Goal: Task Accomplishment & Management: Manage account settings

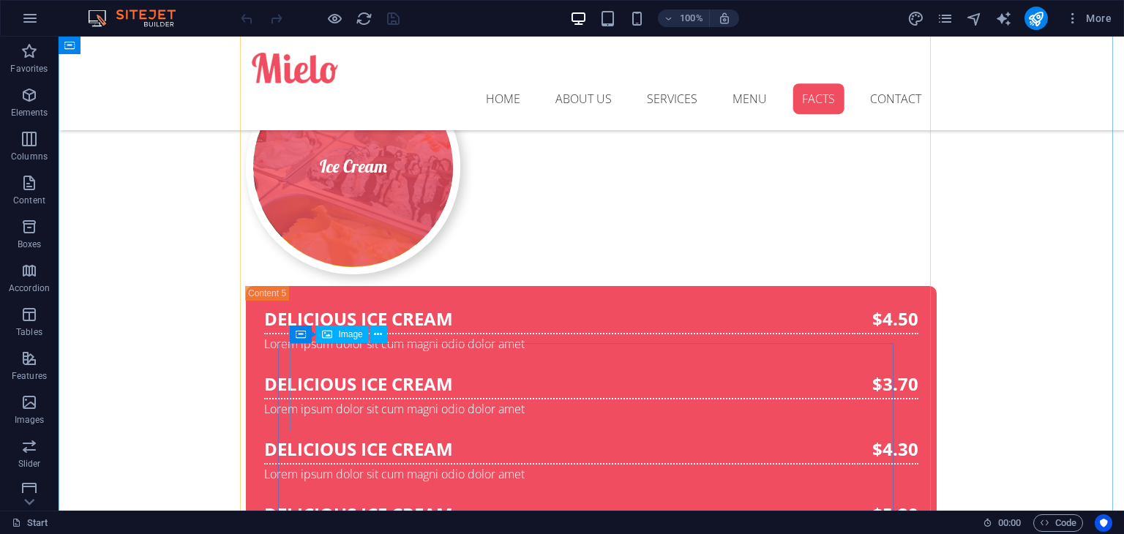
scroll to position [6521, 0]
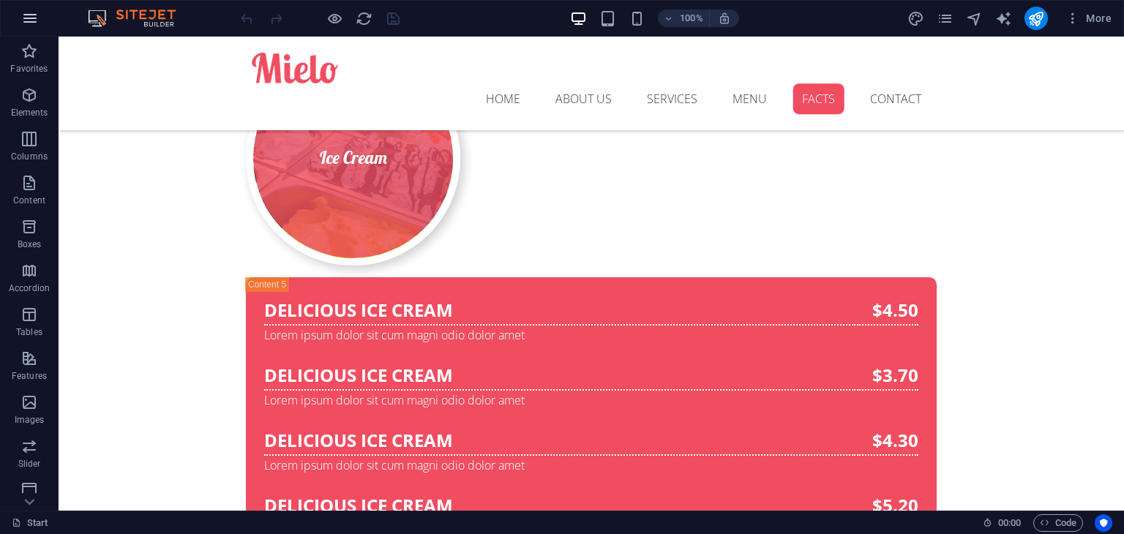
click at [31, 24] on icon "button" at bounding box center [30, 19] width 18 height 18
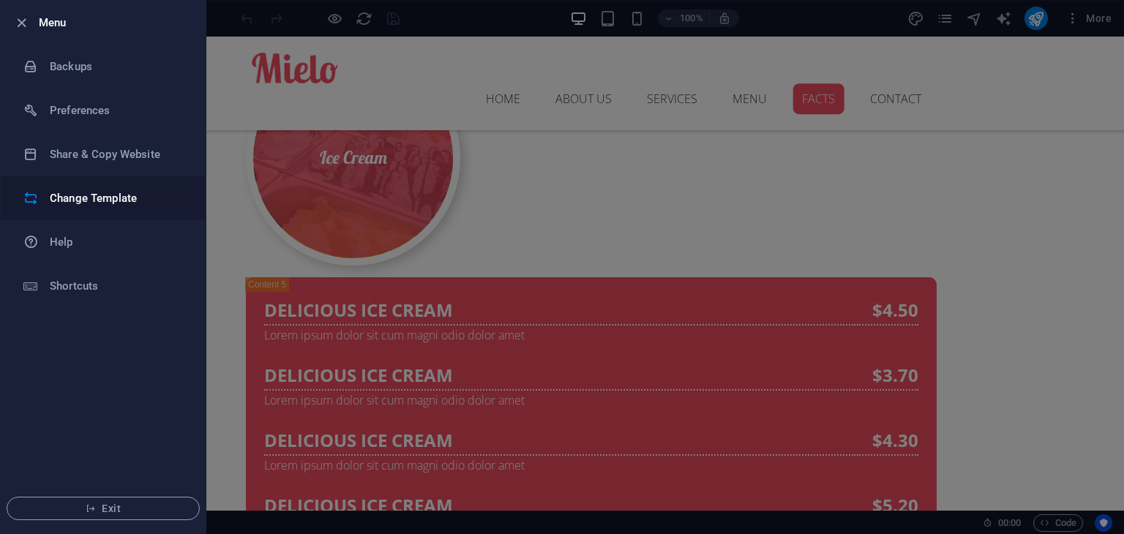
click at [73, 210] on li "Change Template" at bounding box center [103, 198] width 205 height 44
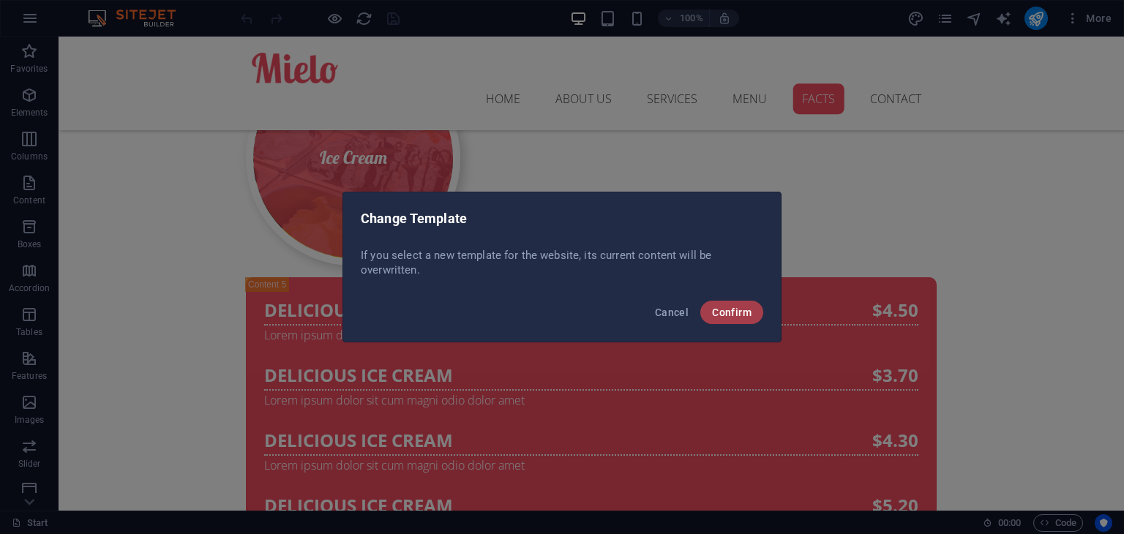
click at [736, 315] on span "Confirm" at bounding box center [732, 313] width 40 height 12
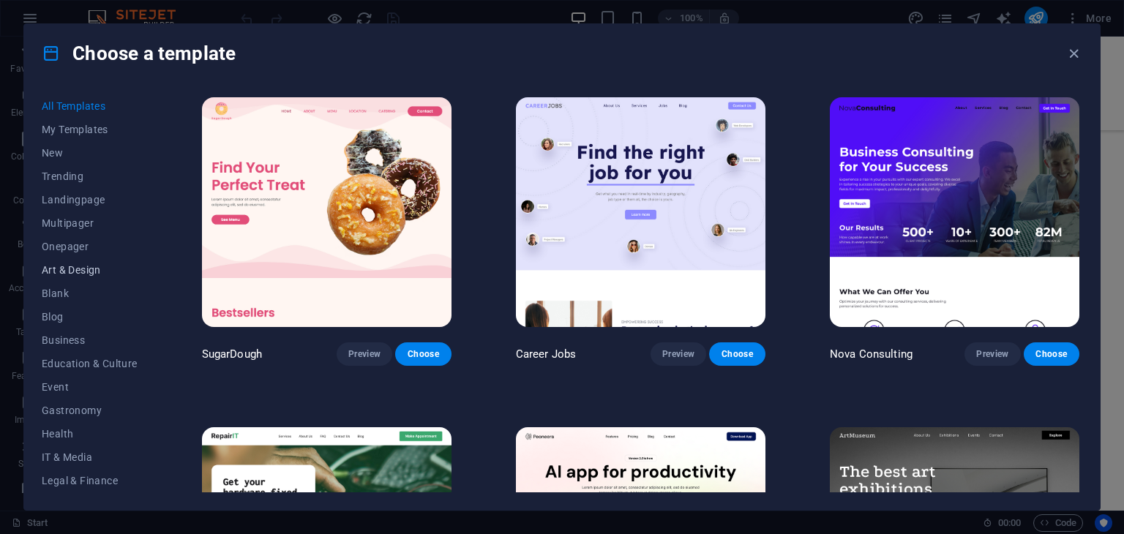
click at [98, 269] on span "Art & Design" at bounding box center [90, 270] width 96 height 12
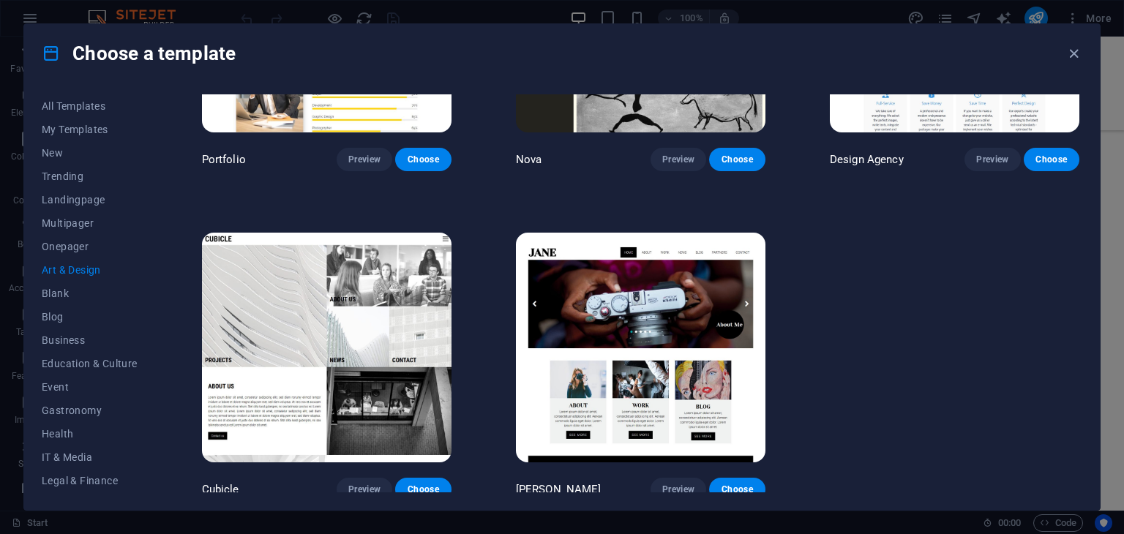
scroll to position [1187, 0]
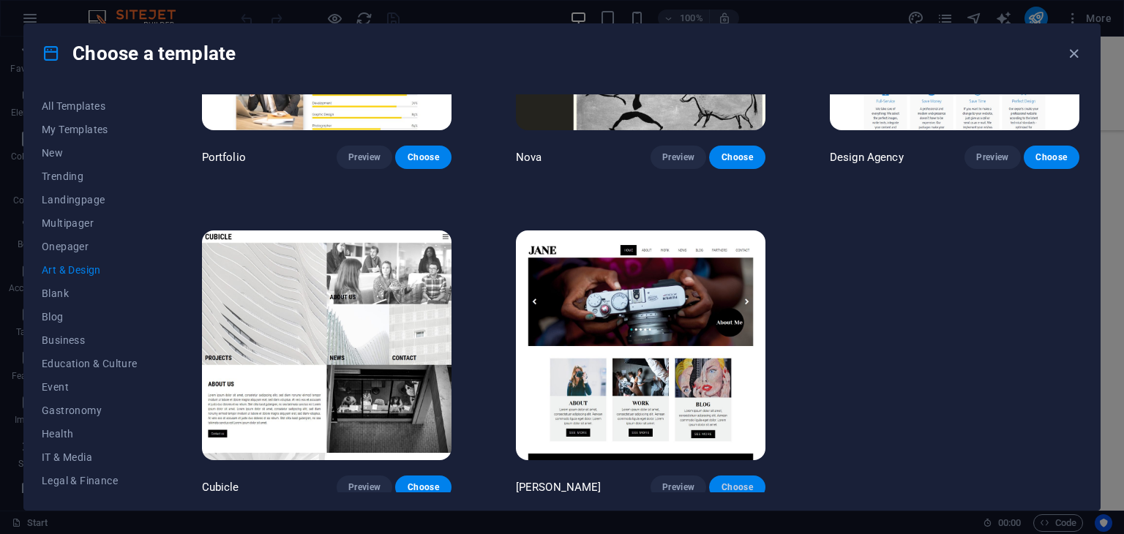
click at [735, 482] on span "Choose" at bounding box center [737, 487] width 32 height 12
click at [716, 479] on button "Choose" at bounding box center [737, 487] width 56 height 23
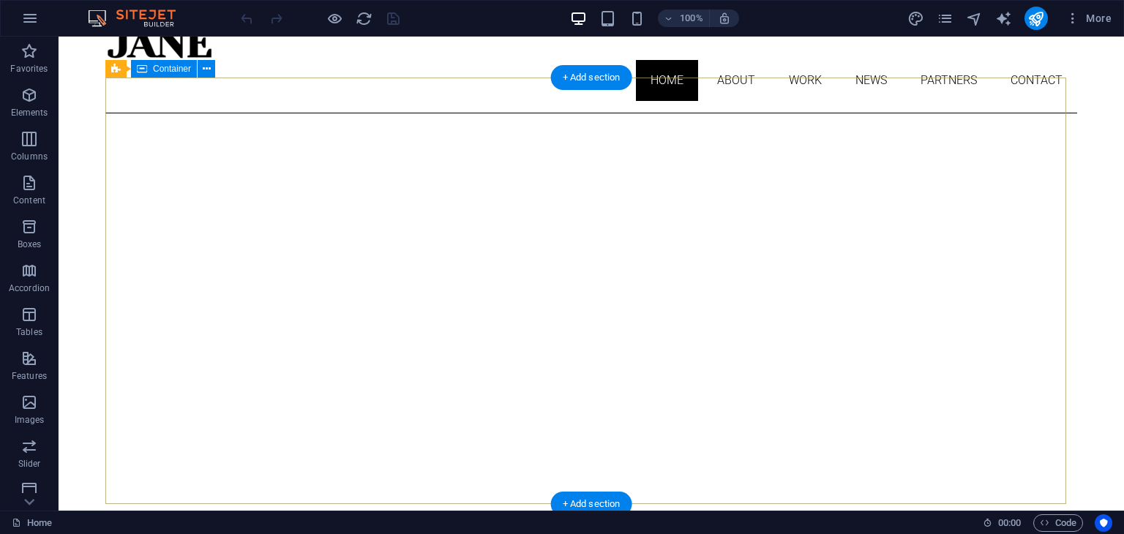
scroll to position [72, 0]
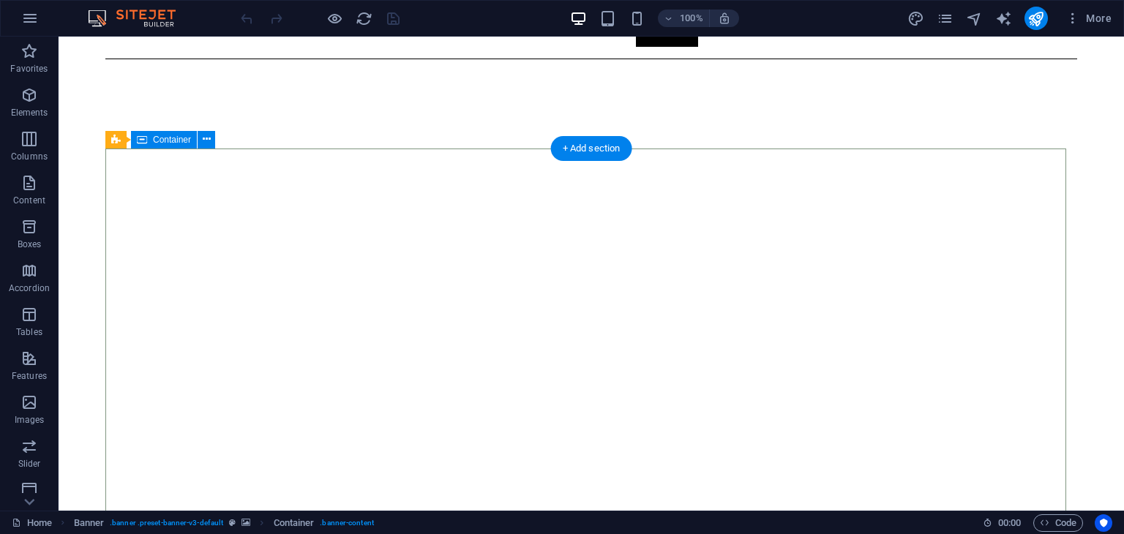
scroll to position [0, 0]
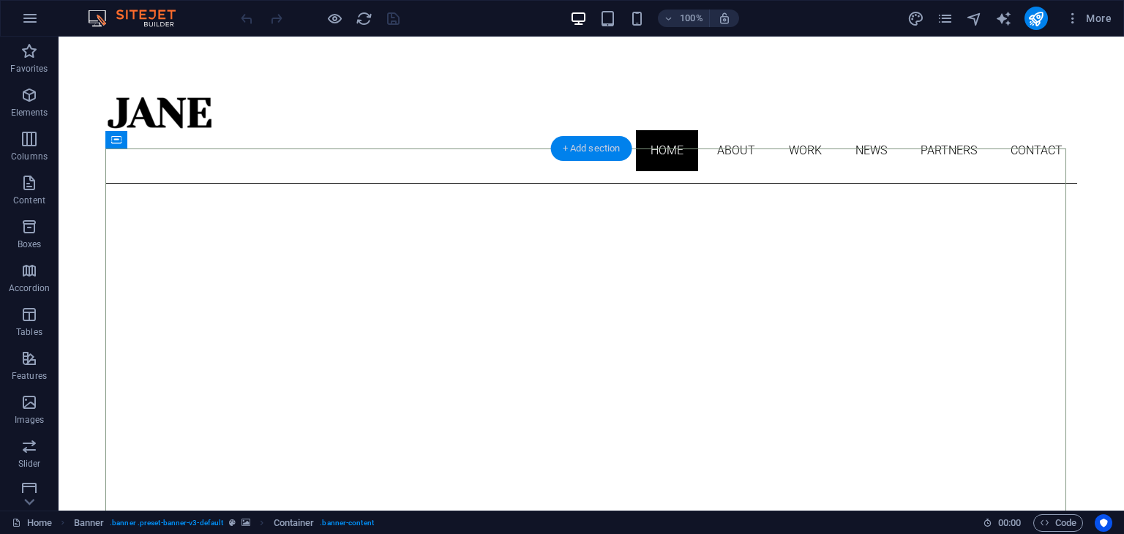
click at [582, 147] on div "+ Add section" at bounding box center [591, 148] width 81 height 25
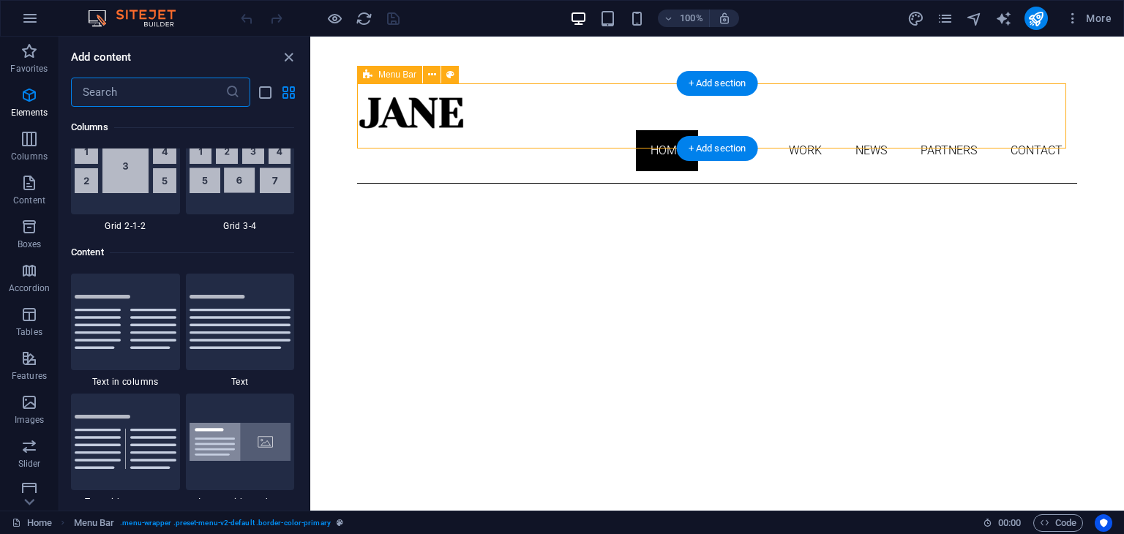
scroll to position [2560, 0]
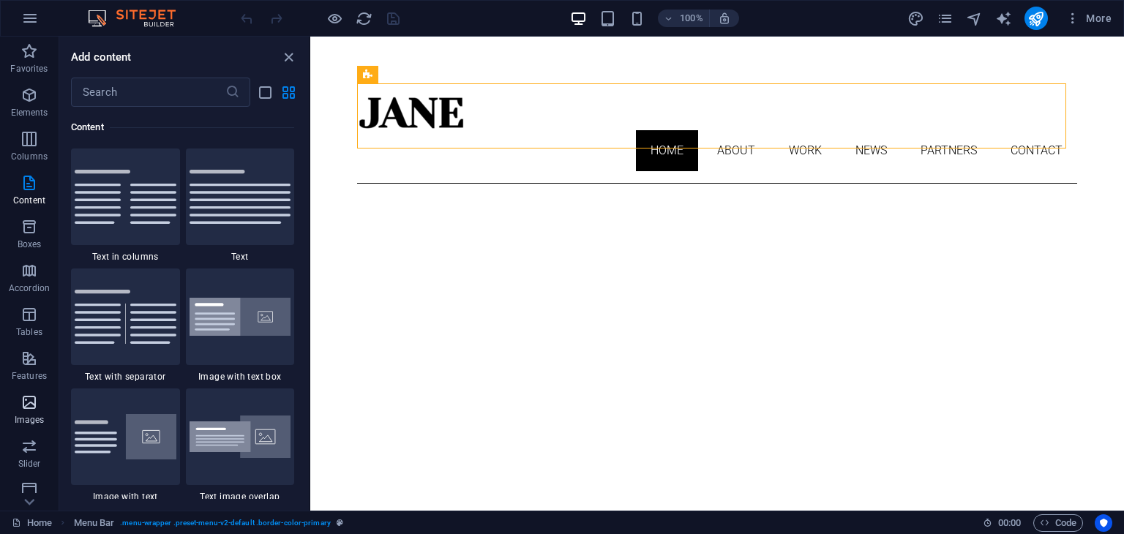
click at [27, 414] on p "Images" at bounding box center [30, 420] width 30 height 12
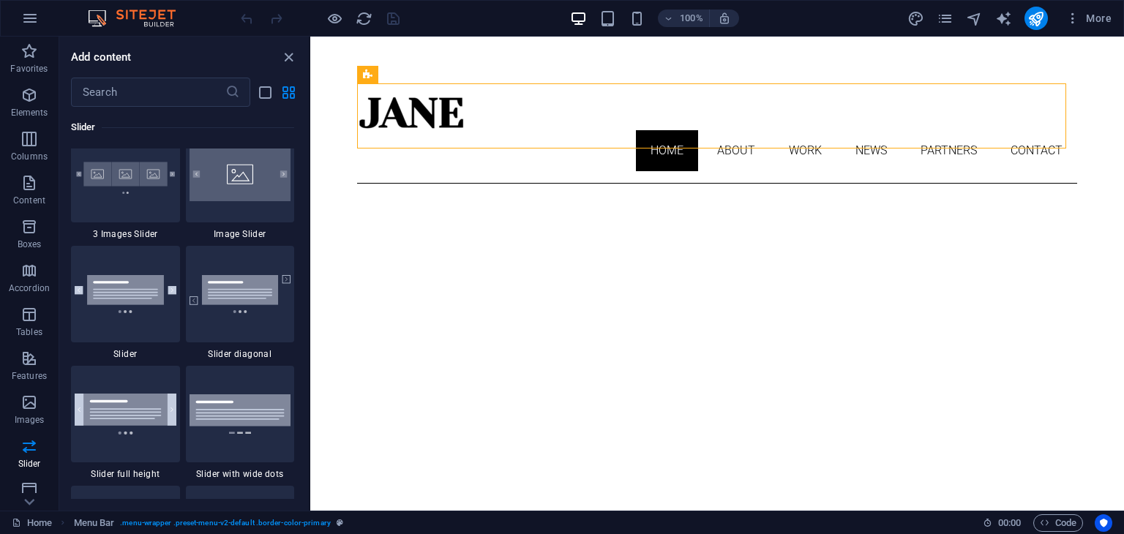
scroll to position [8317, 0]
click at [246, 188] on img at bounding box center [240, 175] width 102 height 54
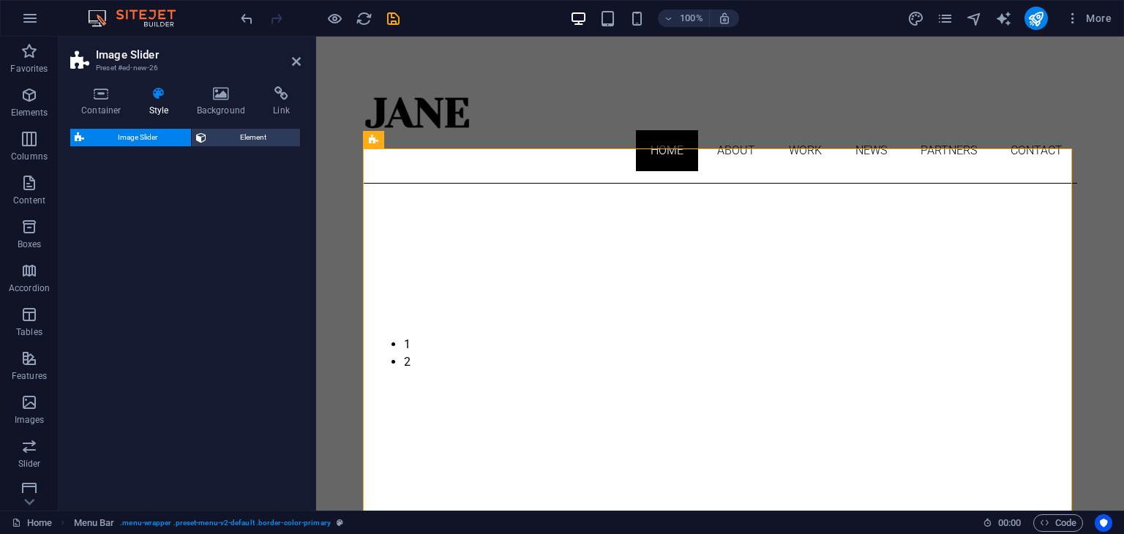
select select "rem"
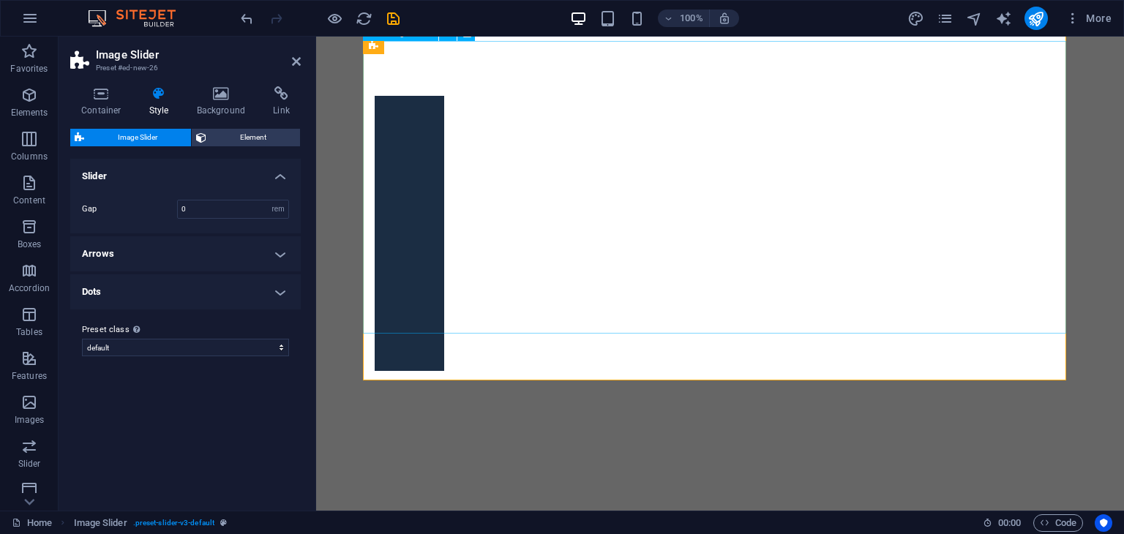
scroll to position [154, 0]
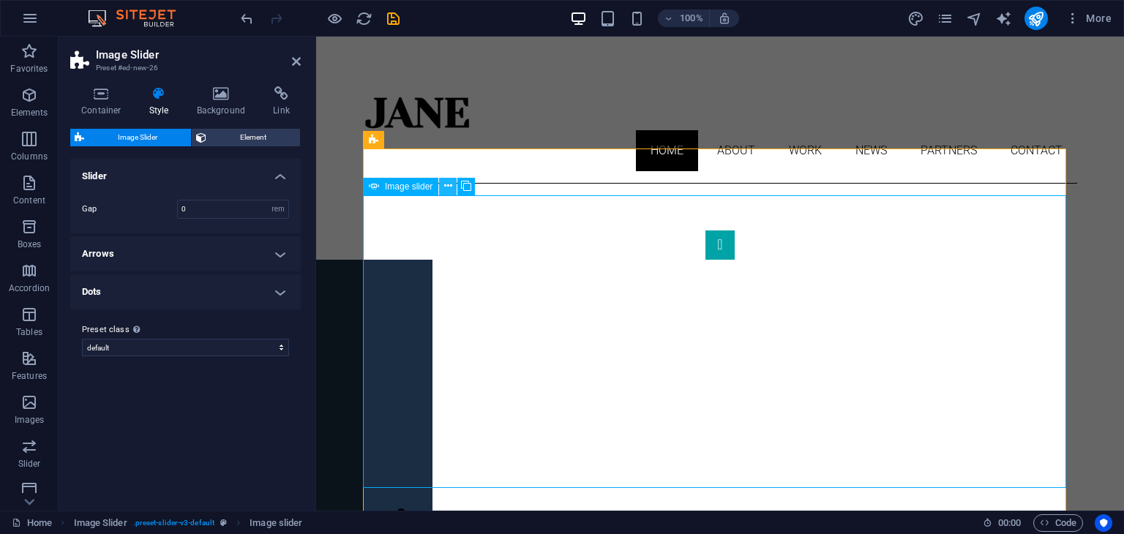
click at [447, 187] on icon at bounding box center [448, 186] width 8 height 15
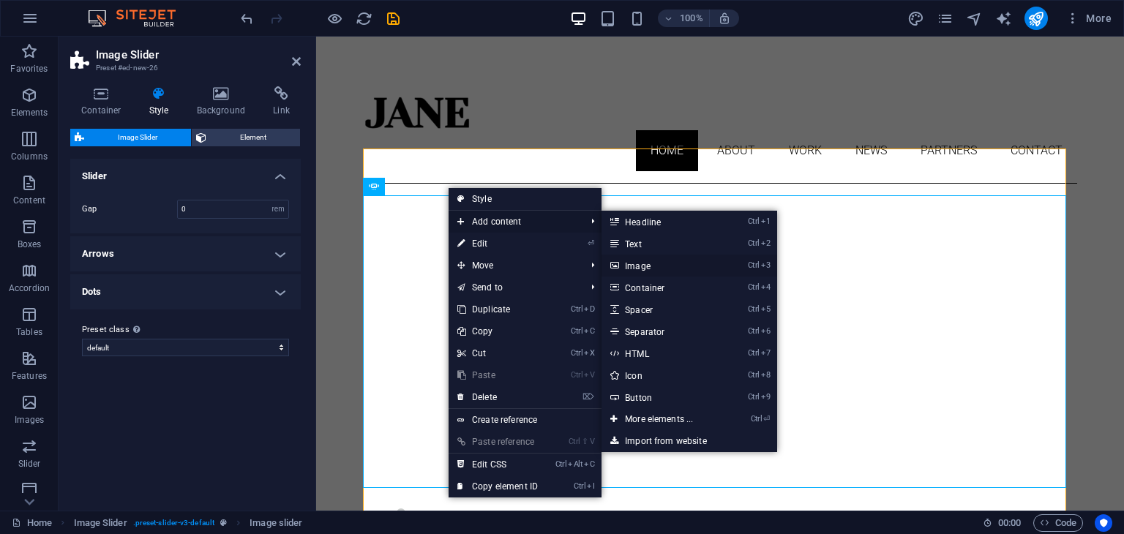
click at [657, 265] on link "Ctrl 3 Image" at bounding box center [661, 266] width 121 height 22
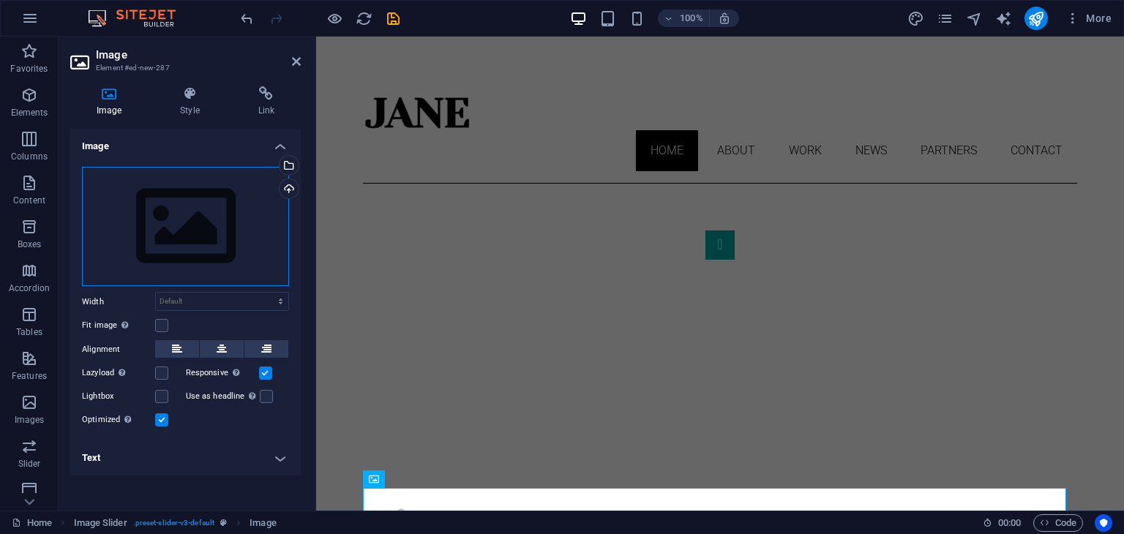
click at [119, 232] on div "Drag files here, click to choose files or select files from Files or our free s…" at bounding box center [185, 227] width 207 height 120
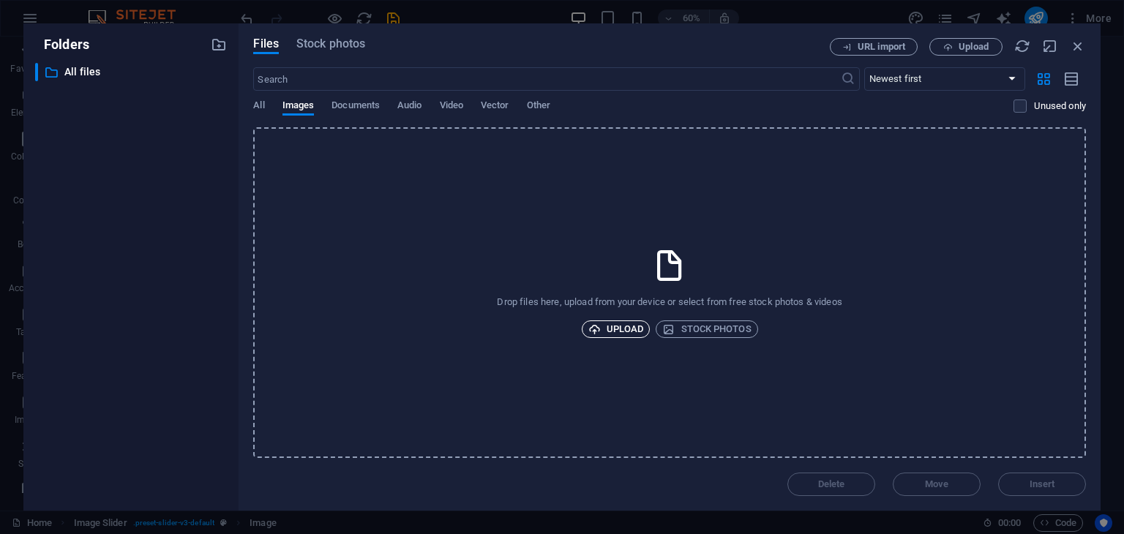
click at [639, 329] on span "Upload" at bounding box center [616, 329] width 56 height 18
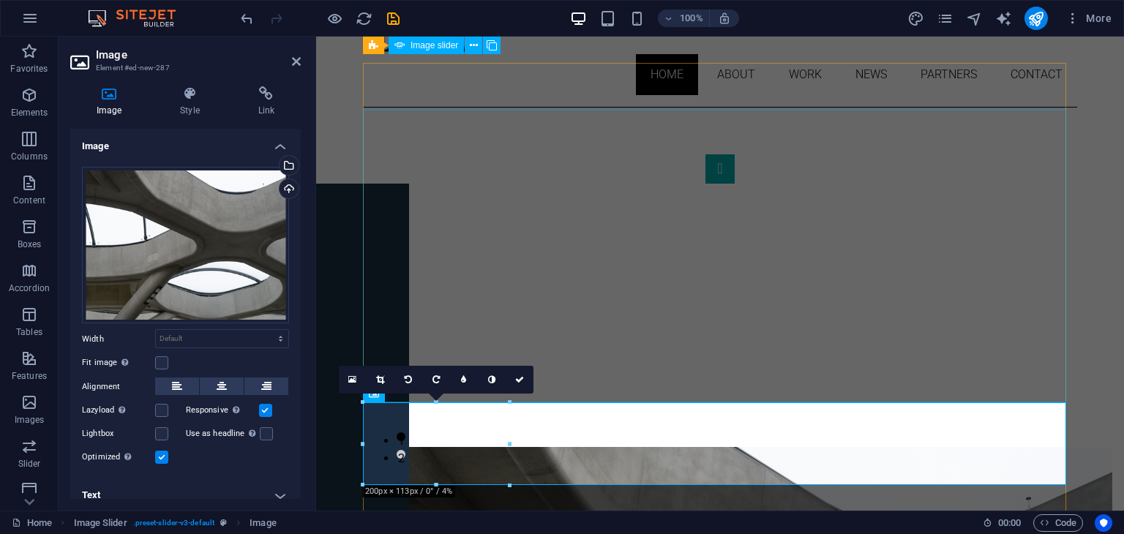
scroll to position [76, 0]
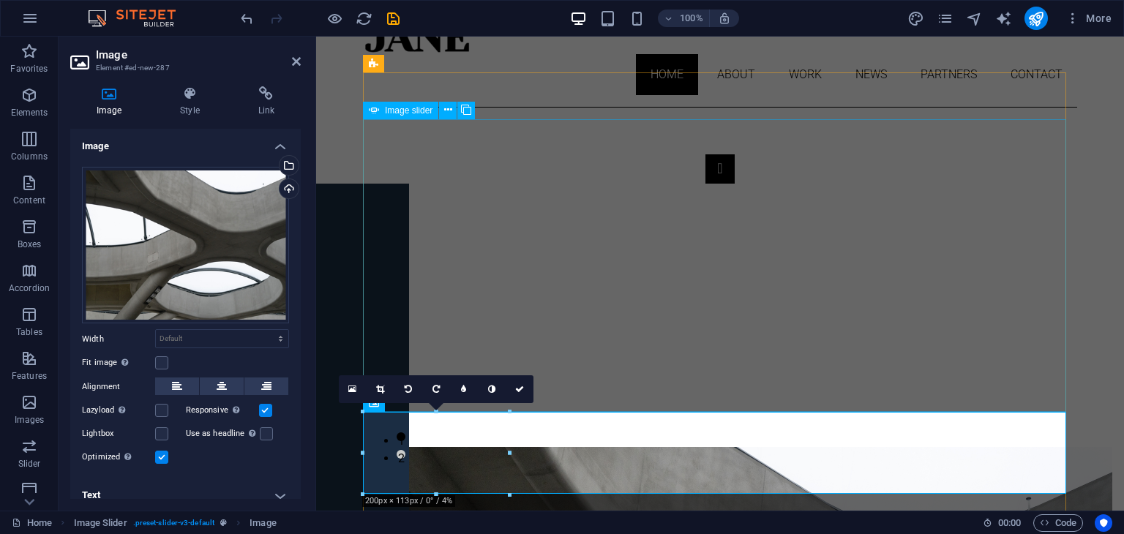
click at [705, 184] on button "Image Slider" at bounding box center [719, 168] width 29 height 29
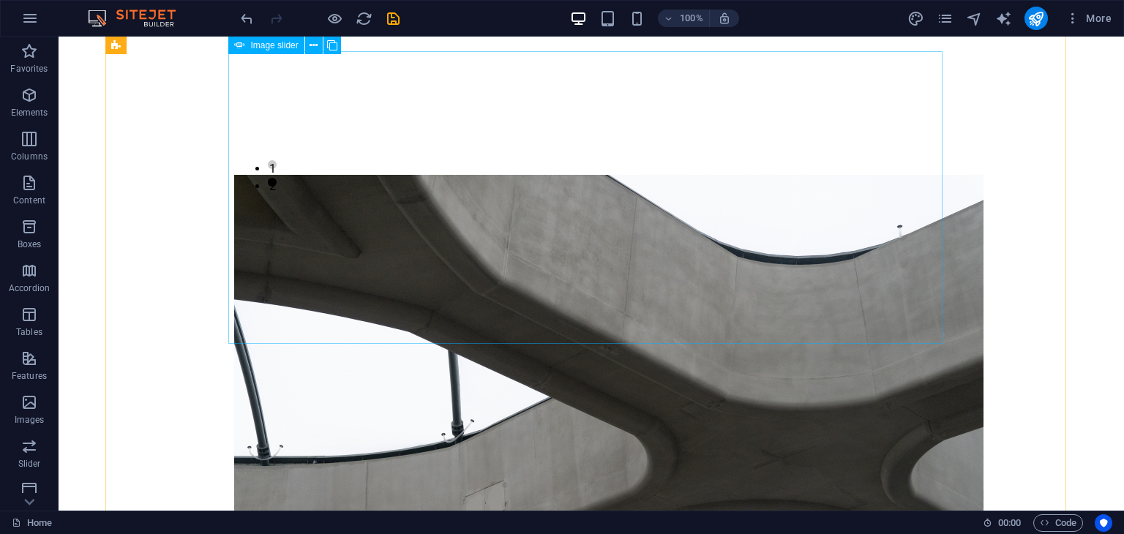
scroll to position [32, 0]
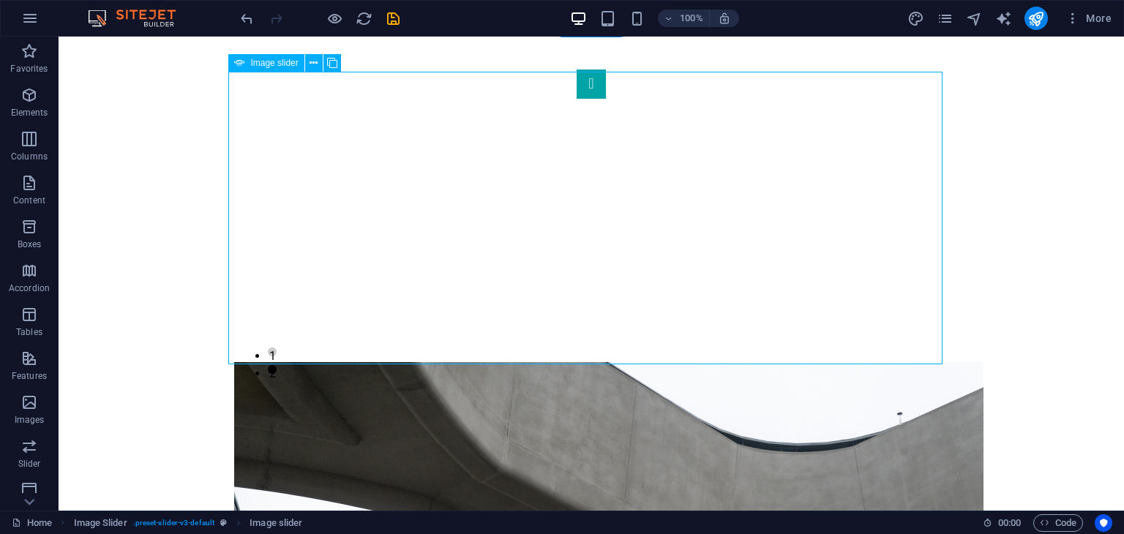
scroll to position [173, 0]
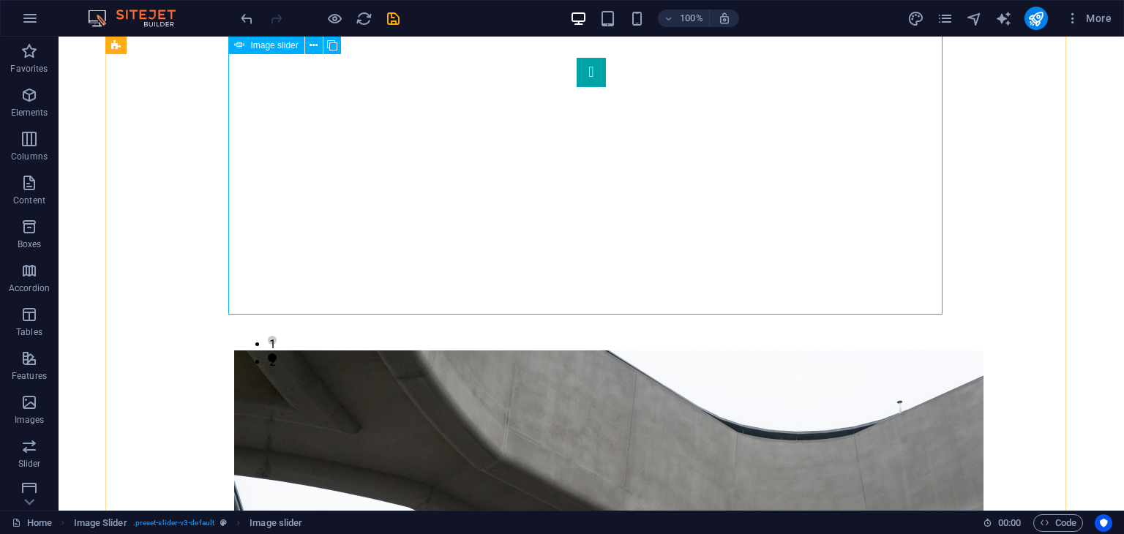
select select "px"
select select "ms"
select select "s"
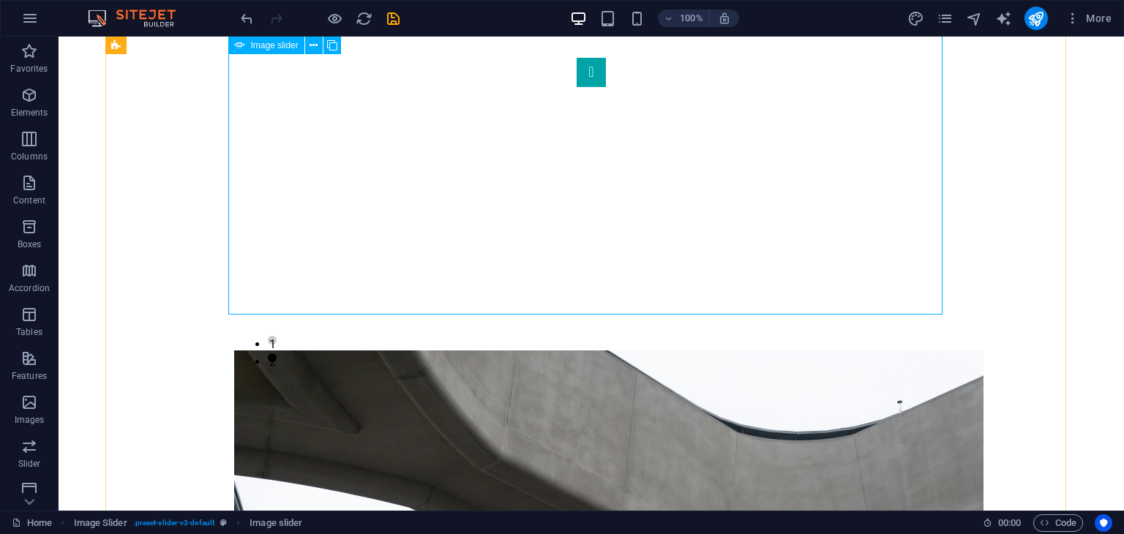
select select "progressive"
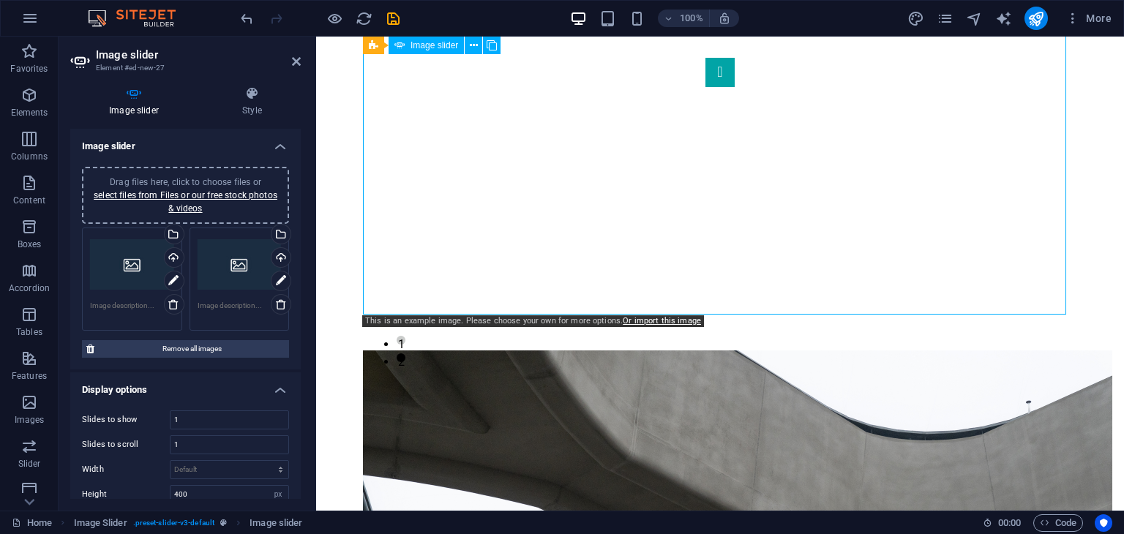
drag, startPoint x: 495, startPoint y: 196, endPoint x: 501, endPoint y: 255, distance: 59.6
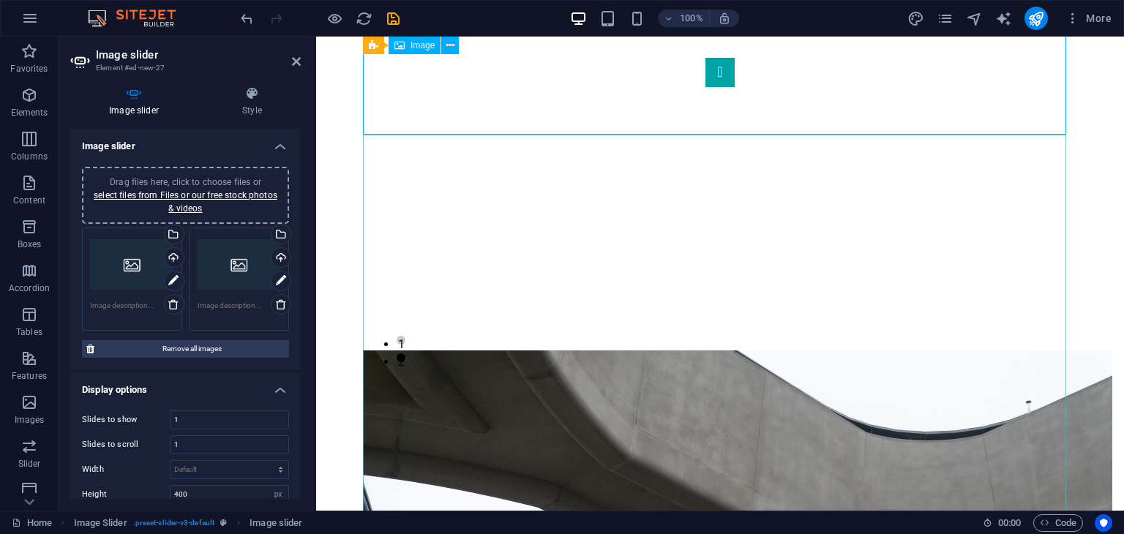
scroll to position [168, 0]
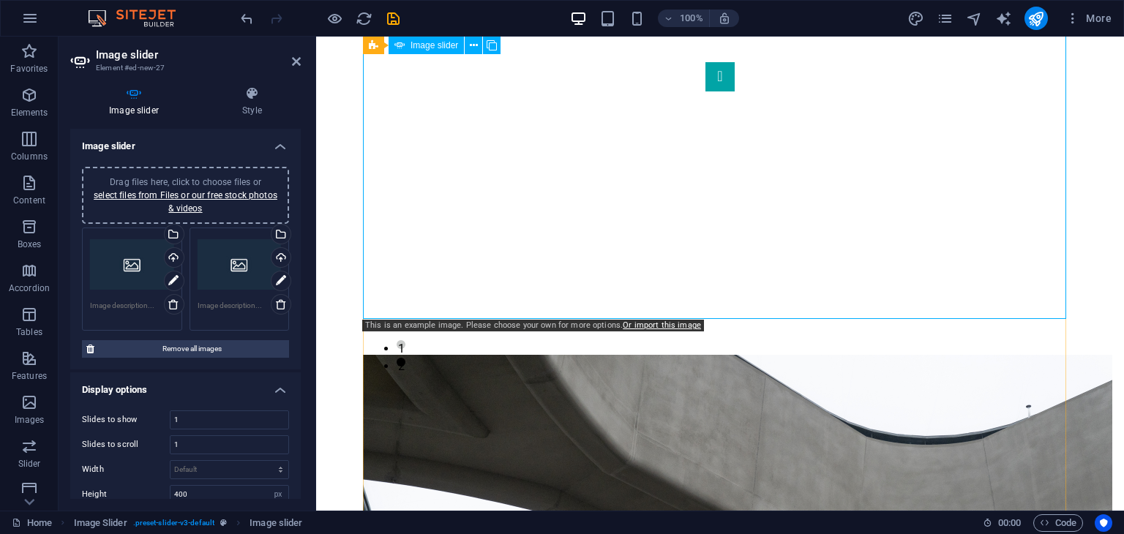
drag, startPoint x: 518, startPoint y: 315, endPoint x: 519, endPoint y: 254, distance: 60.7
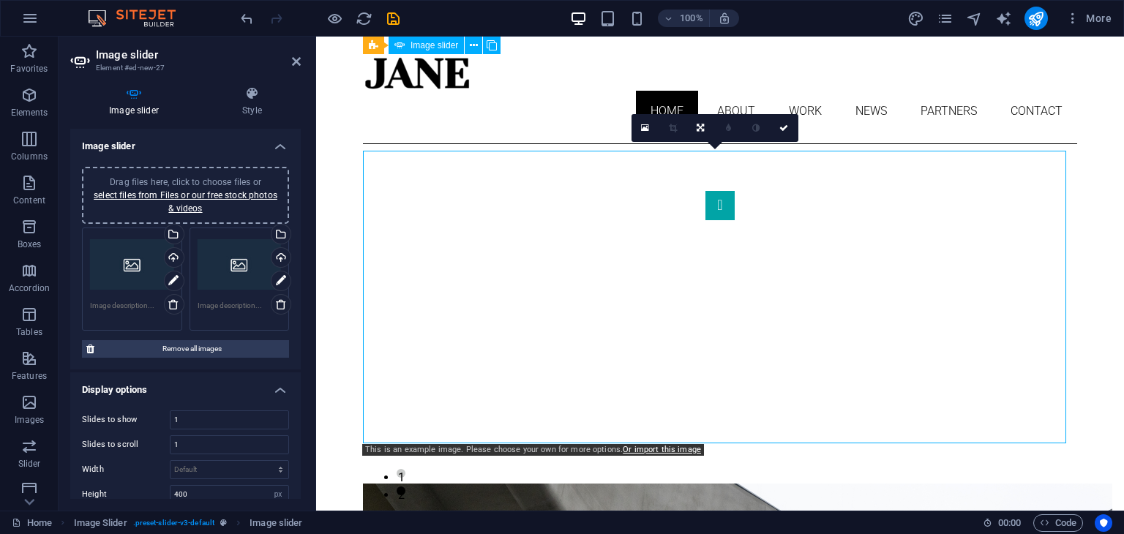
scroll to position [38, 0]
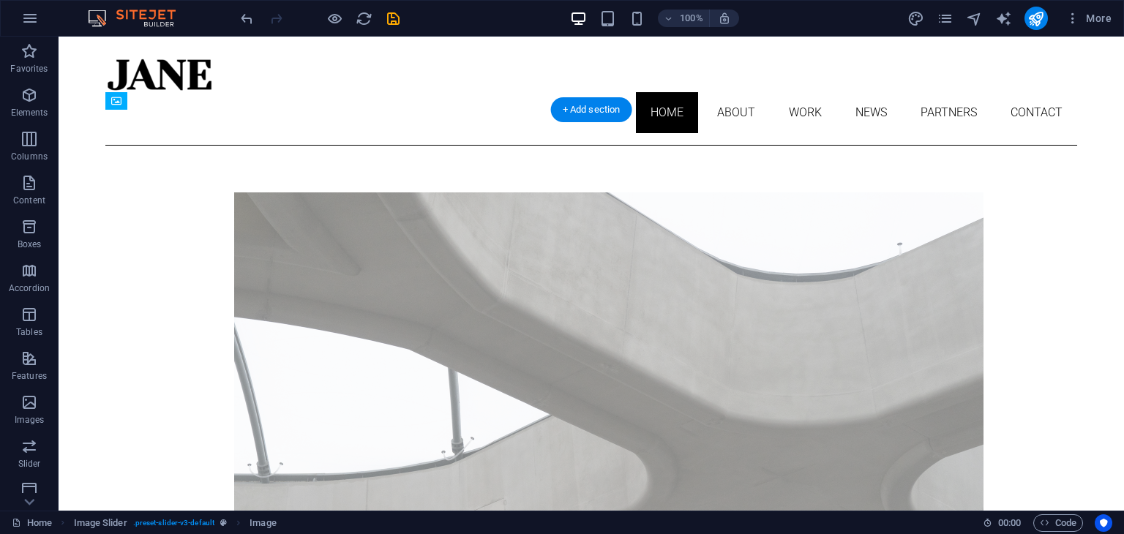
drag, startPoint x: 263, startPoint y: 491, endPoint x: 534, endPoint y: 342, distance: 309.1
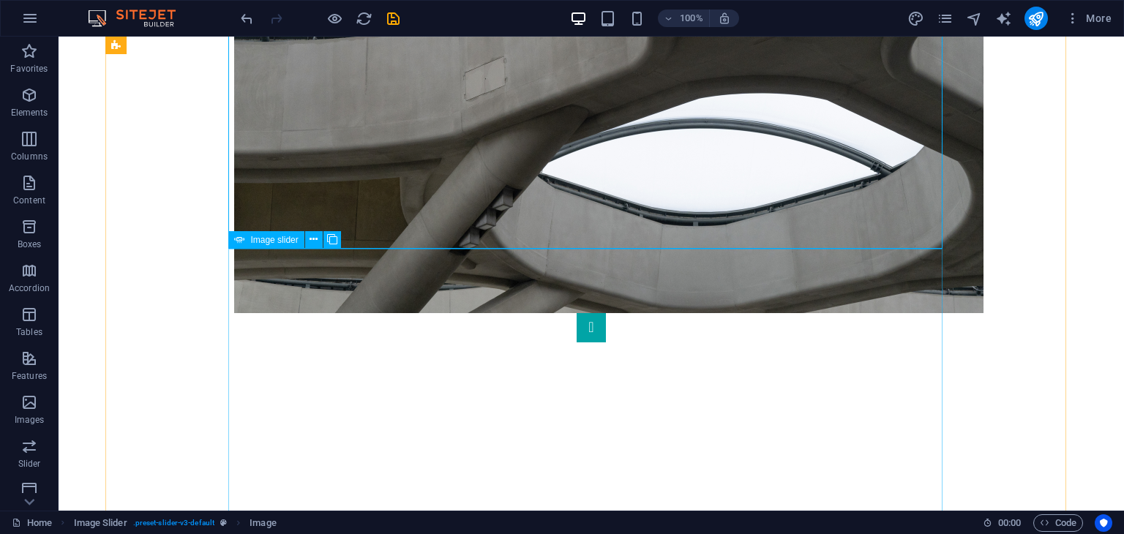
scroll to position [483, 0]
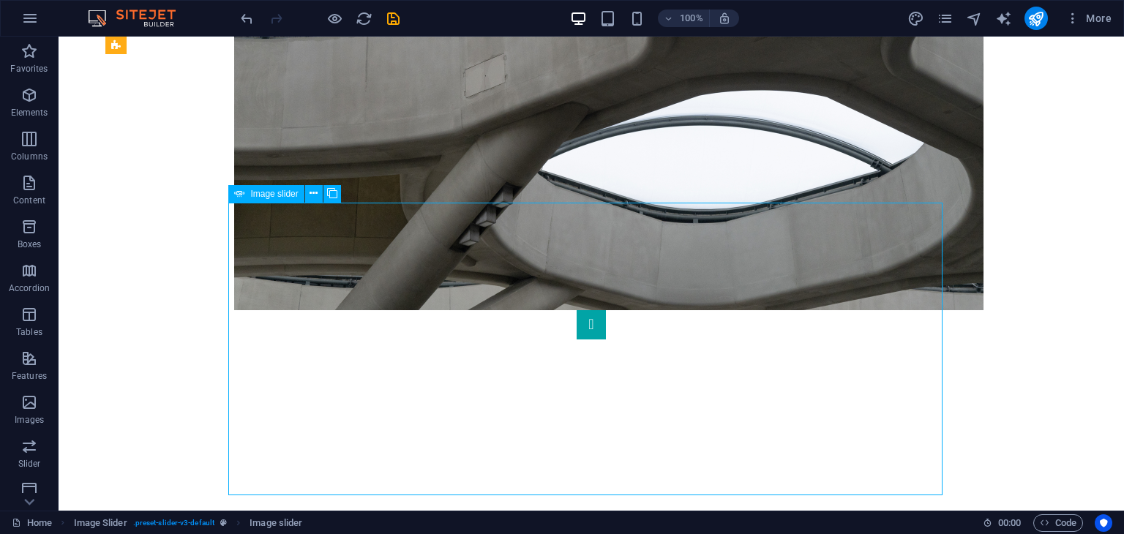
scroll to position [667, 0]
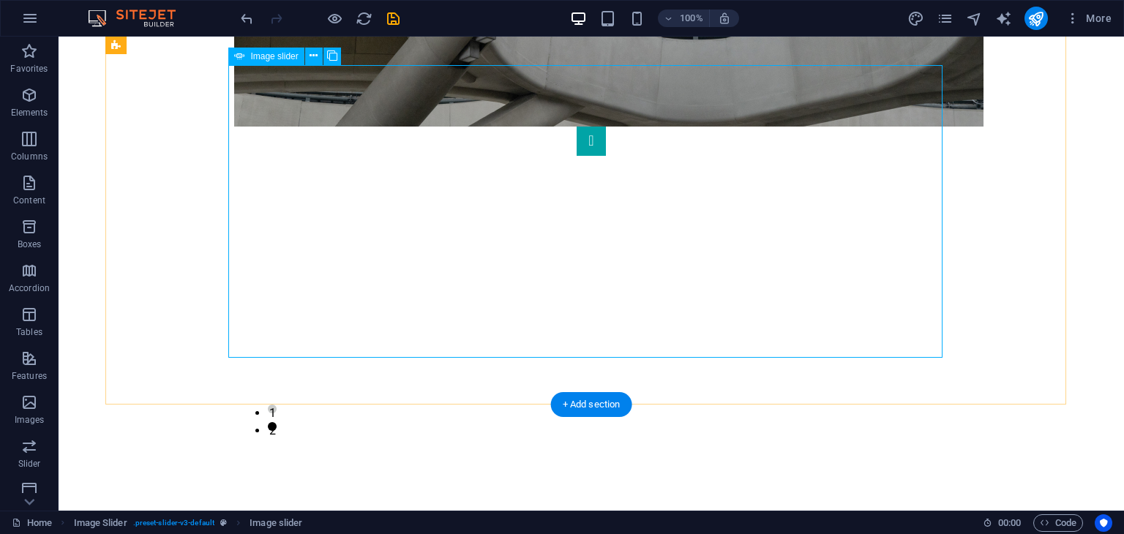
click at [577, 156] on button "Image Slider" at bounding box center [591, 141] width 29 height 29
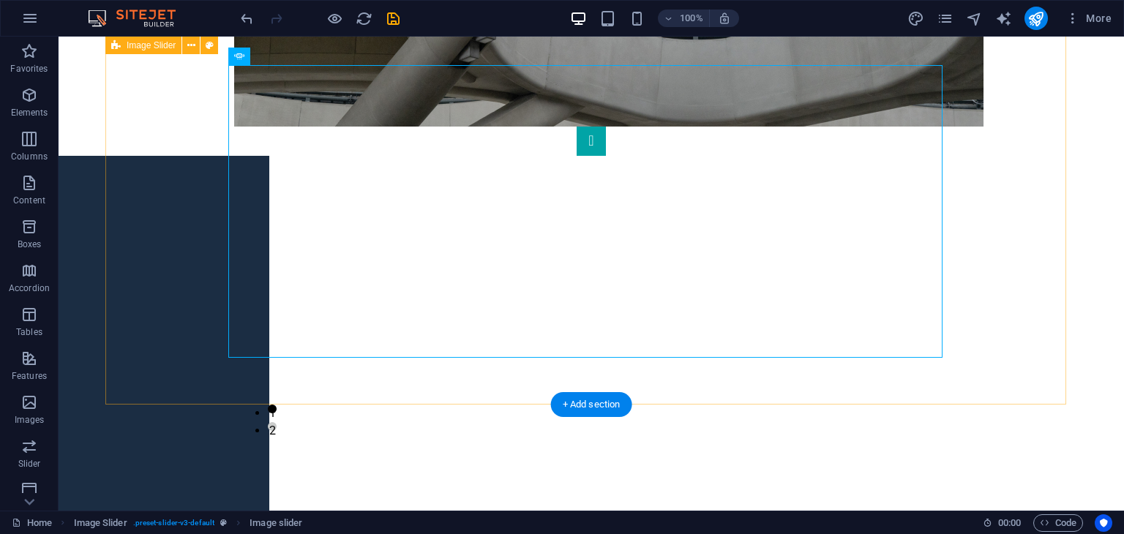
scroll to position [531, 0]
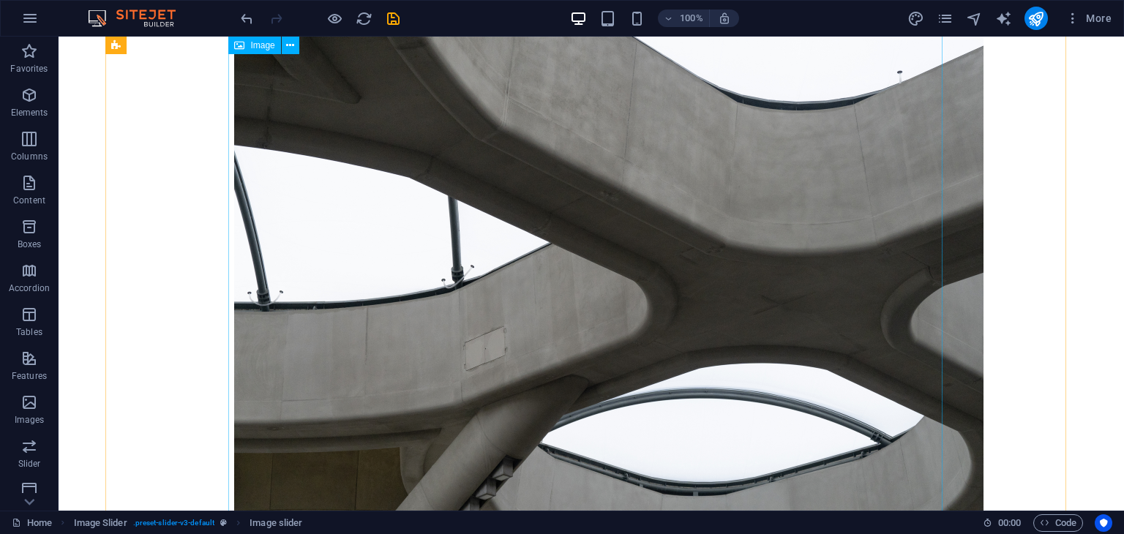
scroll to position [0, 0]
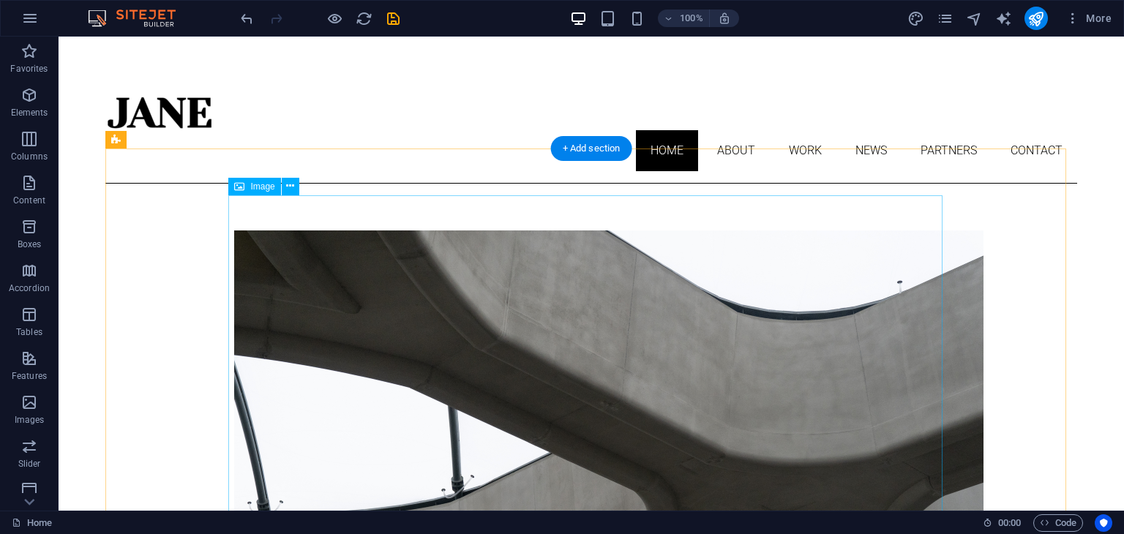
click at [501, 271] on figure "Image Slider" at bounding box center [591, 511] width 714 height 563
click at [290, 185] on icon at bounding box center [290, 186] width 8 height 15
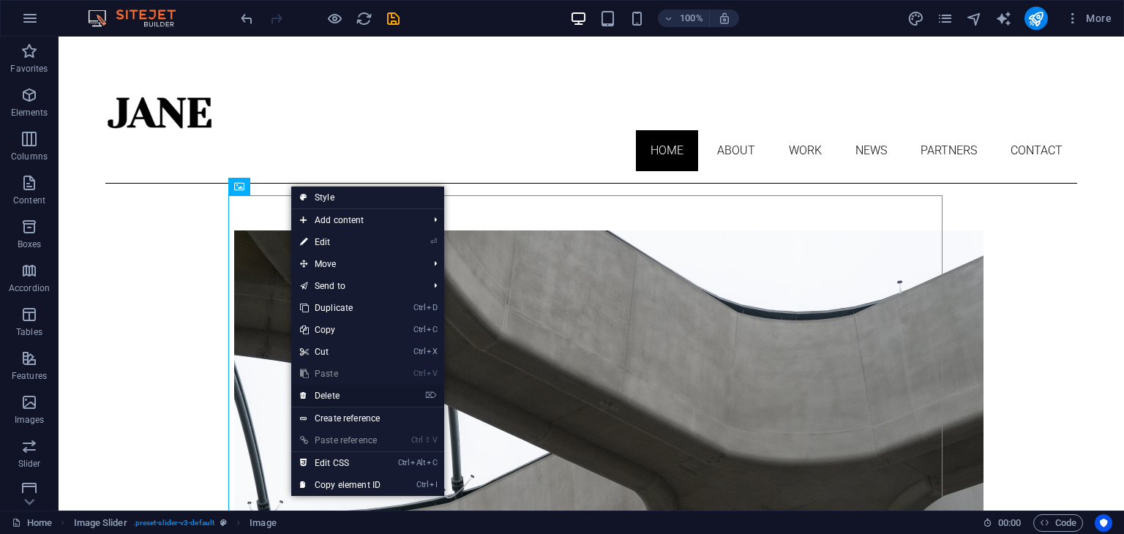
click at [338, 391] on link "⌦ Delete" at bounding box center [340, 396] width 98 height 22
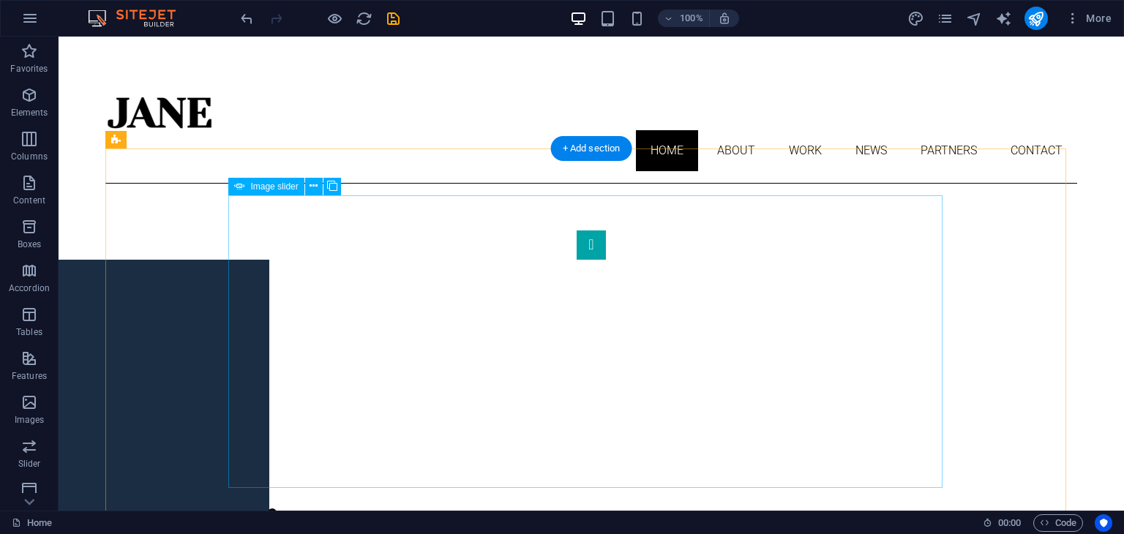
select select "px"
select select "ms"
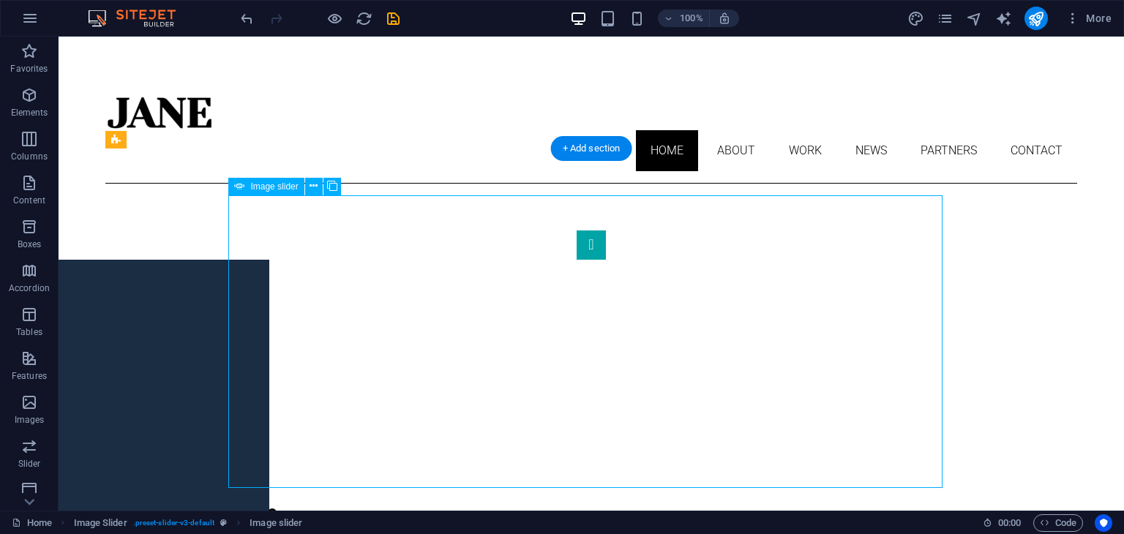
select select "s"
select select "progressive"
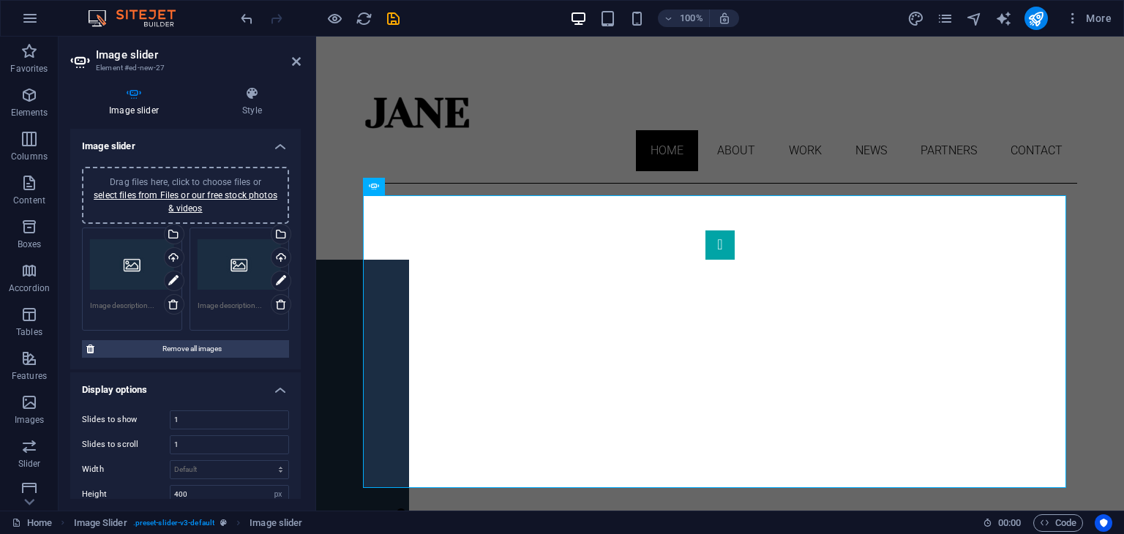
click at [126, 266] on div "Drag files here, click to choose files or select files from Files or our free s…" at bounding box center [132, 265] width 84 height 59
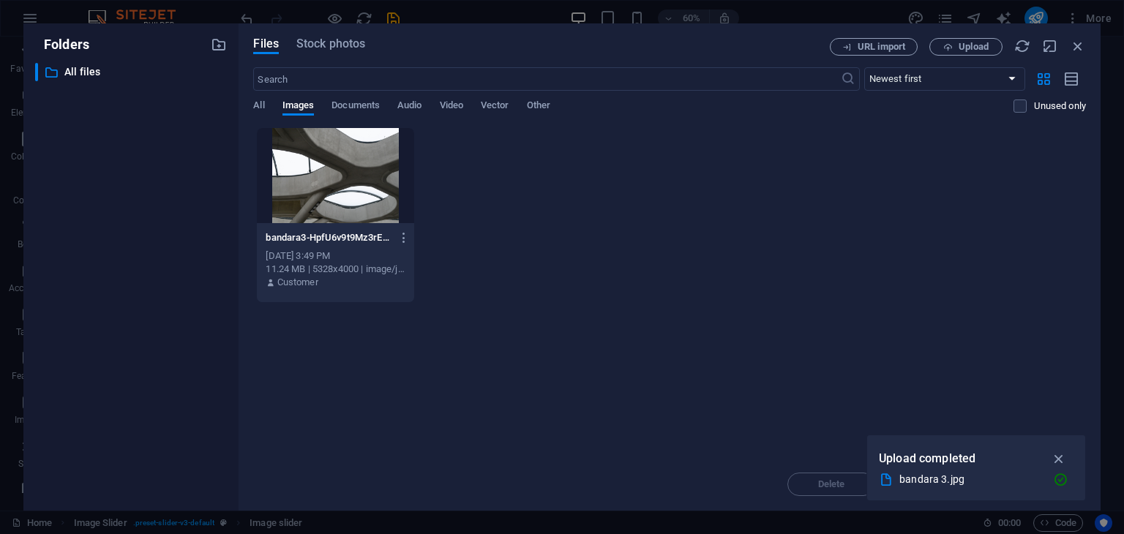
click at [360, 176] on div at bounding box center [335, 175] width 157 height 95
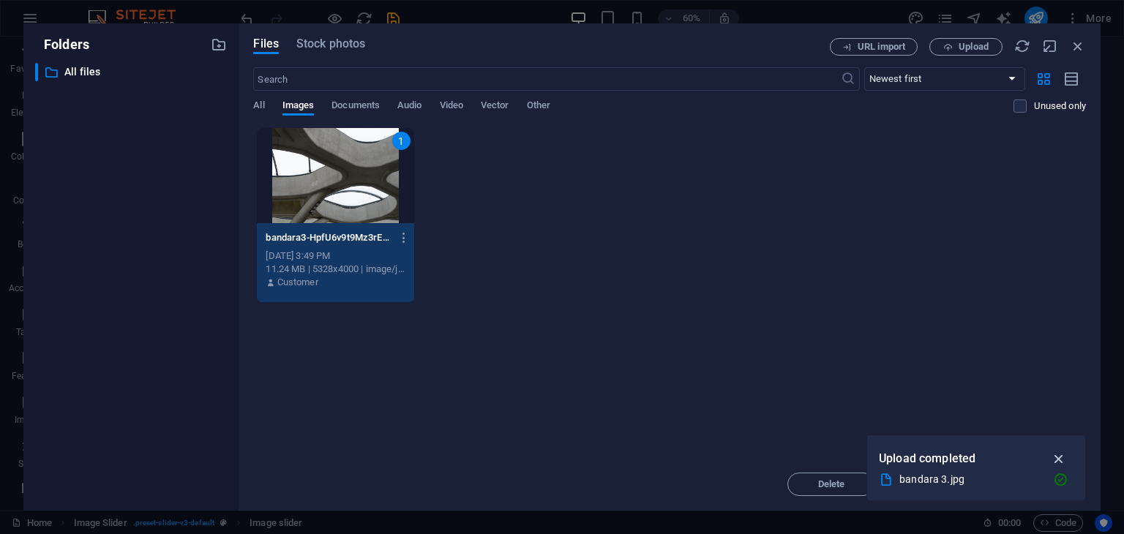
click at [1060, 455] on icon "button" at bounding box center [1059, 459] width 17 height 16
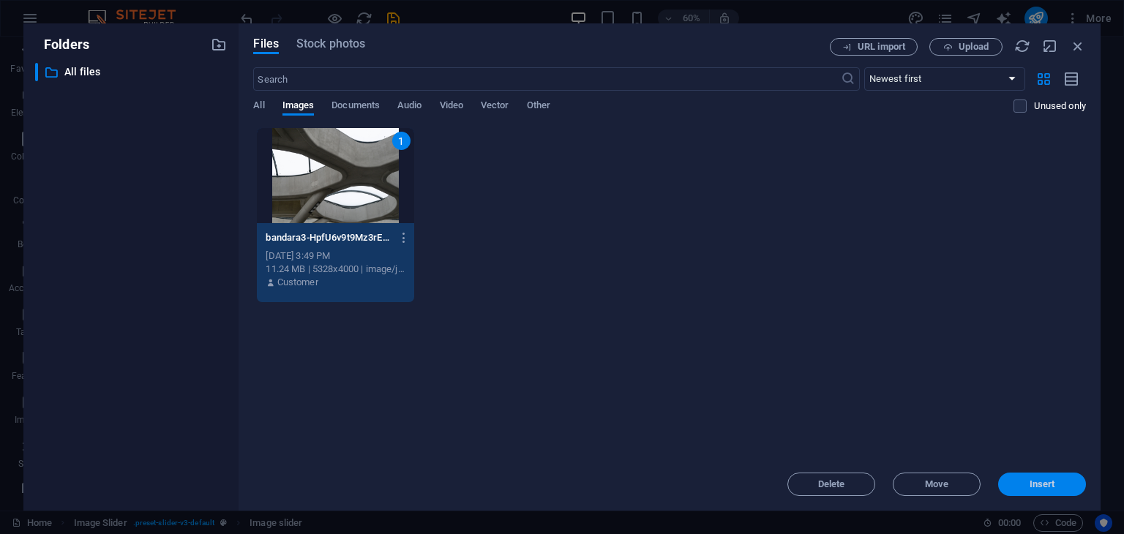
click at [1054, 478] on button "Insert" at bounding box center [1042, 484] width 88 height 23
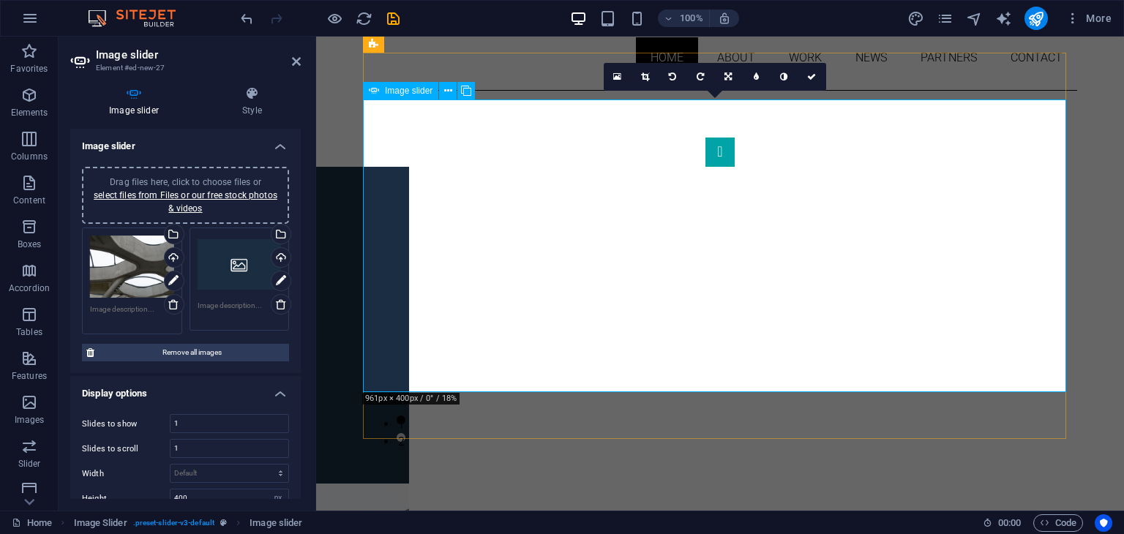
scroll to position [96, 0]
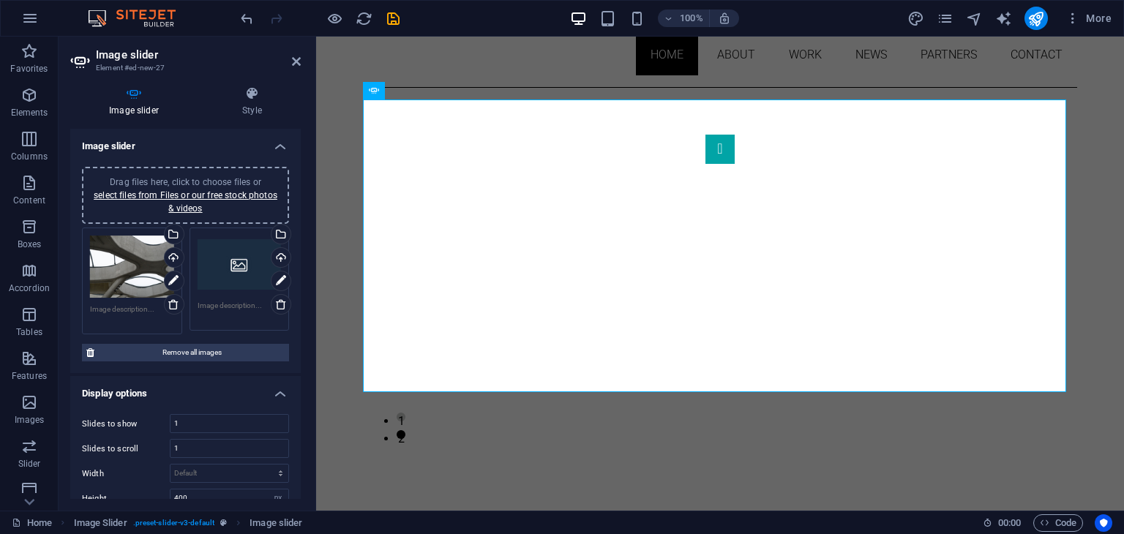
click at [213, 295] on div "Drag files here, click to choose files or select files from Files or our free s…" at bounding box center [240, 279] width 108 height 110
click at [236, 277] on div "Drag files here, click to choose files or select files from Files or our free s…" at bounding box center [240, 265] width 84 height 59
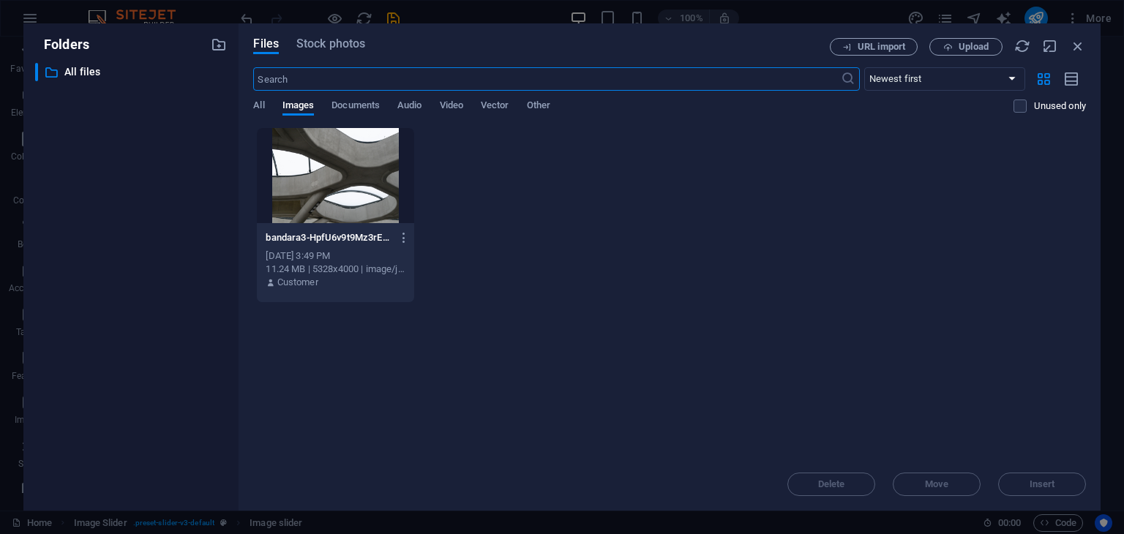
click at [236, 277] on body "Individual Home Favorites Elements Columns Content Boxes Accordion Tables Featu…" at bounding box center [562, 267] width 1124 height 534
click at [255, 107] on span "All" at bounding box center [258, 107] width 11 height 20
click at [301, 102] on span "Images" at bounding box center [298, 107] width 32 height 20
click at [301, 101] on span "Images" at bounding box center [298, 107] width 32 height 20
click at [844, 370] on div "Drop files here to upload them instantly bandara3-HpfU6v9t9Mz3rEmbIH4w3A.jpg ba…" at bounding box center [669, 292] width 833 height 331
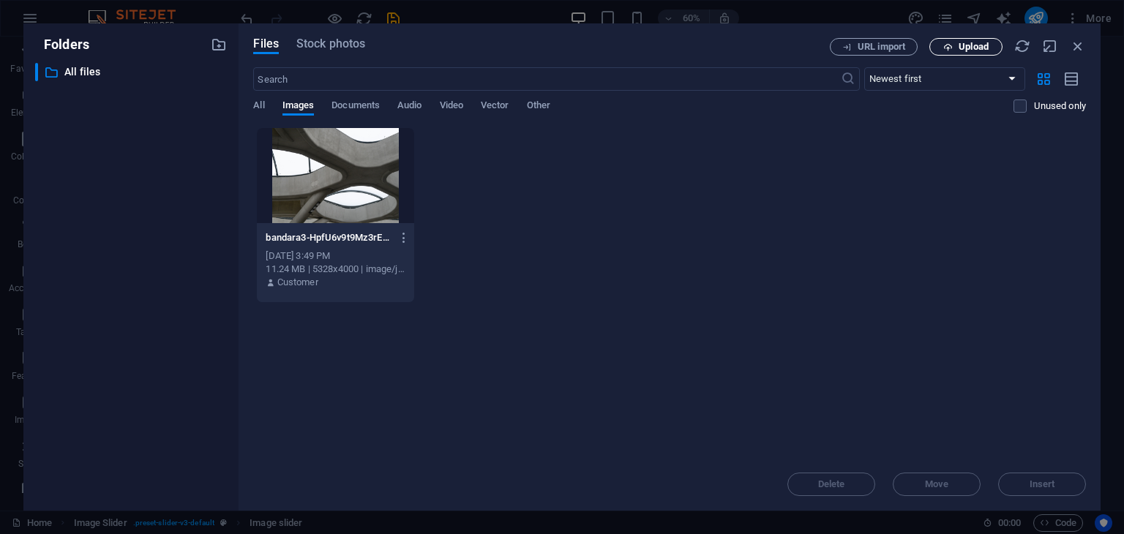
click at [972, 43] on span "Upload" at bounding box center [973, 46] width 30 height 9
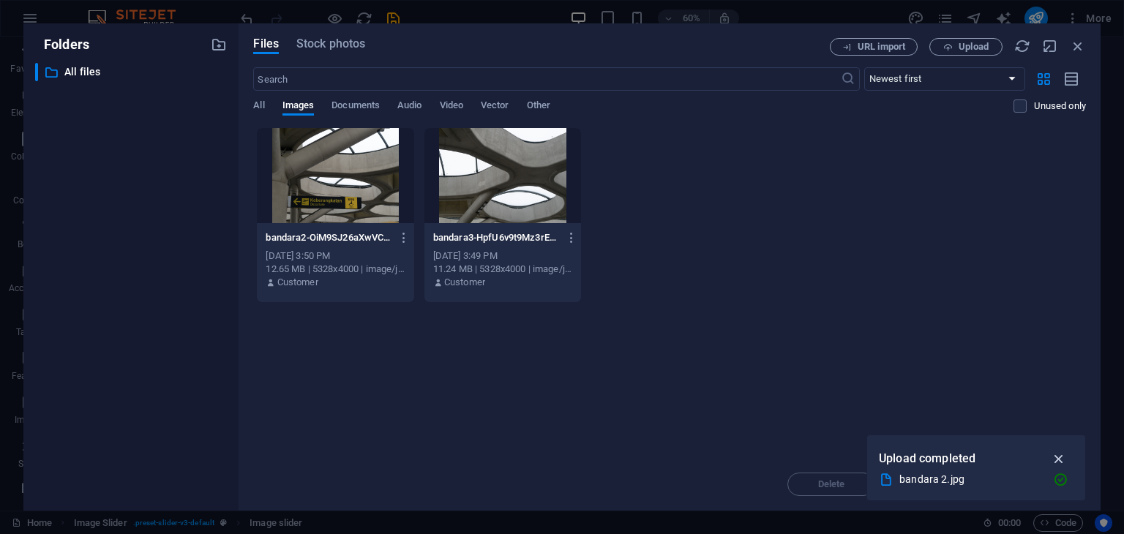
click at [1062, 457] on icon "button" at bounding box center [1059, 459] width 17 height 16
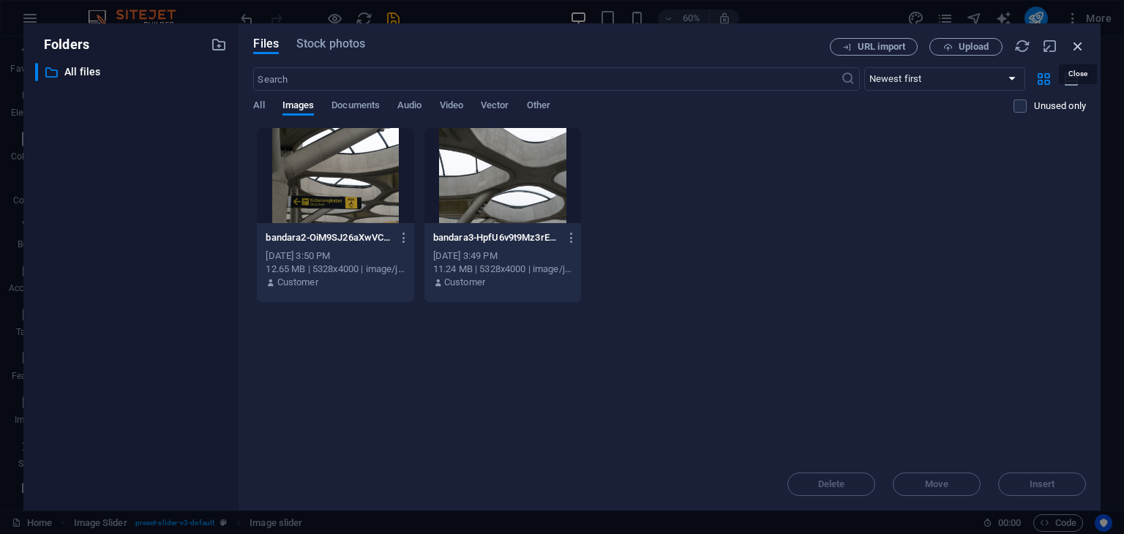
click at [1080, 43] on icon "button" at bounding box center [1078, 46] width 16 height 16
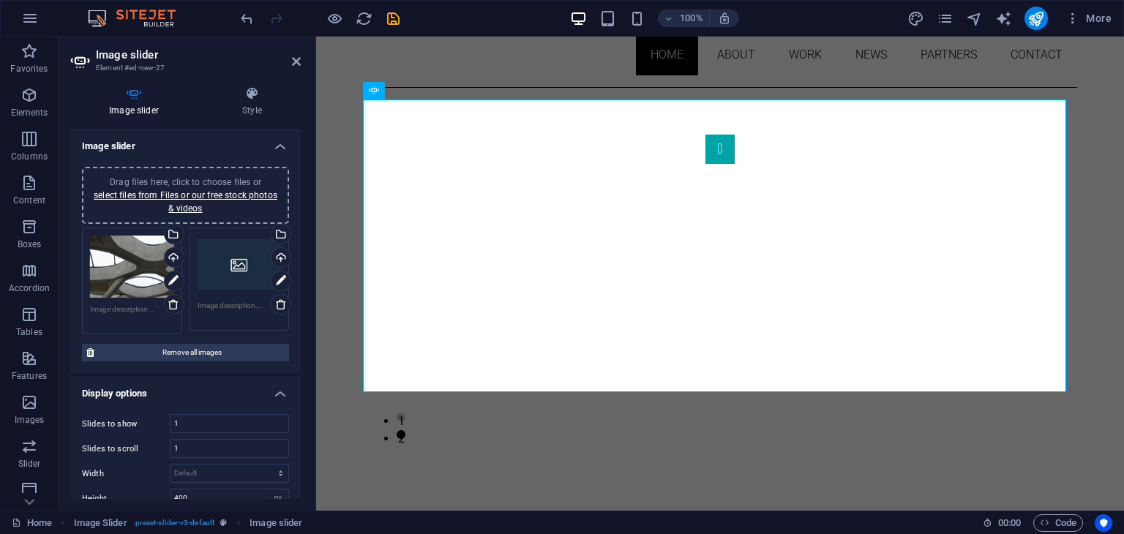
click at [232, 282] on div "Drag files here, click to choose files or select files from Files or our free s…" at bounding box center [240, 265] width 84 height 59
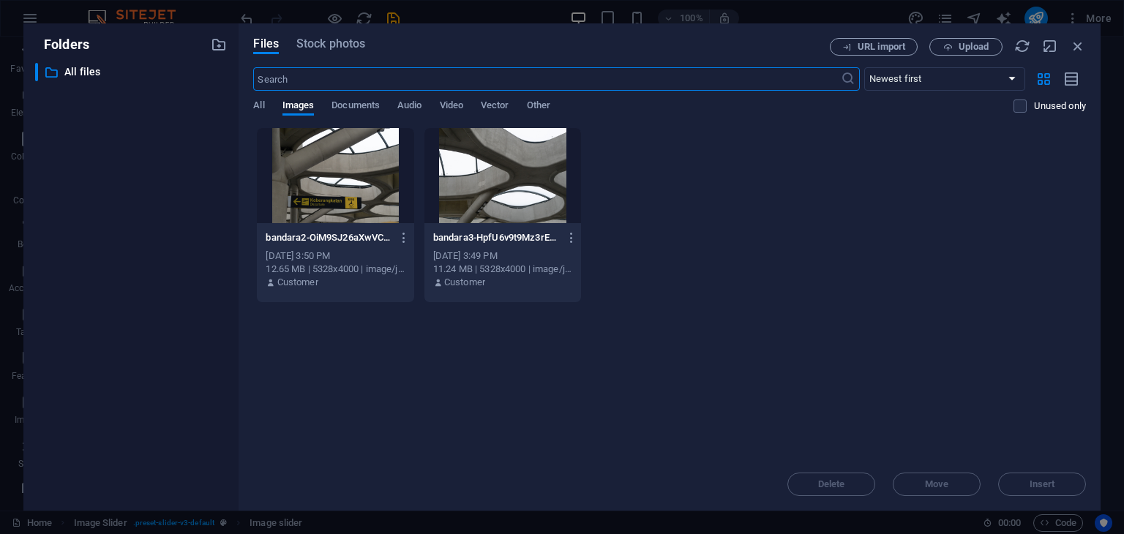
click at [232, 282] on body "Individual Home Favorites Elements Columns Content Boxes Accordion Tables Featu…" at bounding box center [562, 267] width 1124 height 534
click at [566, 209] on div at bounding box center [502, 175] width 157 height 95
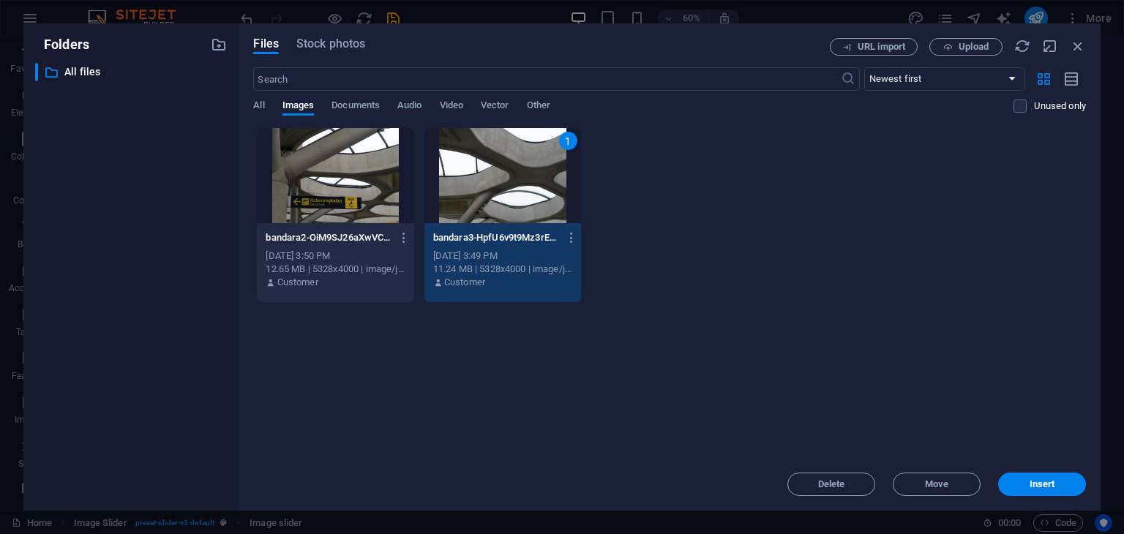
click at [359, 203] on div at bounding box center [335, 175] width 157 height 95
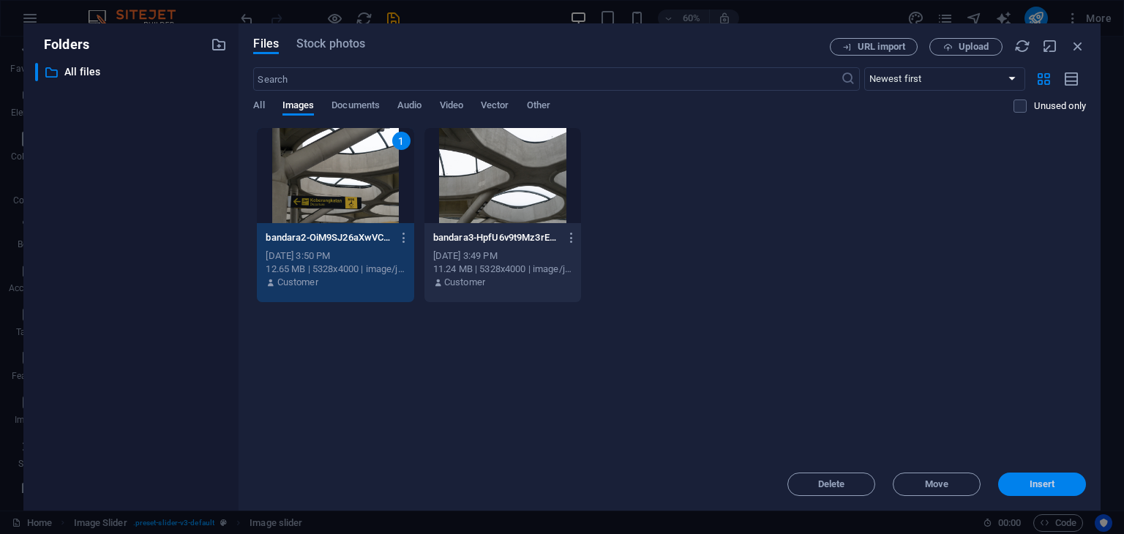
click at [1037, 489] on button "Insert" at bounding box center [1042, 484] width 88 height 23
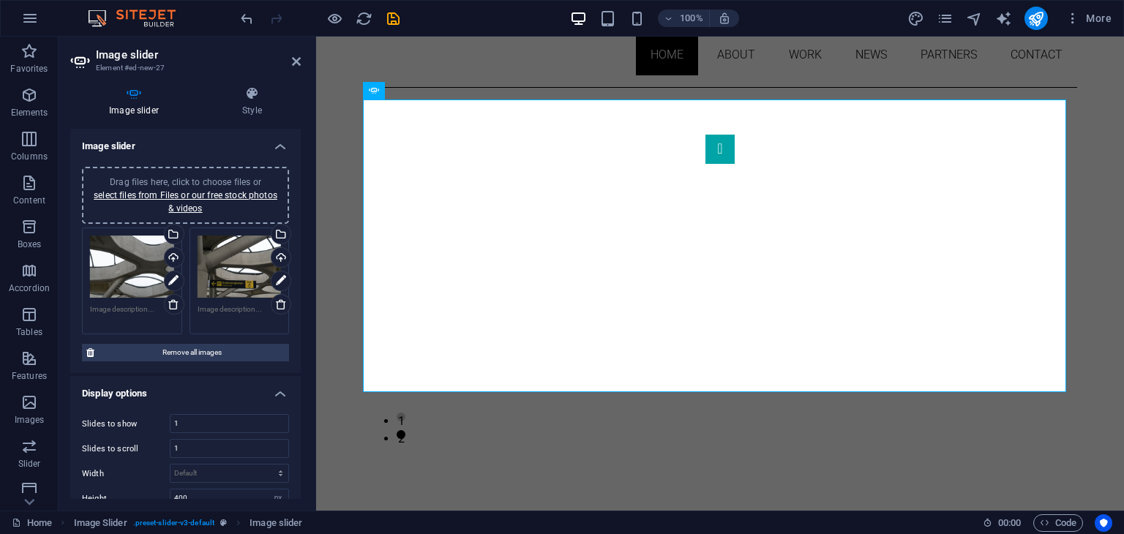
click at [296, 61] on icon at bounding box center [296, 62] width 9 height 12
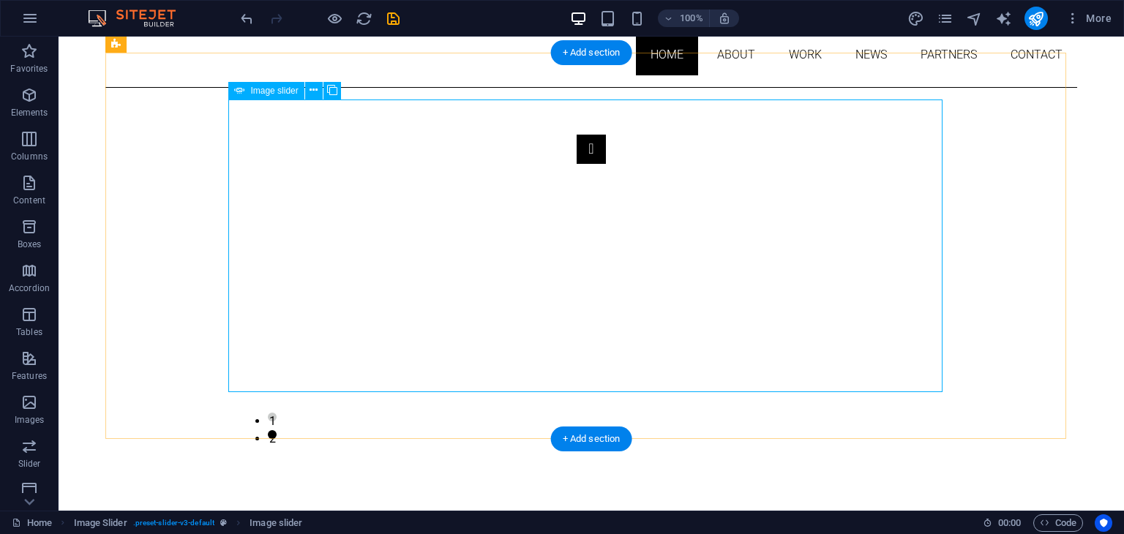
click at [577, 164] on button "Image Slider" at bounding box center [591, 149] width 29 height 29
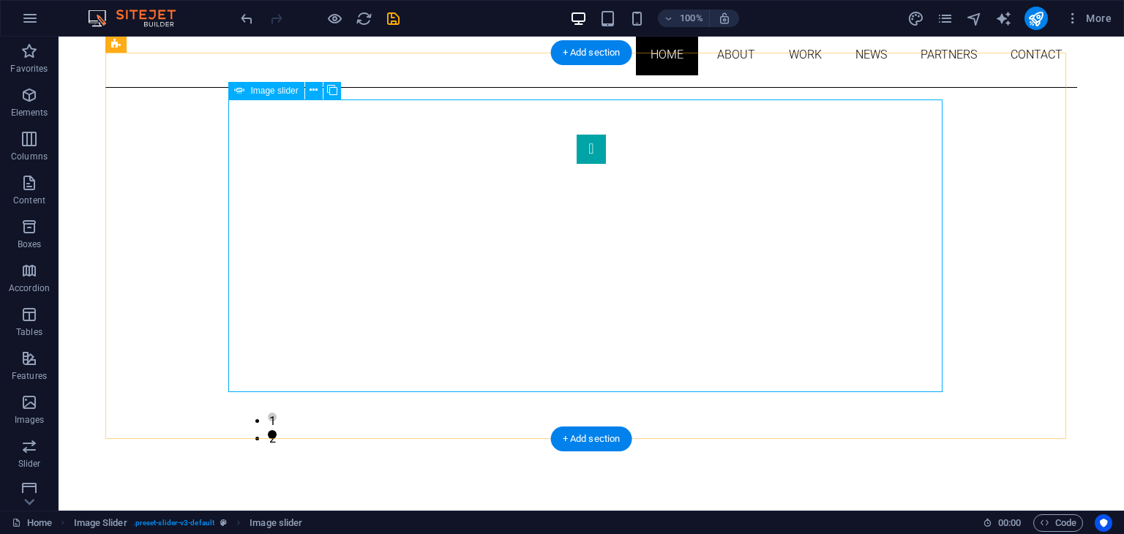
select select "px"
select select "ms"
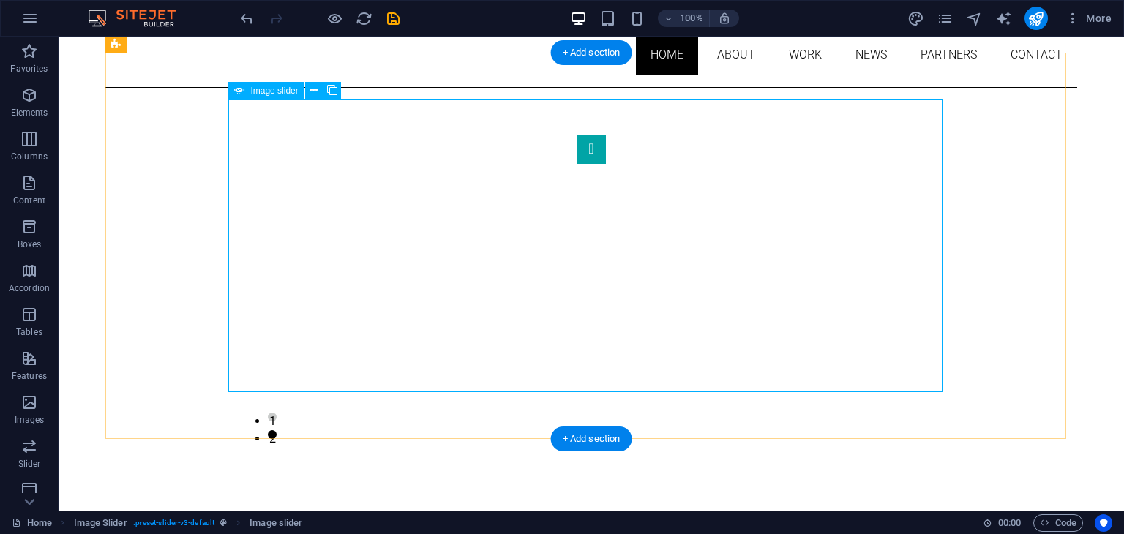
select select "s"
select select "progressive"
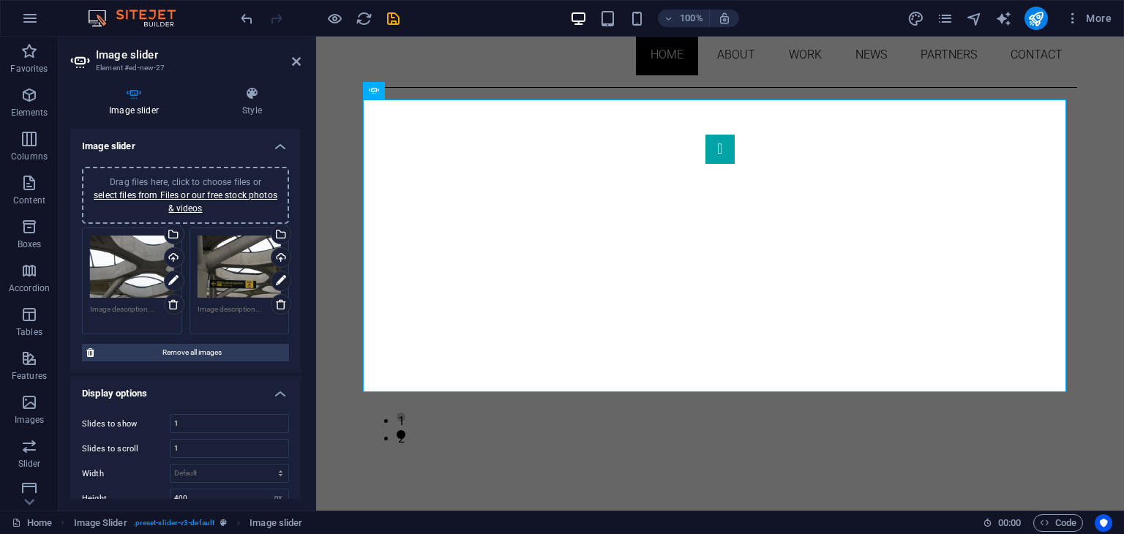
click at [242, 276] on div "Drag files here, click to choose files or select files from Files or our free s…" at bounding box center [240, 267] width 84 height 63
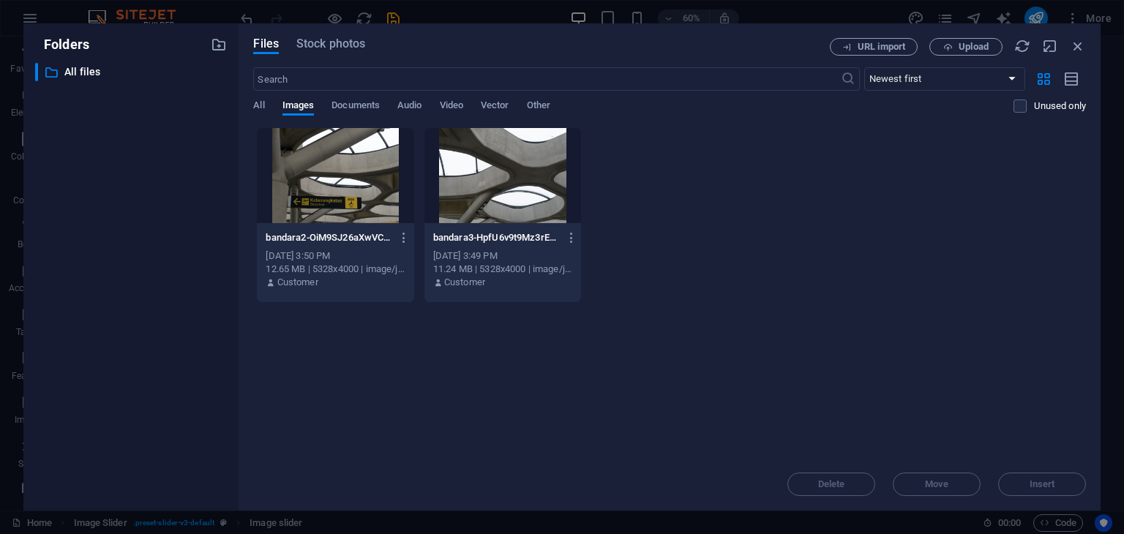
click at [242, 276] on div "Files Stock photos URL import Upload ​ Newest first Oldest first Name (A-Z) Nam…" at bounding box center [670, 266] width 862 height 487
click at [539, 182] on div at bounding box center [502, 175] width 157 height 95
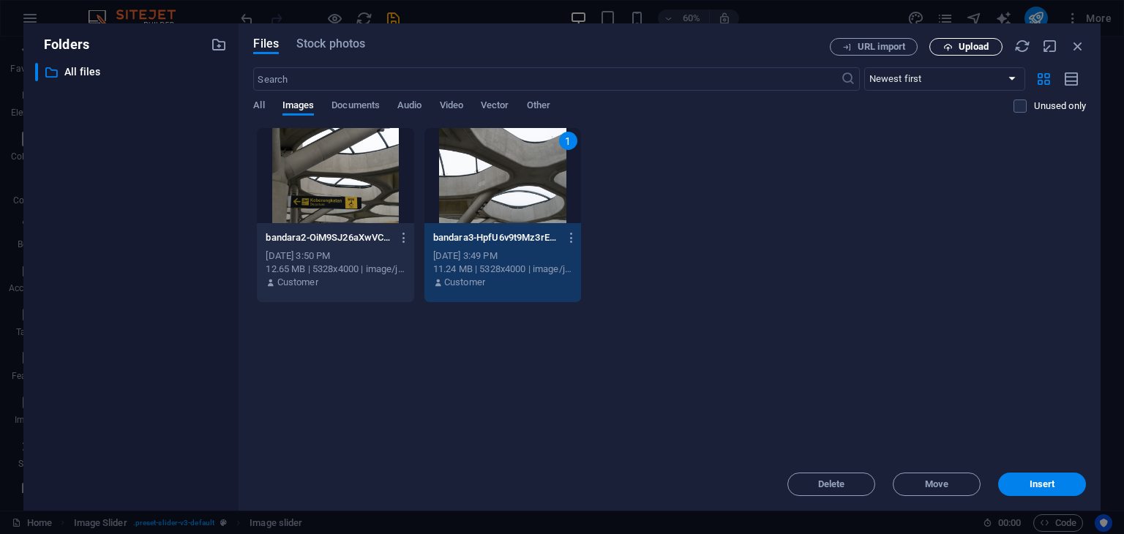
click at [969, 42] on span "Upload" at bounding box center [973, 46] width 30 height 9
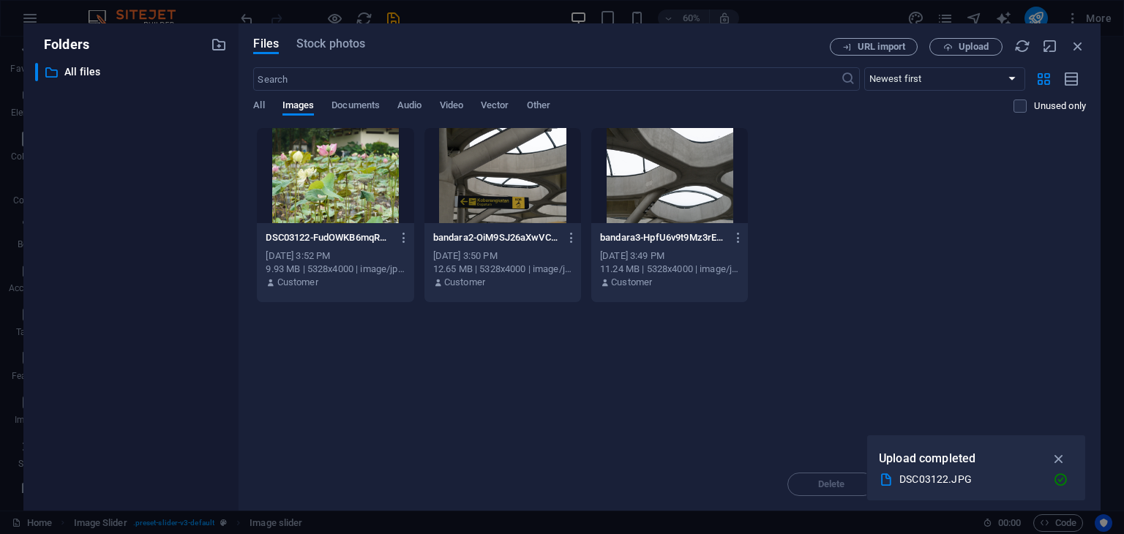
click at [378, 172] on div at bounding box center [335, 175] width 157 height 95
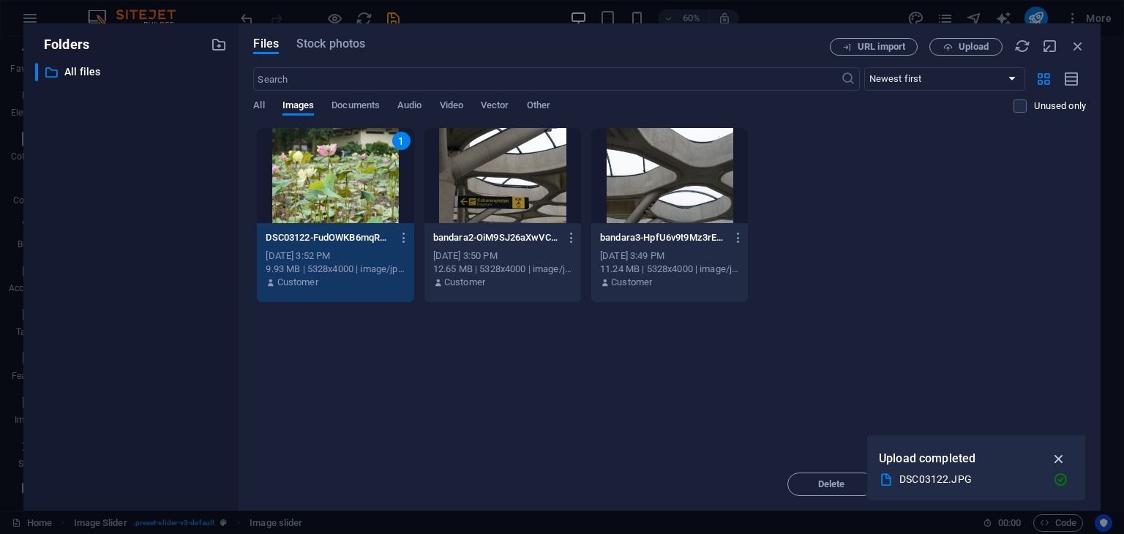
click at [1059, 460] on icon "button" at bounding box center [1059, 459] width 17 height 16
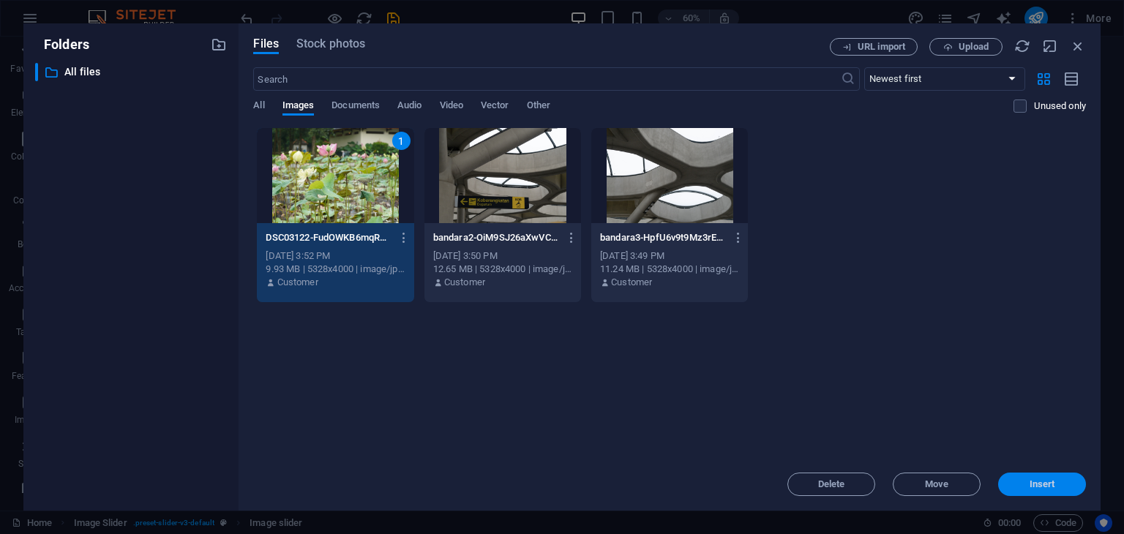
click at [1054, 480] on span "Insert" at bounding box center [1042, 484] width 76 height 9
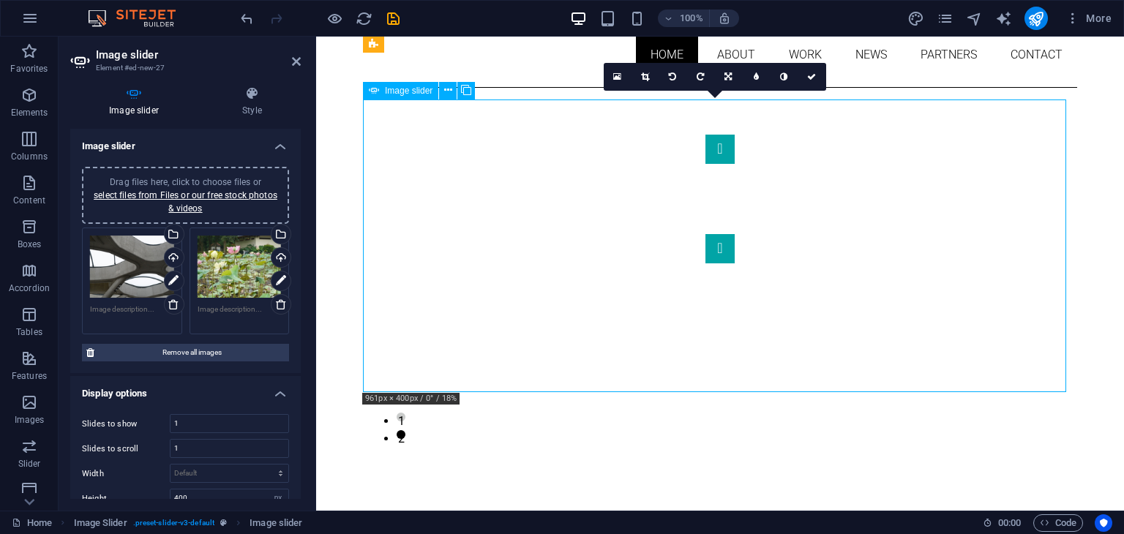
drag, startPoint x: 685, startPoint y: 271, endPoint x: 685, endPoint y: 282, distance: 11.0
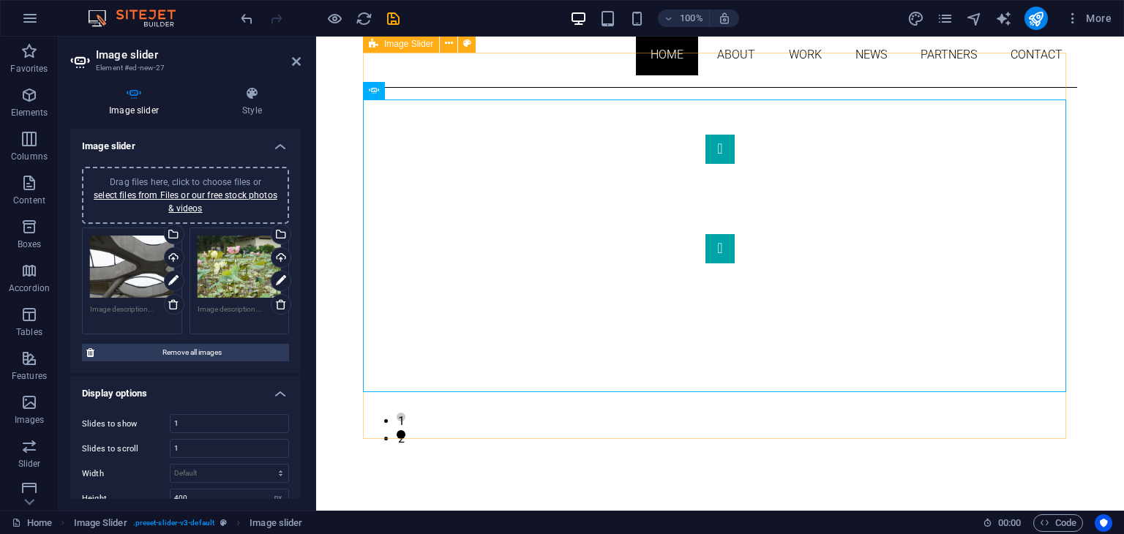
click at [525, 426] on div "1 2" at bounding box center [720, 281] width 714 height 386
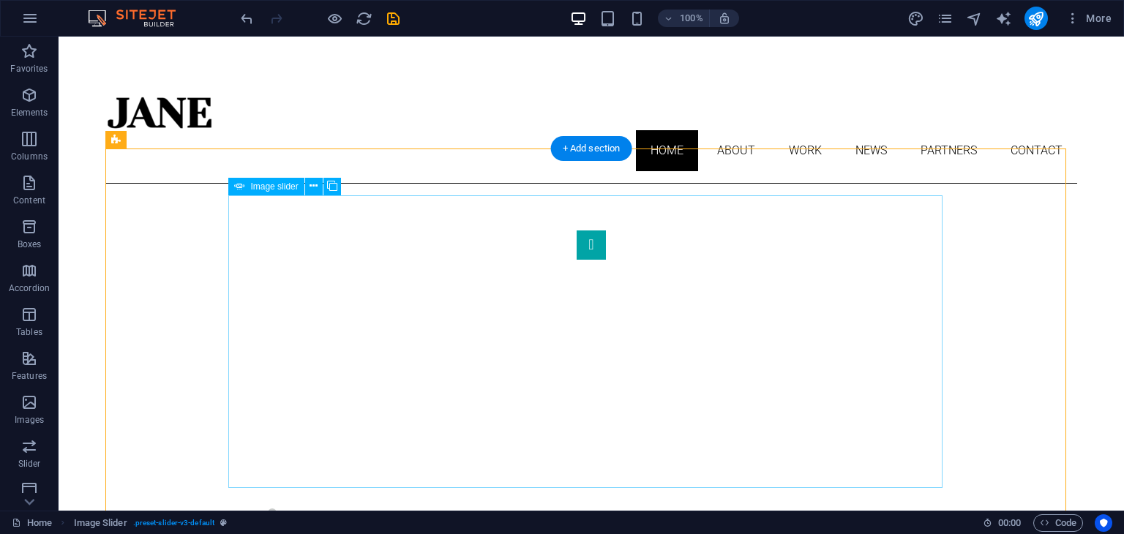
scroll to position [56, 0]
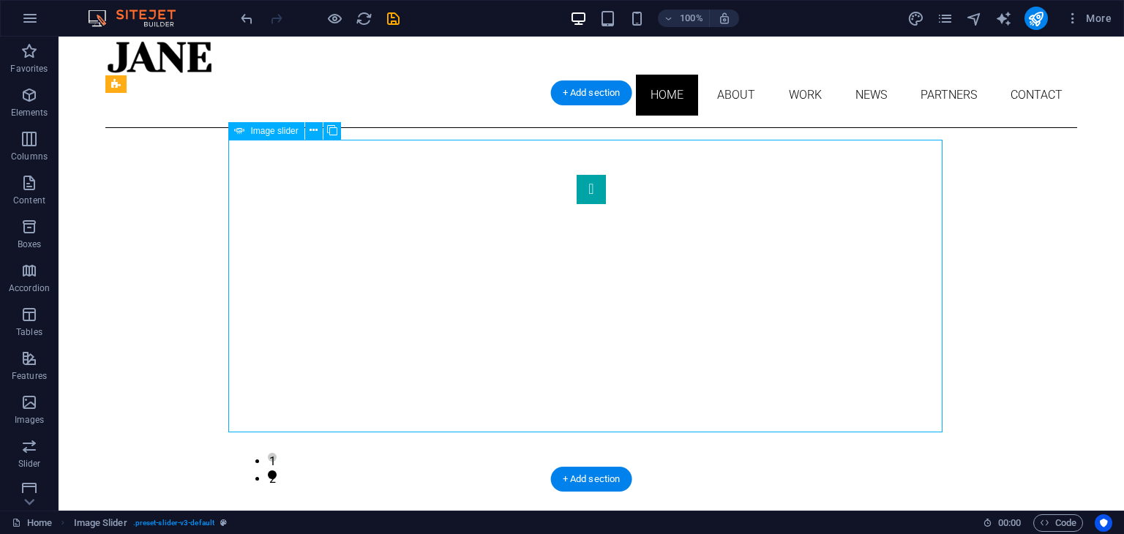
select select "px"
select select "ms"
select select "s"
select select "progressive"
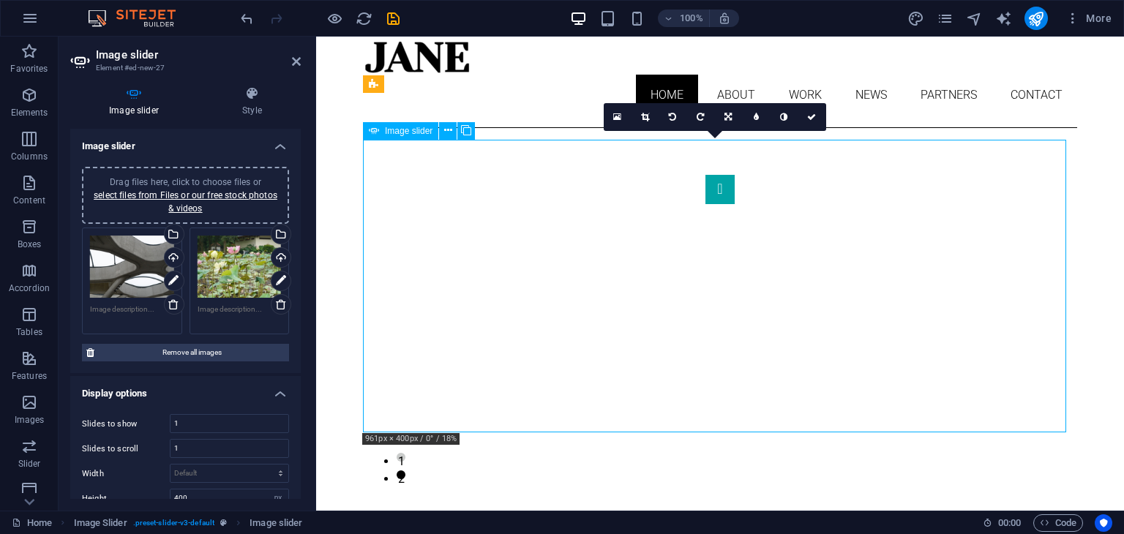
drag, startPoint x: 520, startPoint y: 293, endPoint x: 522, endPoint y: 334, distance: 41.8
drag, startPoint x: 522, startPoint y: 334, endPoint x: 528, endPoint y: 394, distance: 59.5
drag, startPoint x: 588, startPoint y: 380, endPoint x: 590, endPoint y: 433, distance: 53.5
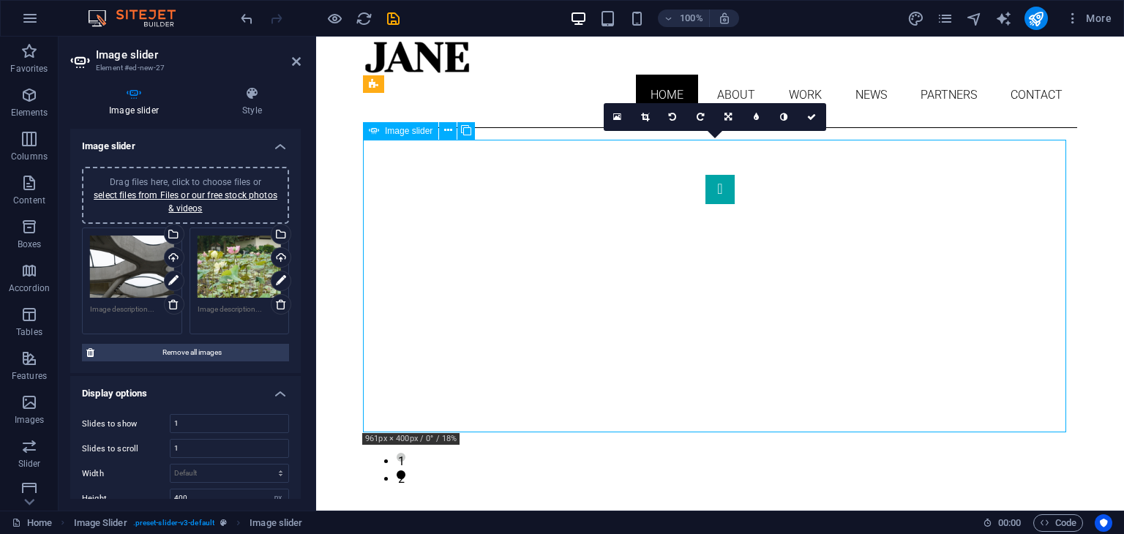
click at [590, 433] on div "1 2" at bounding box center [720, 321] width 714 height 386
click at [725, 118] on icon at bounding box center [727, 117] width 7 height 9
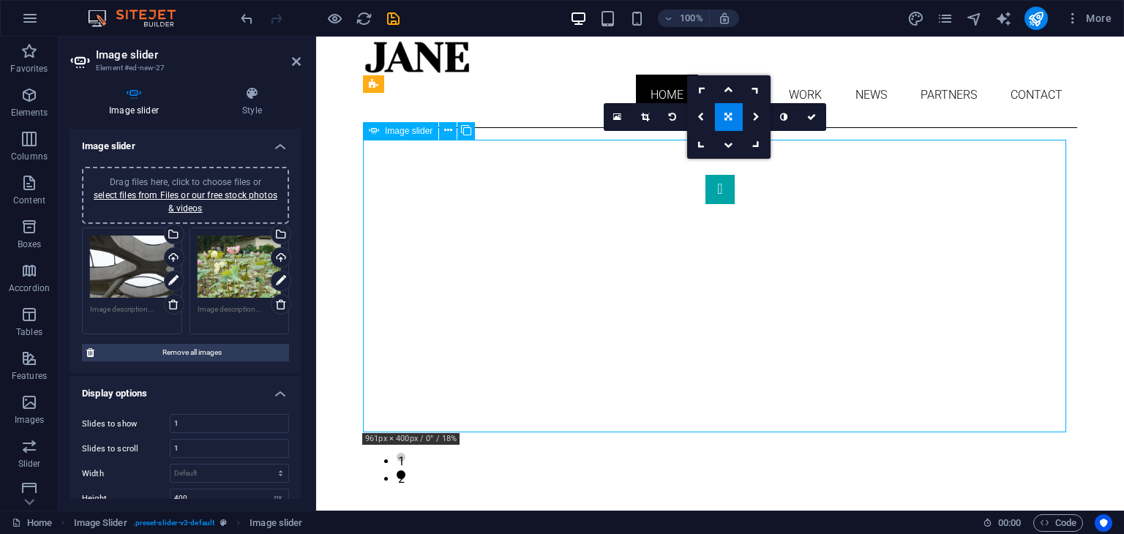
drag, startPoint x: 714, startPoint y: 282, endPoint x: 717, endPoint y: 324, distance: 42.5
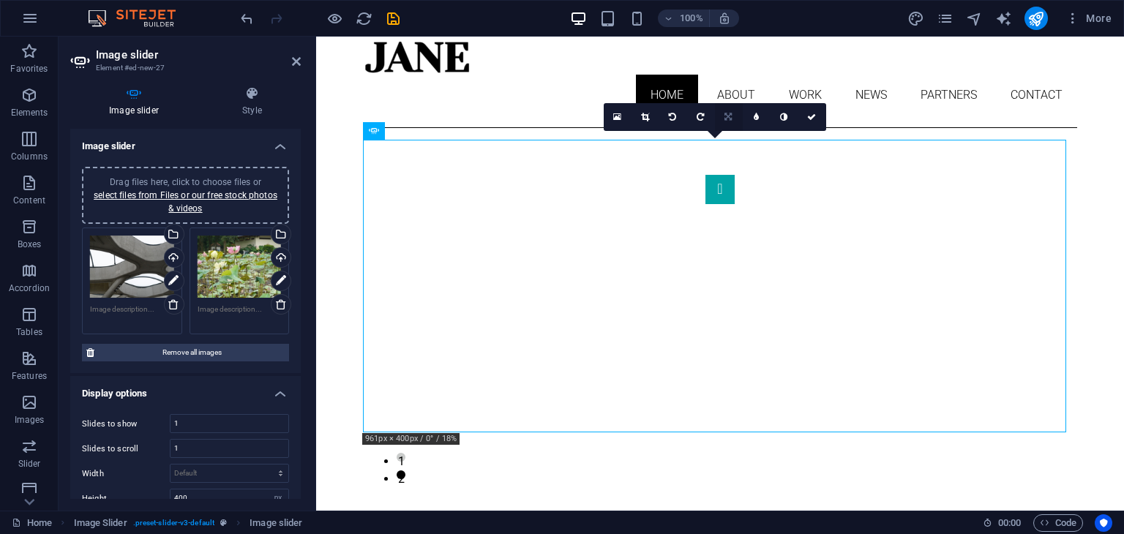
click at [729, 116] on icon at bounding box center [727, 117] width 7 height 9
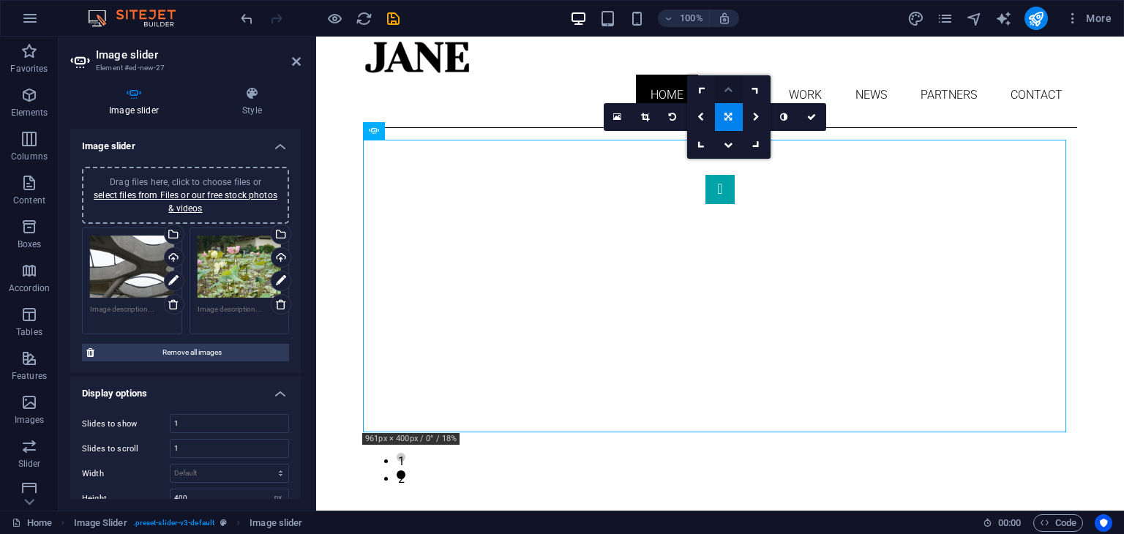
click at [727, 86] on icon at bounding box center [728, 89] width 9 height 9
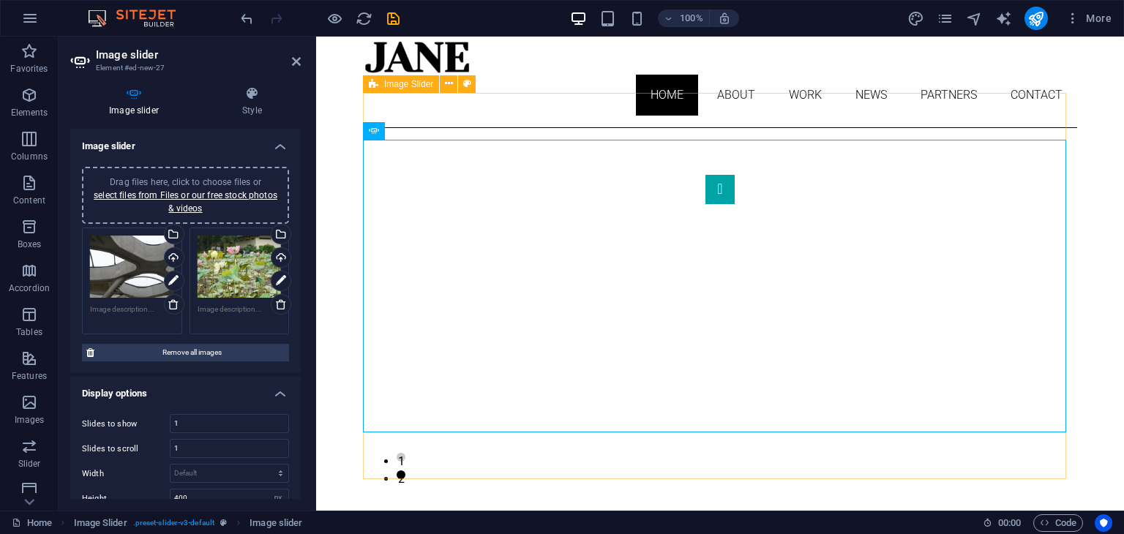
click at [941, 444] on div "1 2" at bounding box center [720, 321] width 714 height 386
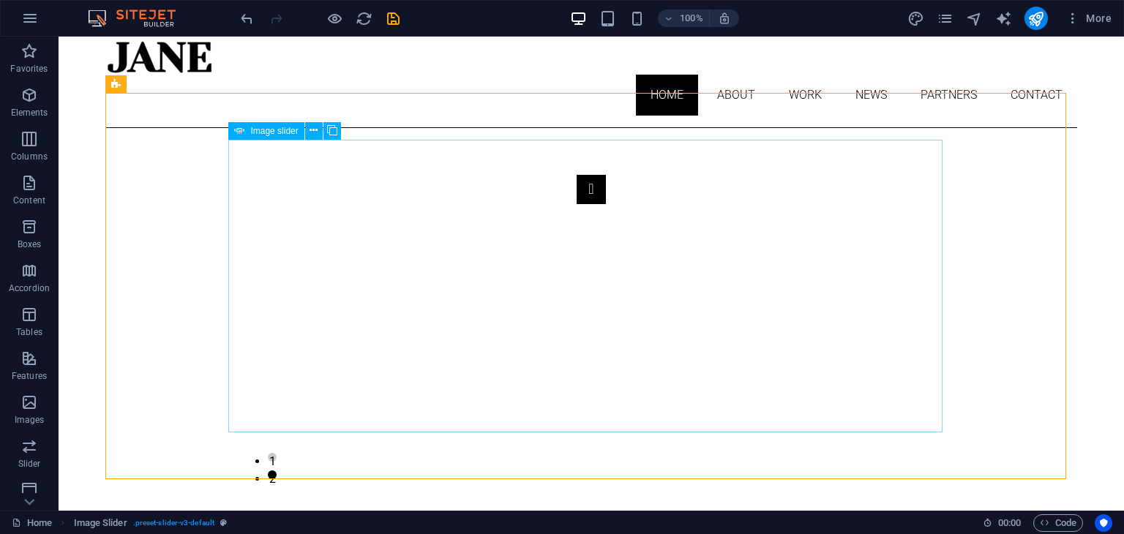
click at [577, 204] on button "Image Slider" at bounding box center [591, 189] width 29 height 29
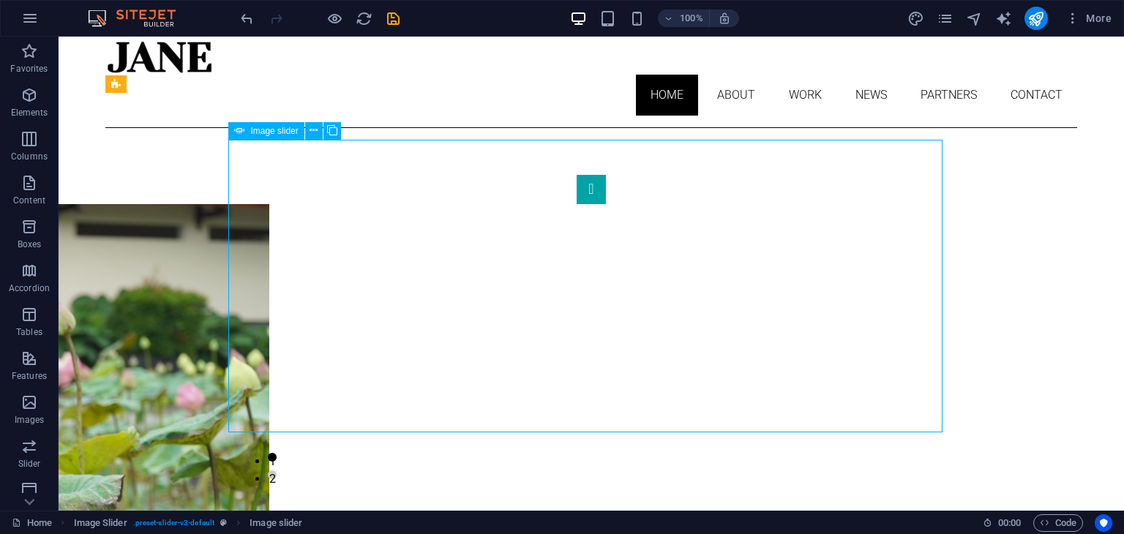
select select "px"
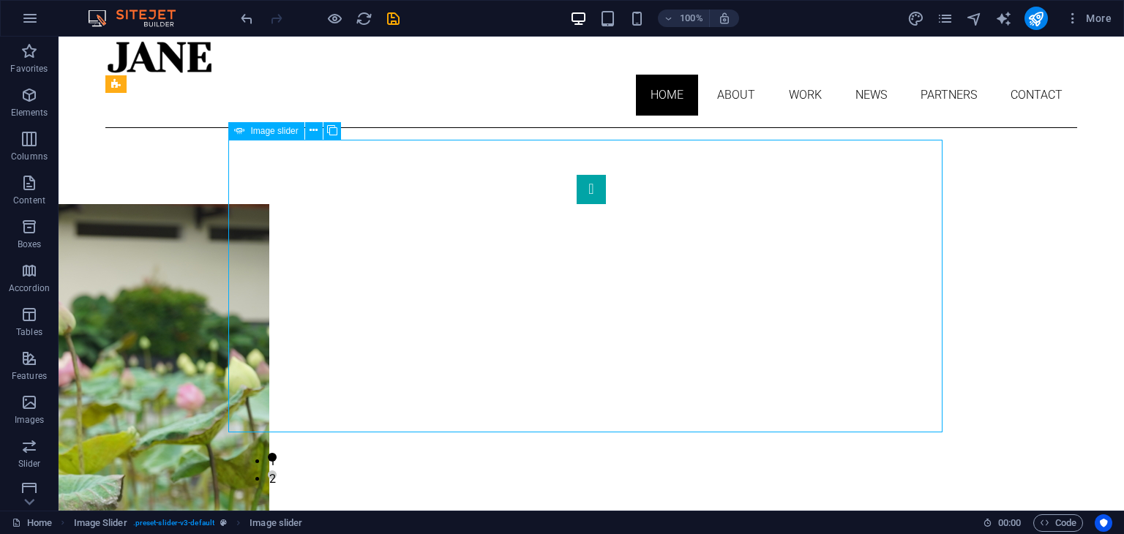
select select "ms"
select select "s"
select select "progressive"
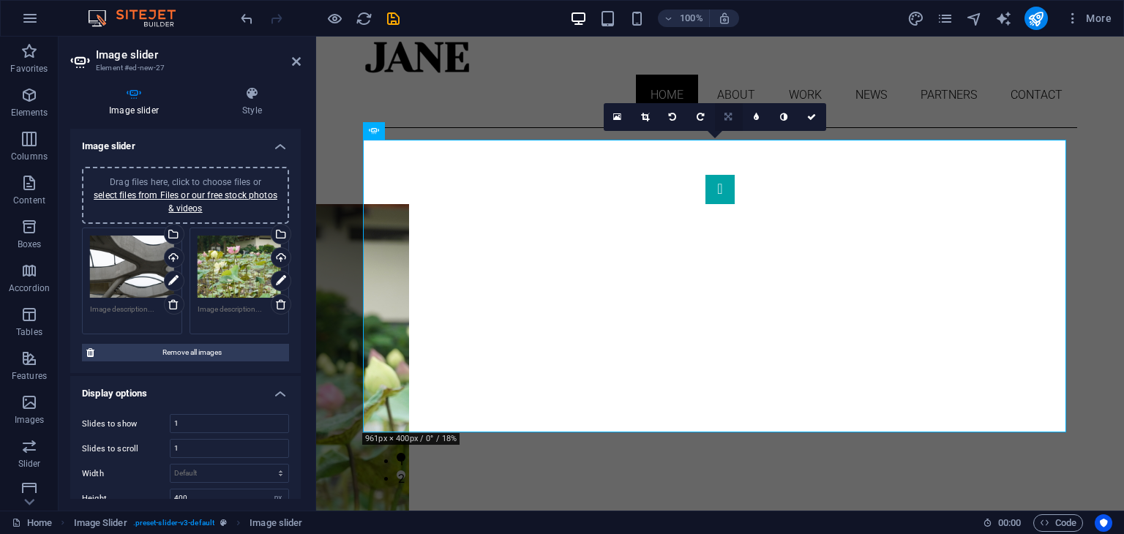
click at [732, 118] on link at bounding box center [729, 117] width 28 height 28
click at [641, 118] on icon at bounding box center [645, 117] width 8 height 9
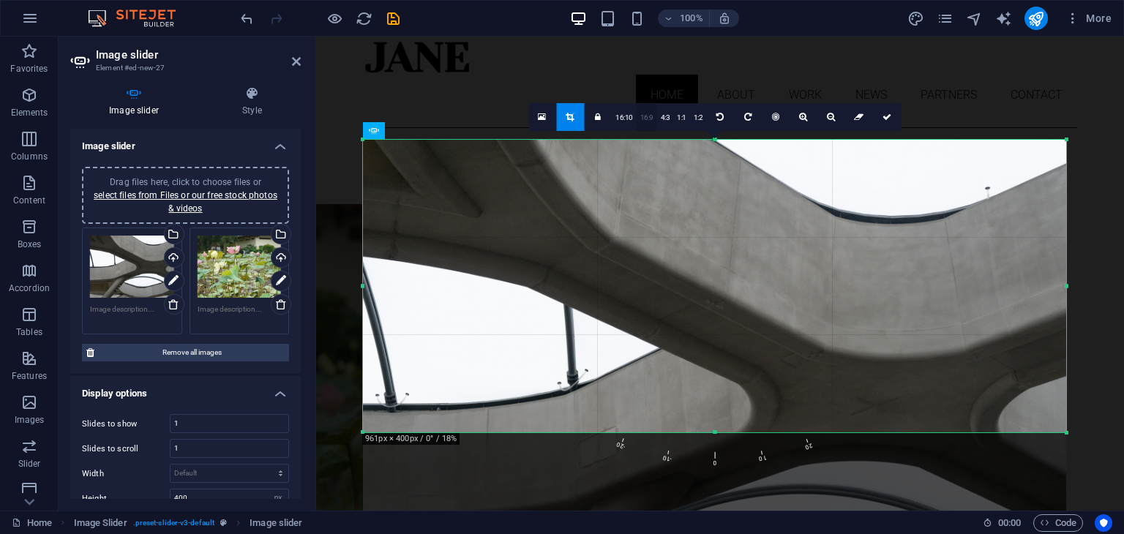
click at [650, 116] on link "16:9" at bounding box center [647, 118] width 20 height 28
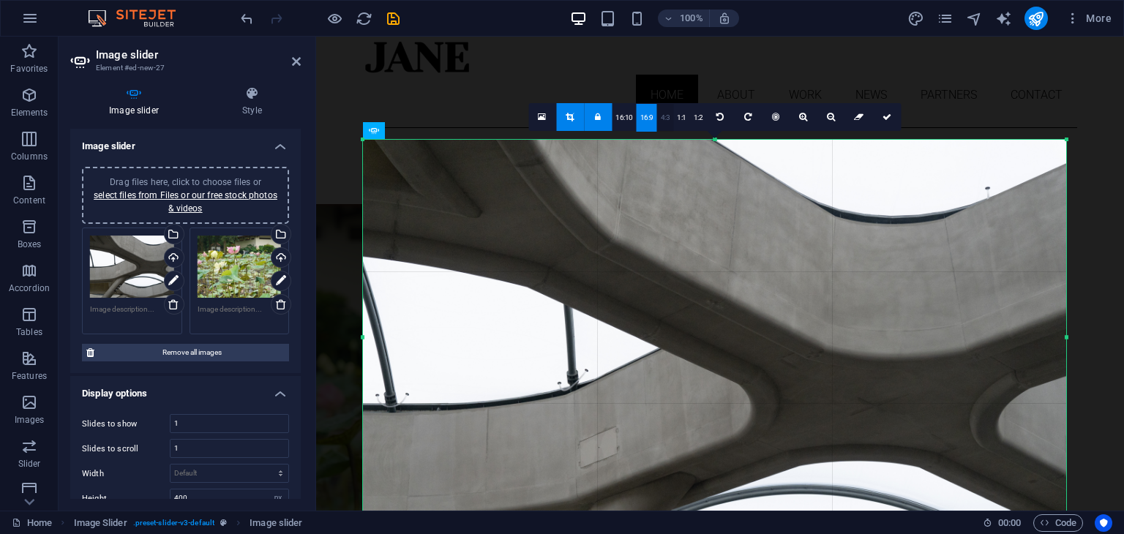
click at [671, 117] on link "4:3" at bounding box center [665, 118] width 17 height 28
click at [299, 59] on icon at bounding box center [296, 62] width 9 height 12
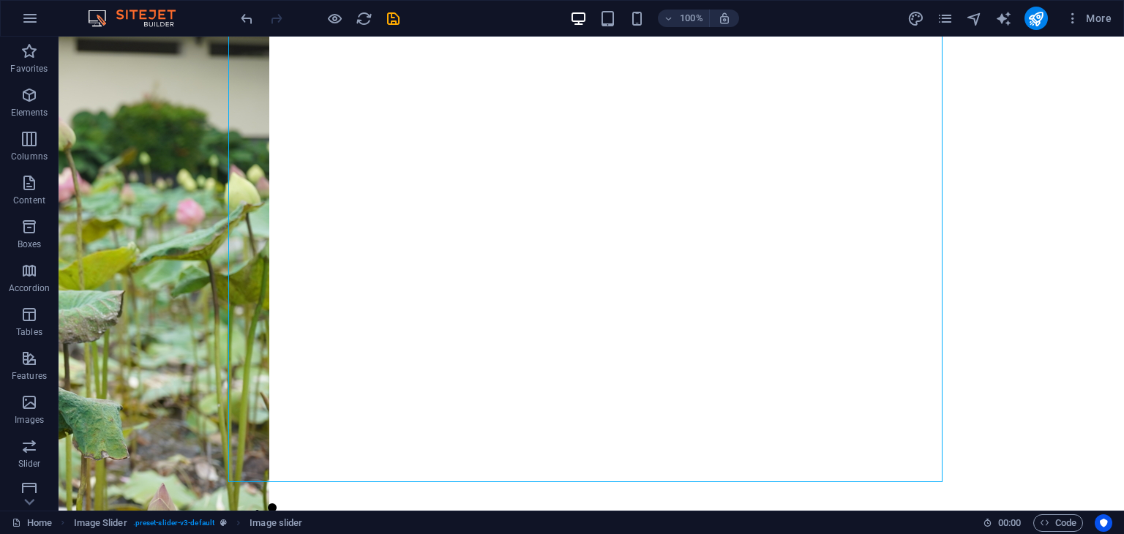
scroll to position [240, 0]
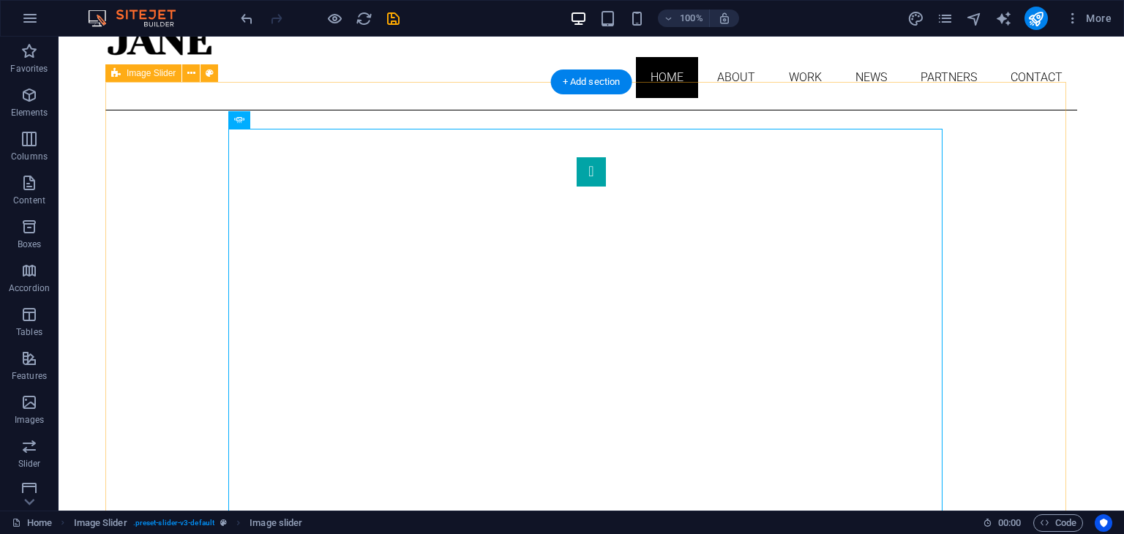
scroll to position [59, 0]
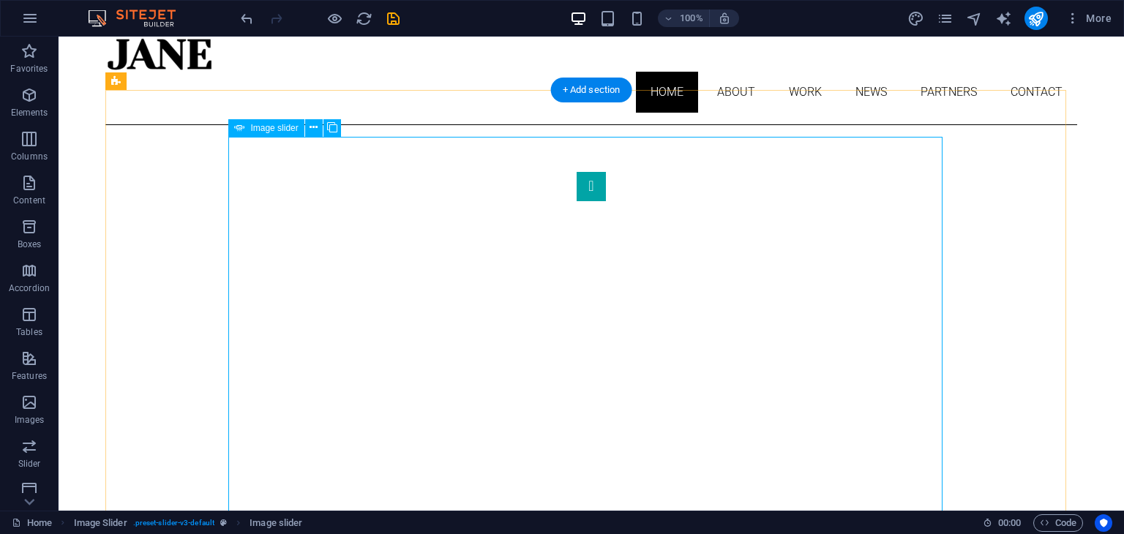
select select "px"
select select "ms"
select select "s"
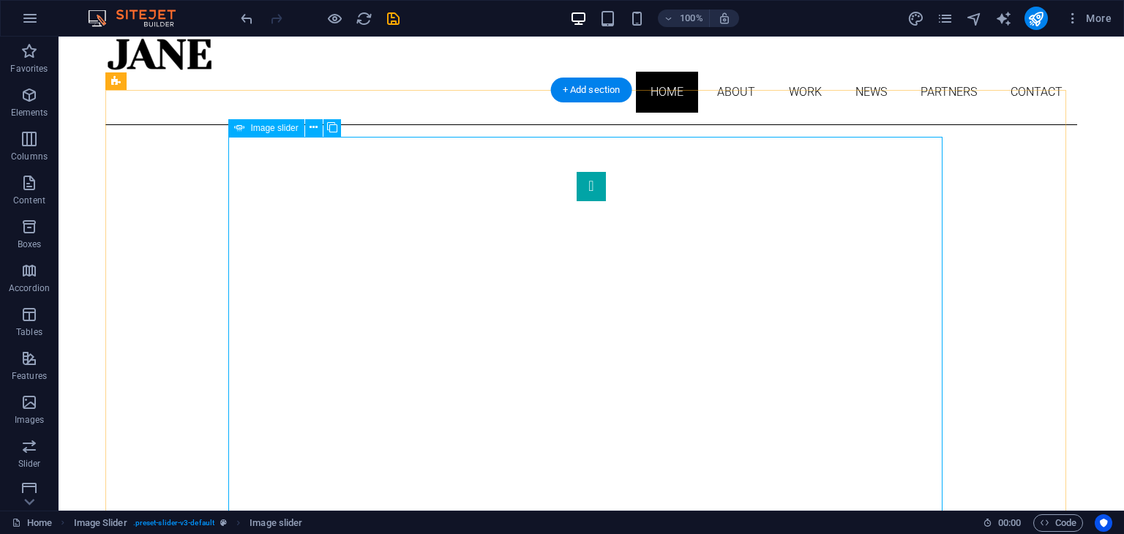
select select "progressive"
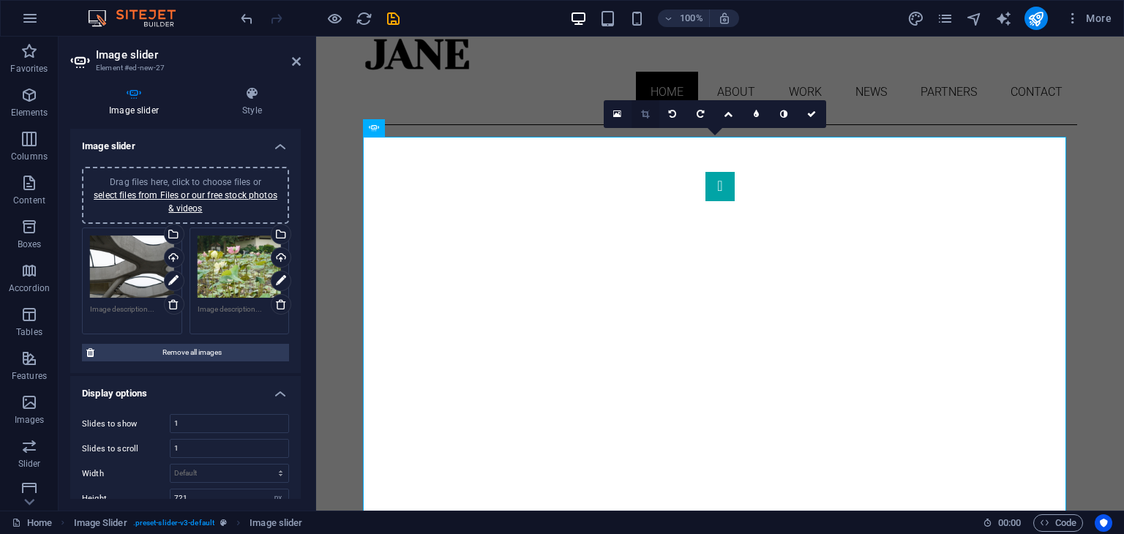
click at [652, 115] on link at bounding box center [645, 114] width 28 height 28
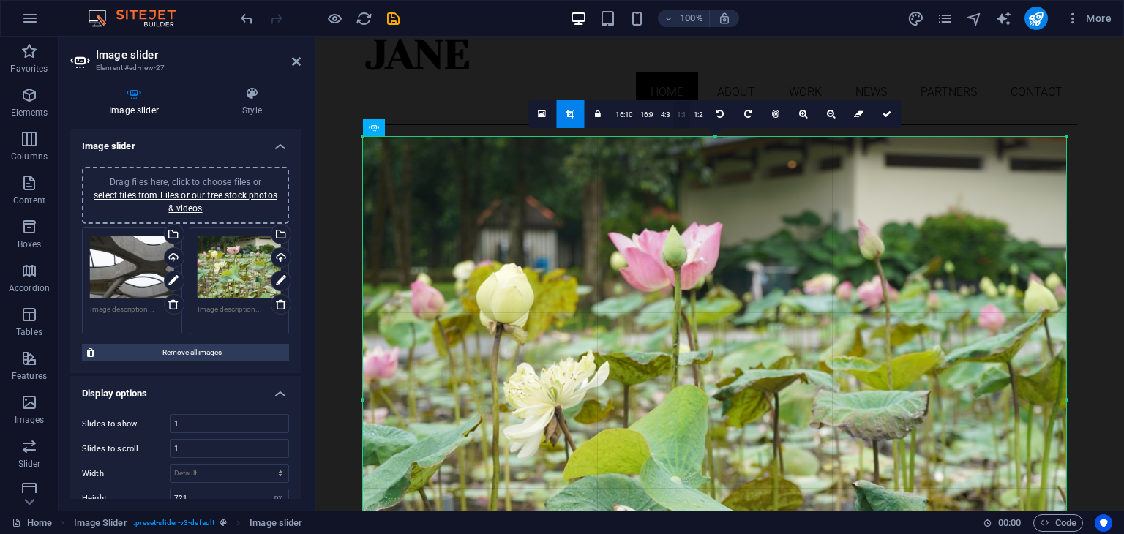
click at [681, 114] on link "1:1" at bounding box center [681, 115] width 17 height 28
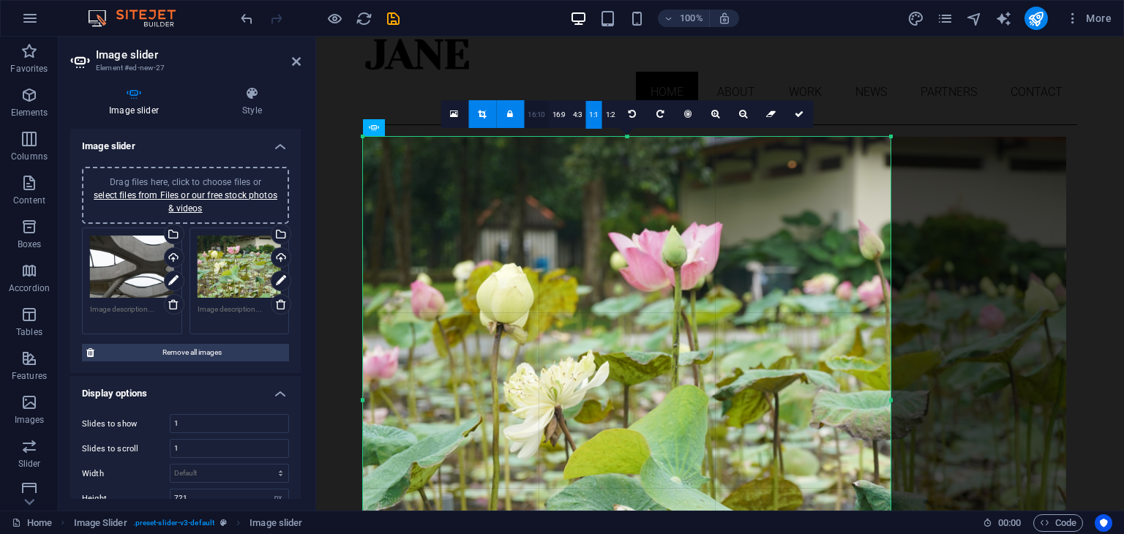
click at [535, 113] on link "16:10" at bounding box center [536, 115] width 25 height 28
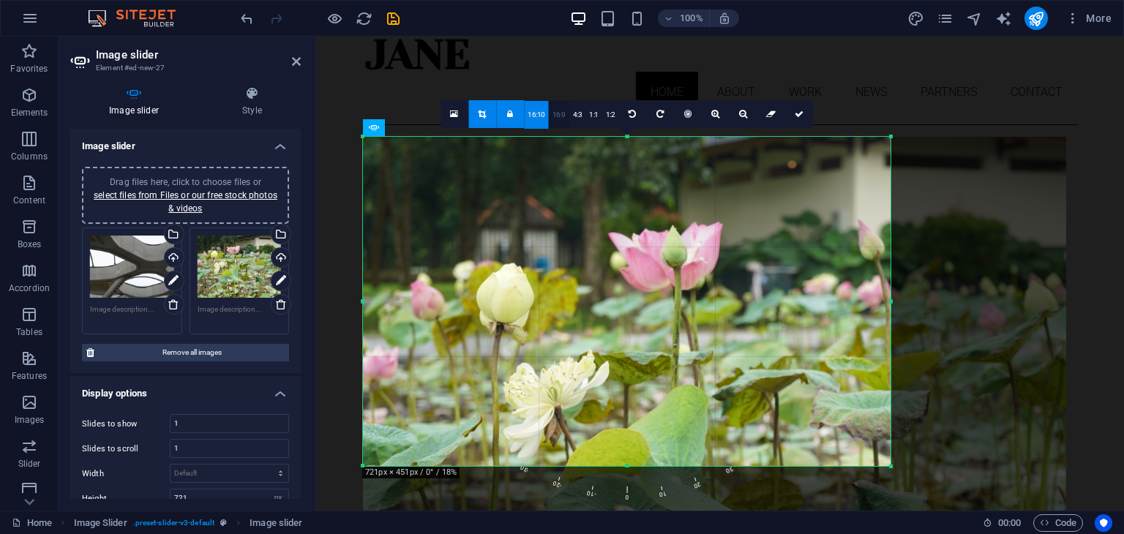
click at [561, 113] on link "16:9" at bounding box center [559, 115] width 20 height 28
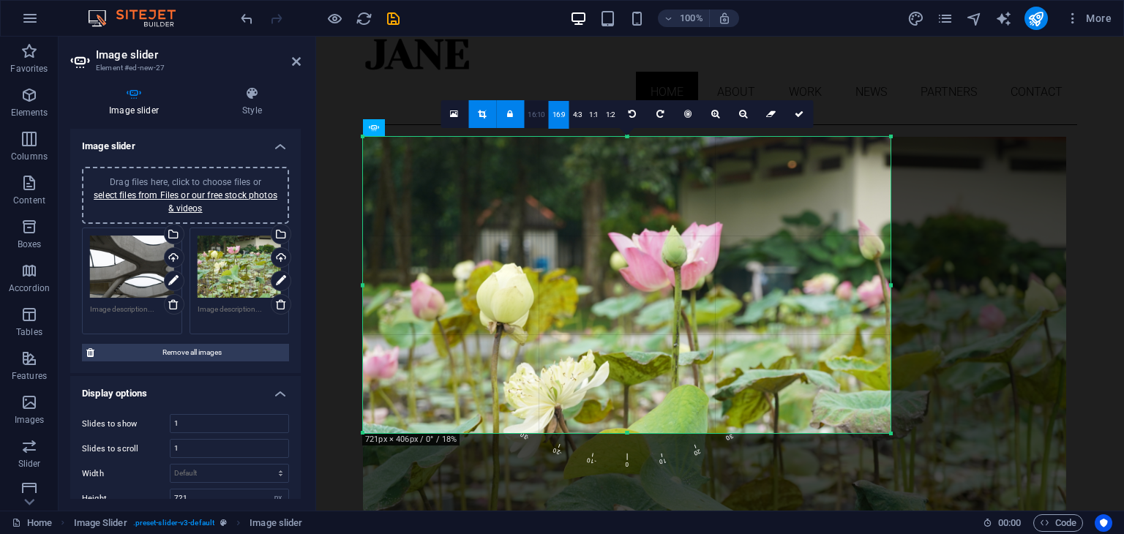
click at [543, 116] on link "16:10" at bounding box center [536, 115] width 25 height 28
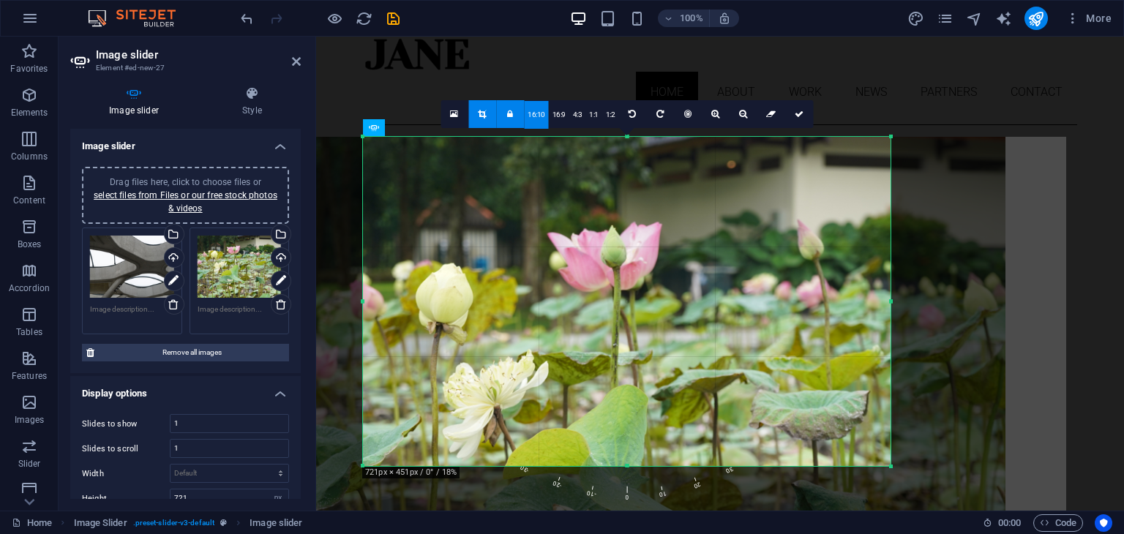
drag, startPoint x: 709, startPoint y: 337, endPoint x: 648, endPoint y: 334, distance: 60.8
click at [648, 334] on div at bounding box center [653, 401] width 703 height 528
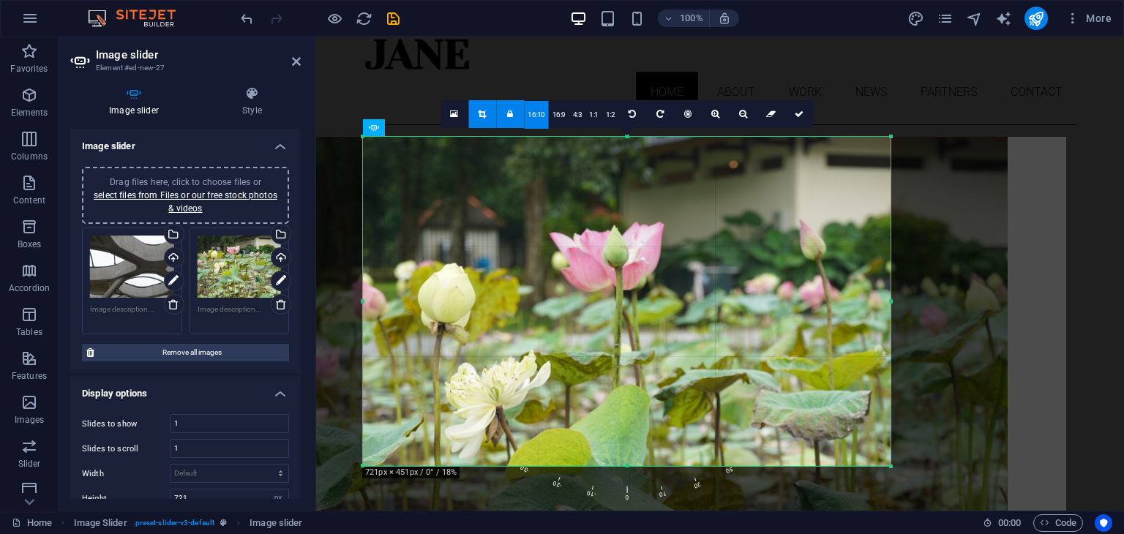
click at [653, 332] on div at bounding box center [655, 401] width 703 height 528
click at [129, 273] on div "Drag files here, click to choose files or select files from Files or our free s…" at bounding box center [132, 267] width 84 height 63
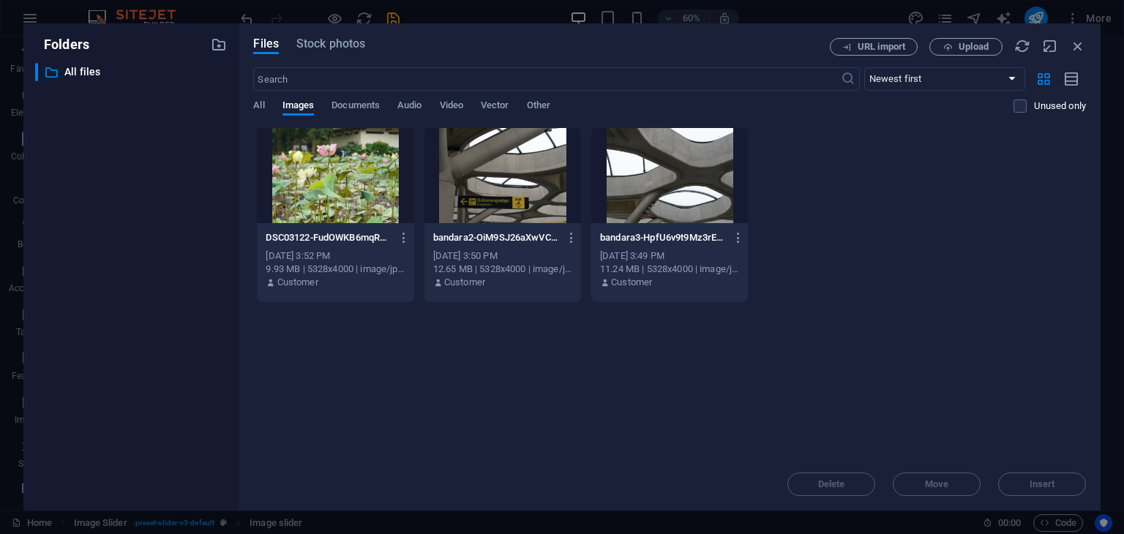
click at [974, 302] on div "DSC03122-FudOWKB6mqRhcfN9qS4niw.JPG DSC03122-FudOWKB6mqRhcfN9qS4niw.JPG [DATE] …" at bounding box center [669, 215] width 833 height 176
click at [1081, 50] on icon "button" at bounding box center [1078, 46] width 16 height 16
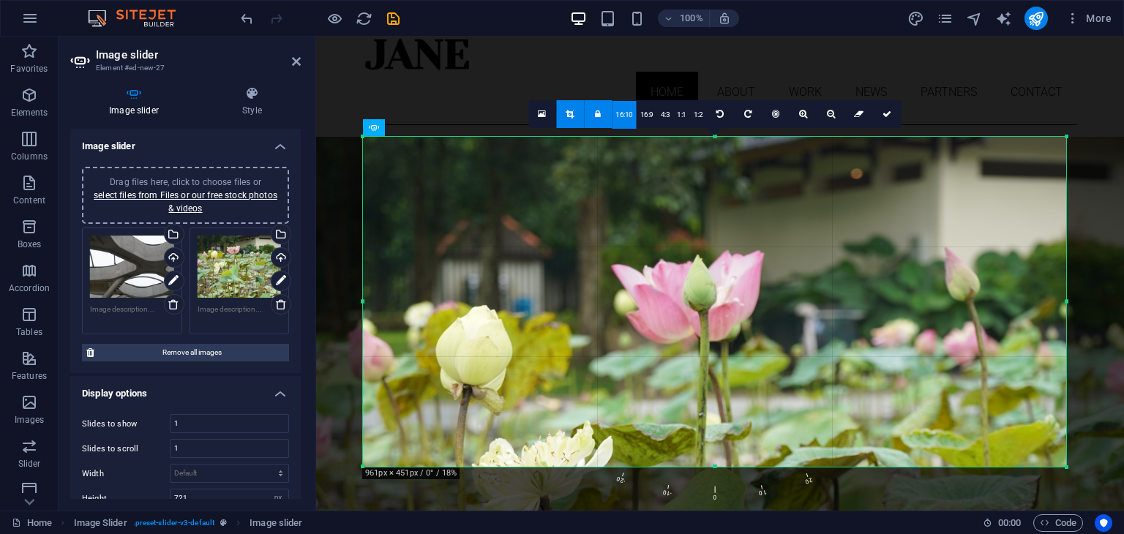
click at [303, 56] on aside "Image slider Element #ed-new-27 Image slider Style Image slider Drag files here…" at bounding box center [188, 274] width 258 height 474
click at [297, 56] on icon at bounding box center [296, 62] width 9 height 12
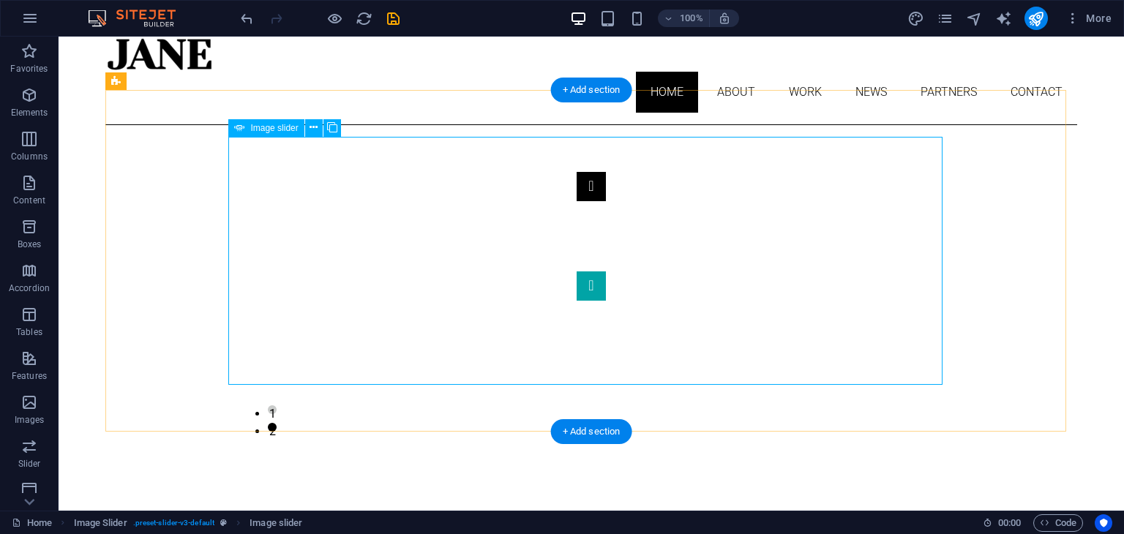
click at [577, 201] on button "Image Slider" at bounding box center [591, 186] width 29 height 29
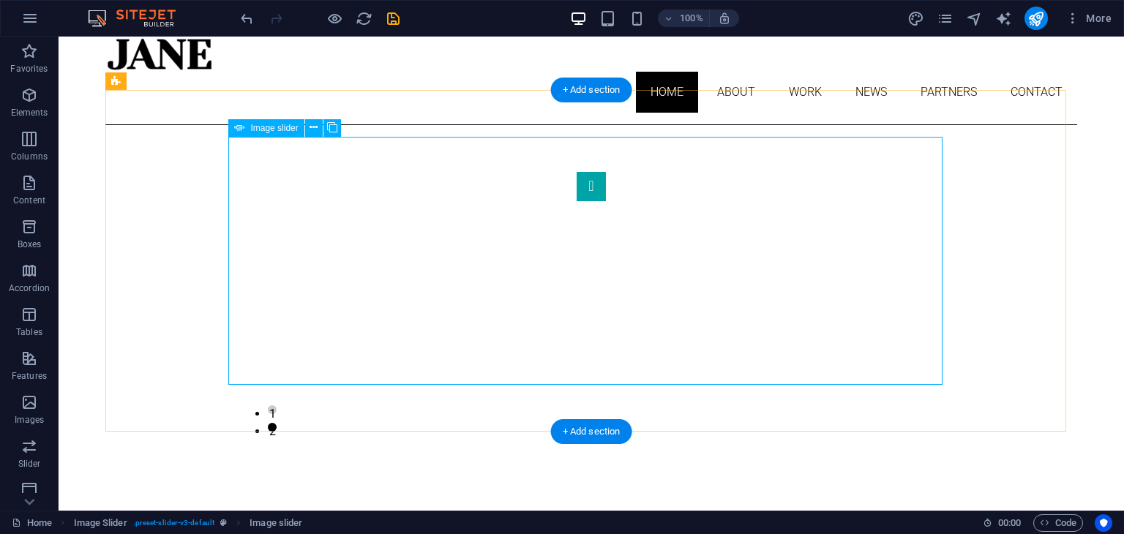
select select "px"
select select "ms"
select select "s"
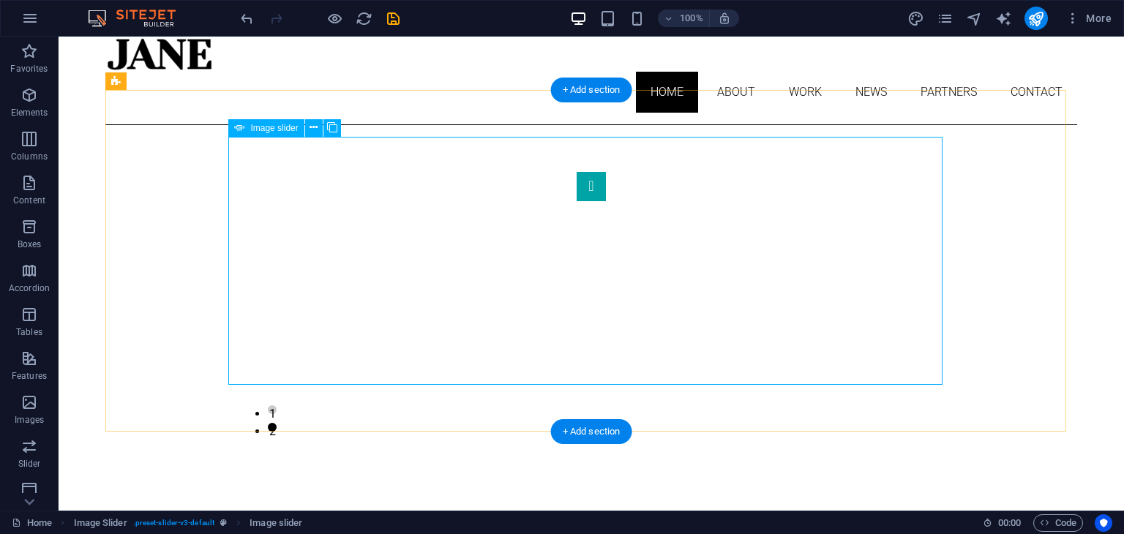
select select "progressive"
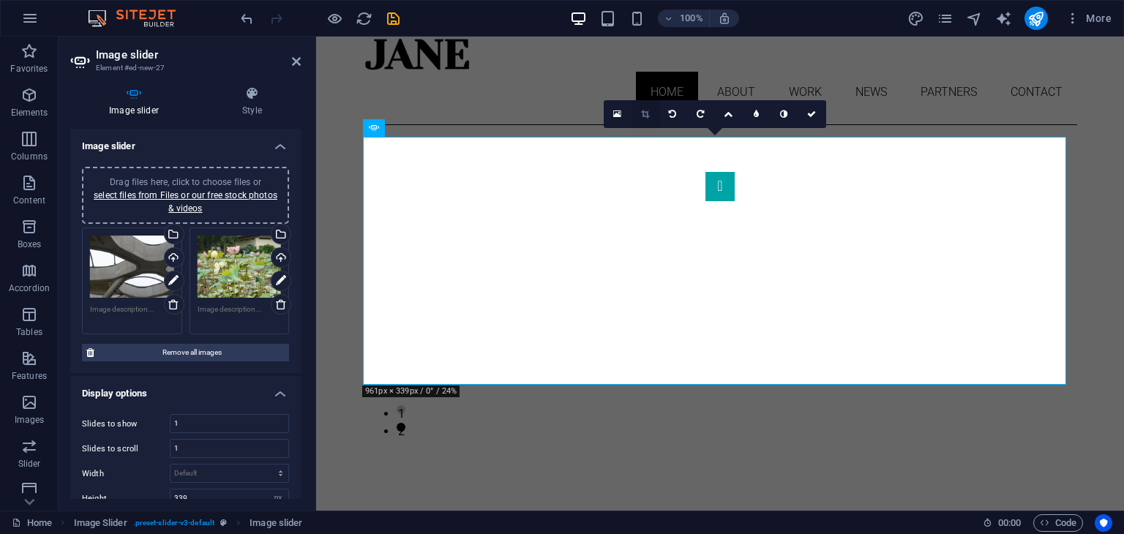
click at [644, 111] on icon at bounding box center [645, 114] width 8 height 9
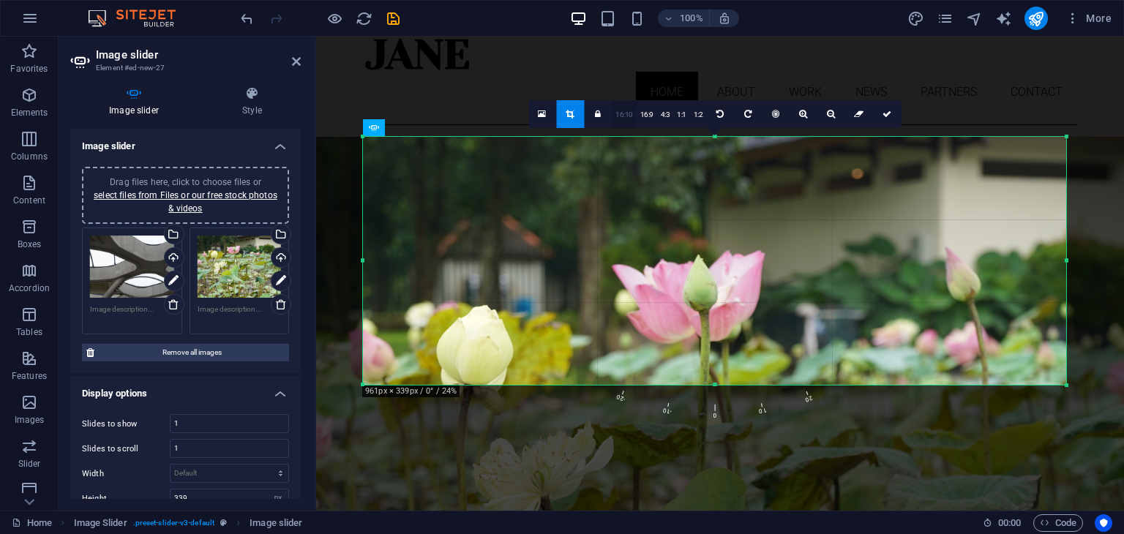
click at [628, 112] on link "16:10" at bounding box center [624, 115] width 25 height 28
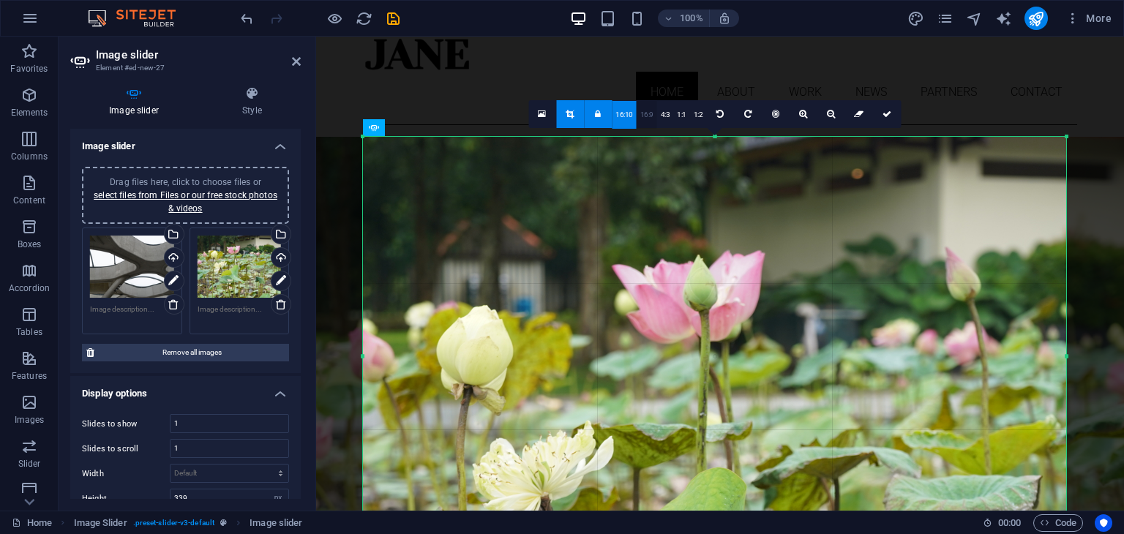
click at [657, 114] on link "4:3" at bounding box center [665, 115] width 17 height 28
click at [642, 113] on link "16:9" at bounding box center [647, 115] width 20 height 28
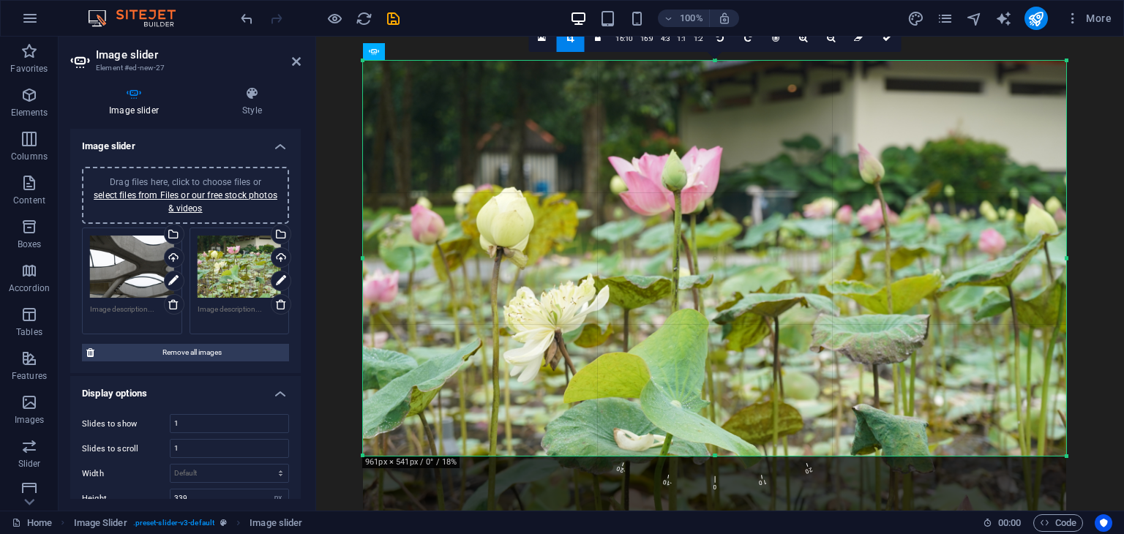
scroll to position [163, 0]
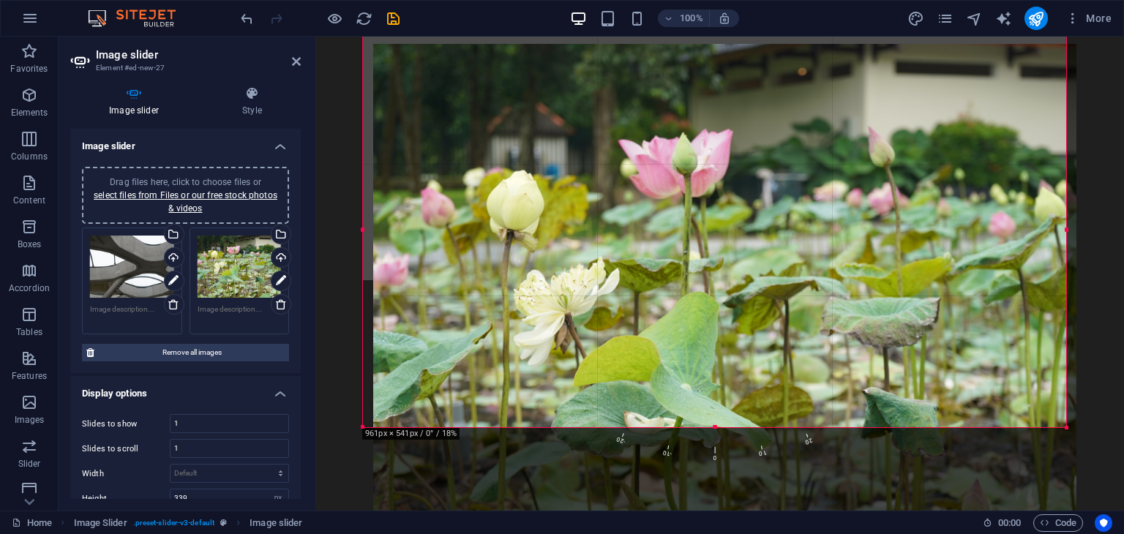
drag, startPoint x: 771, startPoint y: 203, endPoint x: 781, endPoint y: 214, distance: 15.6
click at [781, 214] on div at bounding box center [724, 308] width 703 height 528
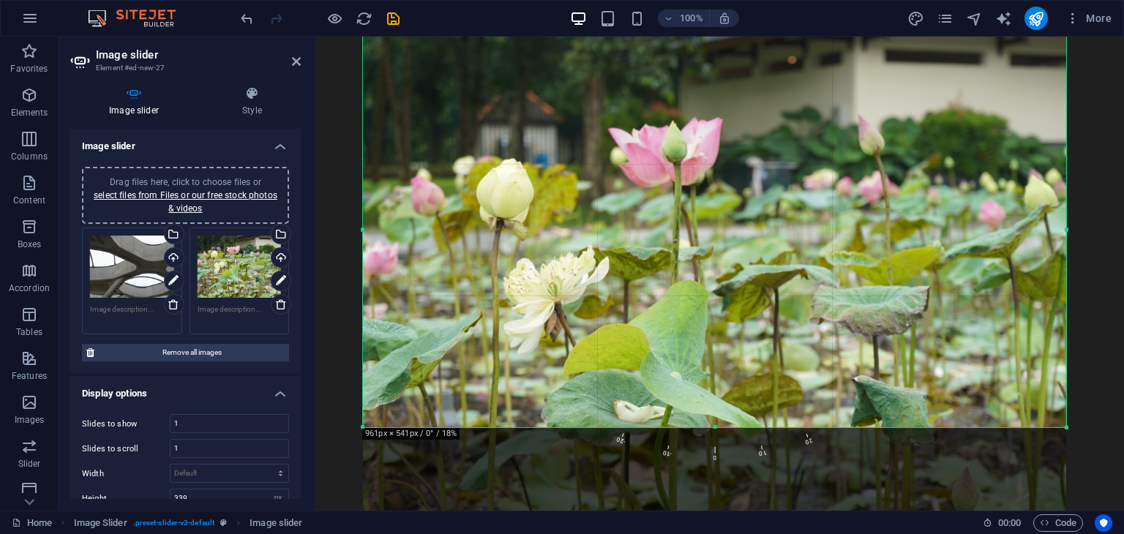
click at [781, 214] on div at bounding box center [714, 296] width 703 height 528
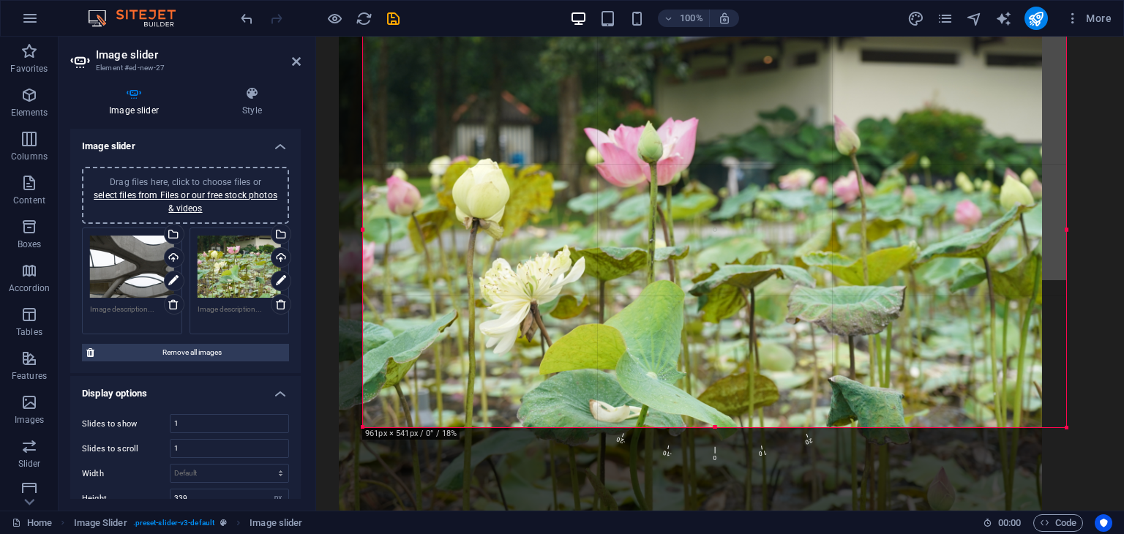
drag, startPoint x: 781, startPoint y: 214, endPoint x: 757, endPoint y: 215, distance: 24.9
click at [757, 215] on div at bounding box center [690, 296] width 703 height 528
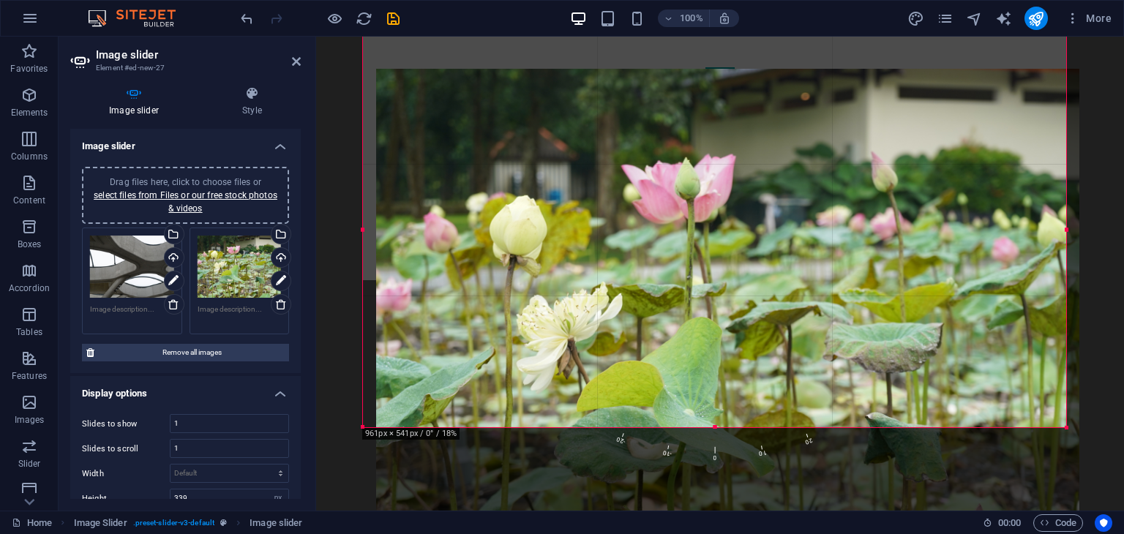
drag, startPoint x: 798, startPoint y: 303, endPoint x: 806, endPoint y: 390, distance: 87.4
click at [806, 390] on div at bounding box center [727, 333] width 703 height 528
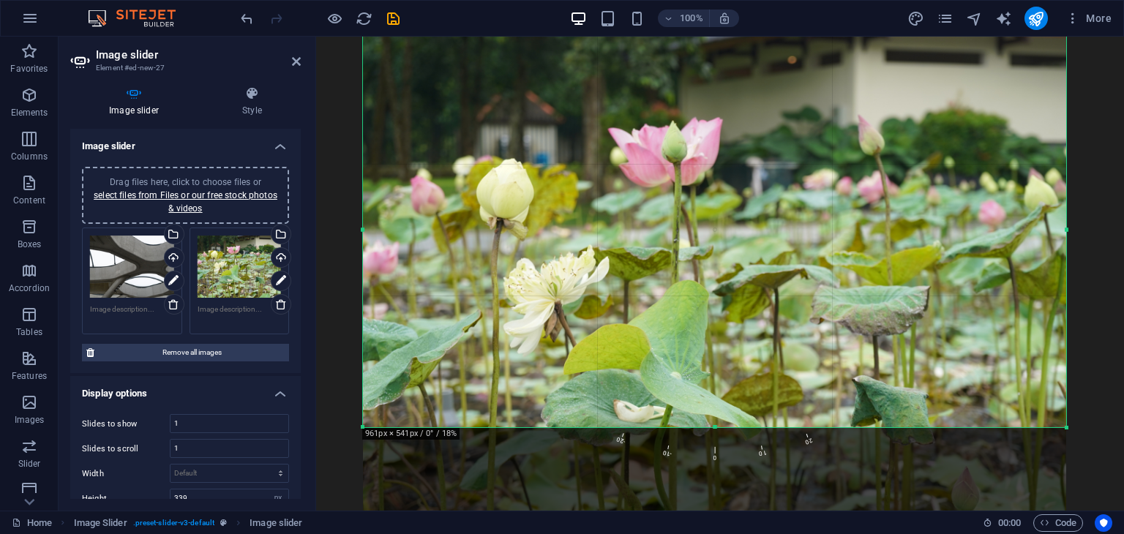
click at [860, 383] on div at bounding box center [714, 296] width 703 height 528
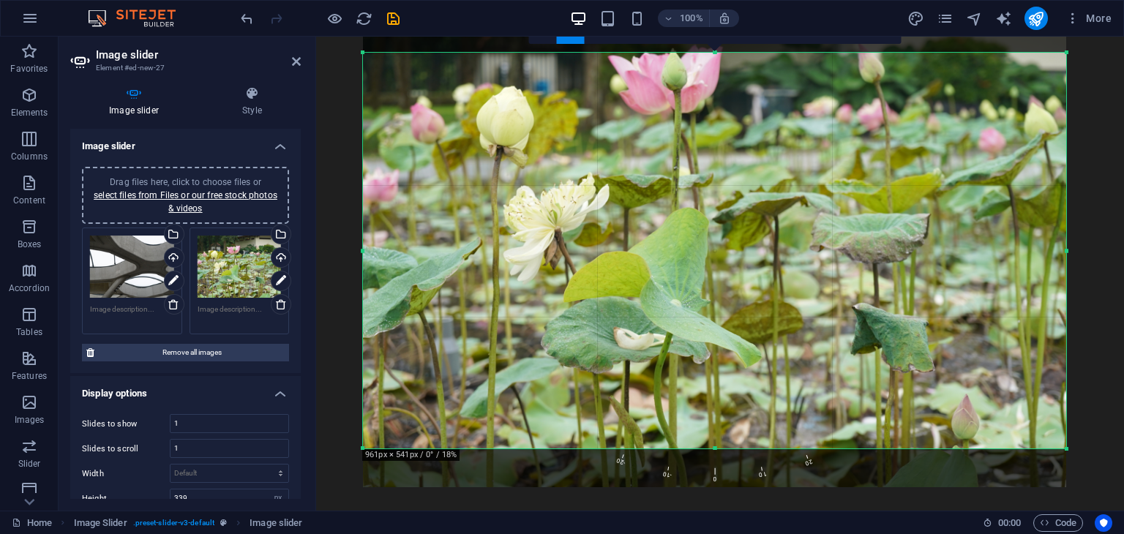
scroll to position [125, 0]
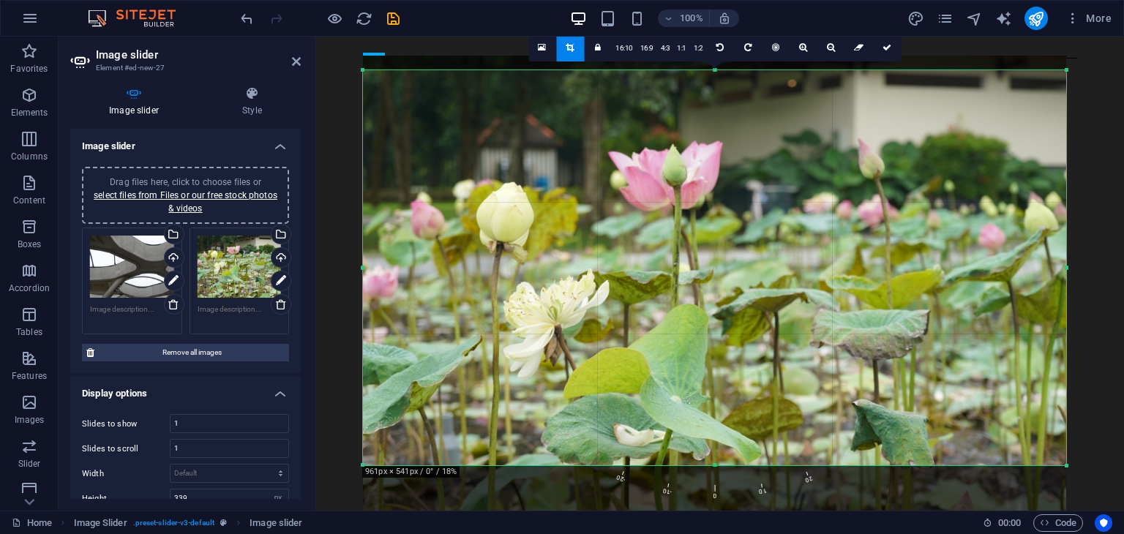
drag, startPoint x: 939, startPoint y: 288, endPoint x: 939, endPoint y: 367, distance: 79.0
click at [939, 367] on div at bounding box center [714, 320] width 703 height 528
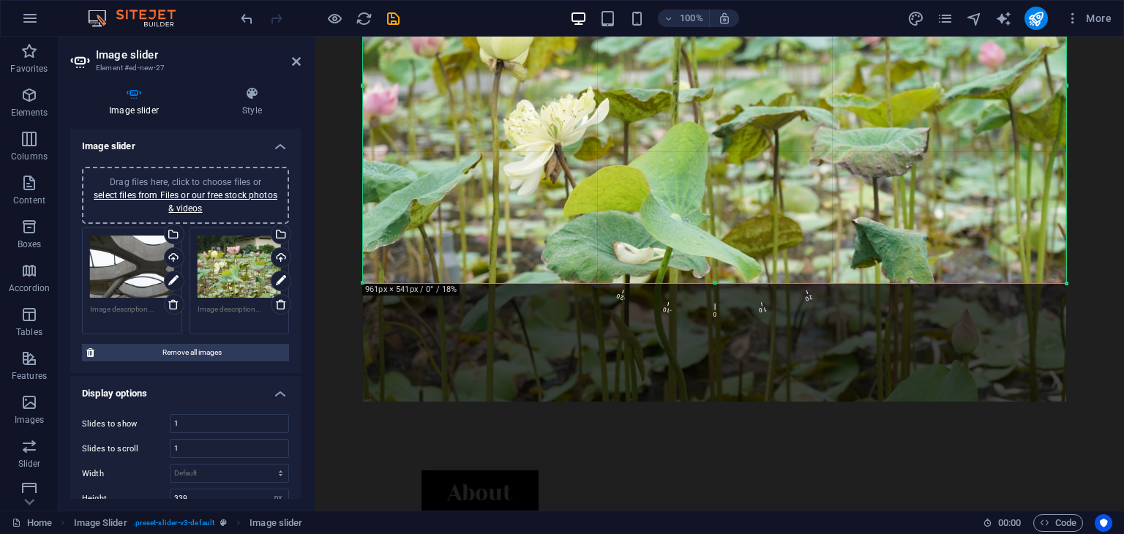
scroll to position [0, 0]
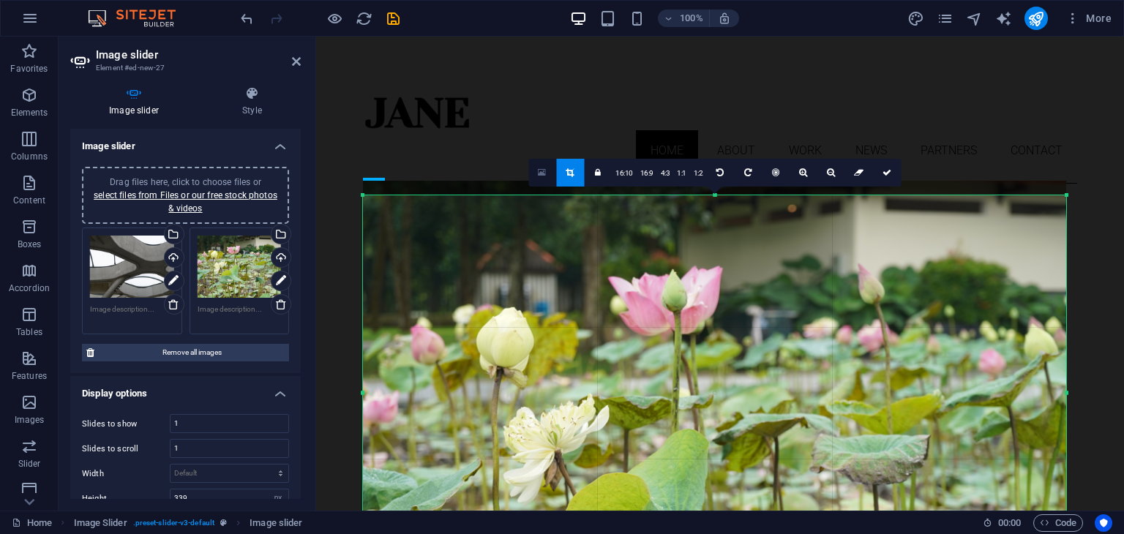
click at [544, 168] on icon at bounding box center [542, 173] width 8 height 10
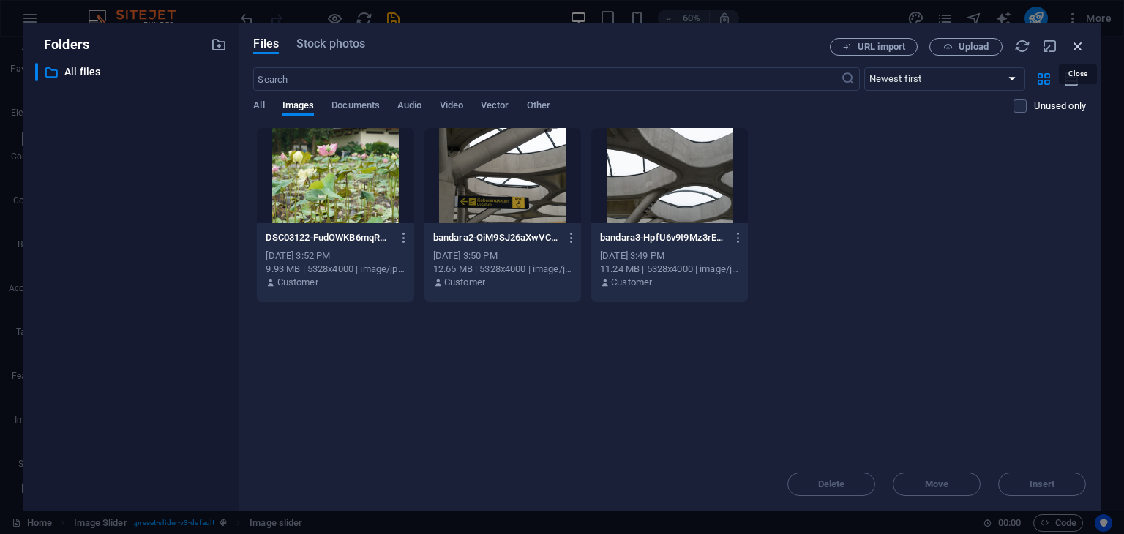
click at [1075, 40] on icon "button" at bounding box center [1078, 46] width 16 height 16
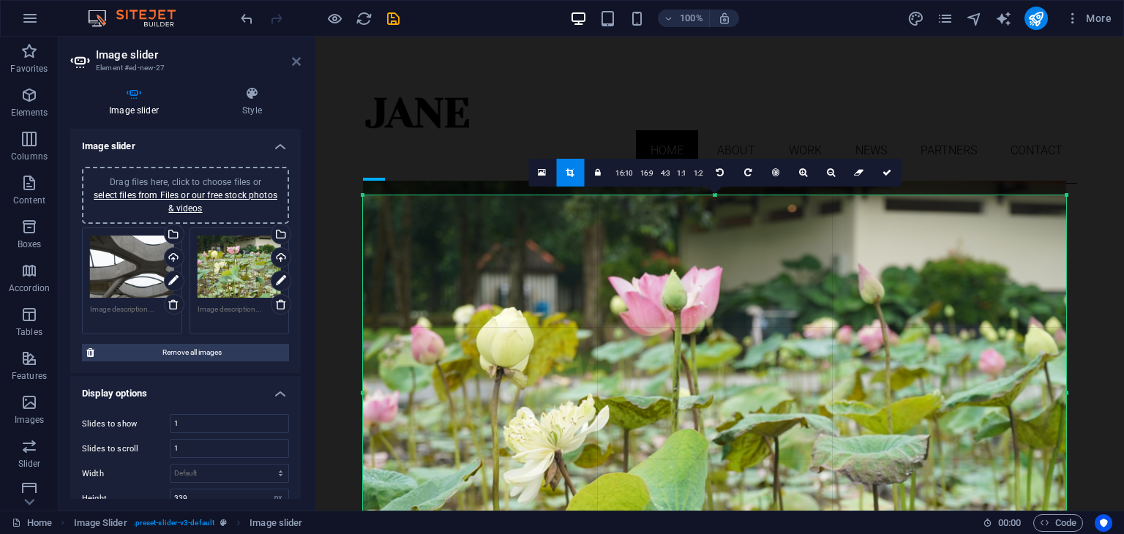
click at [293, 56] on icon at bounding box center [296, 62] width 9 height 12
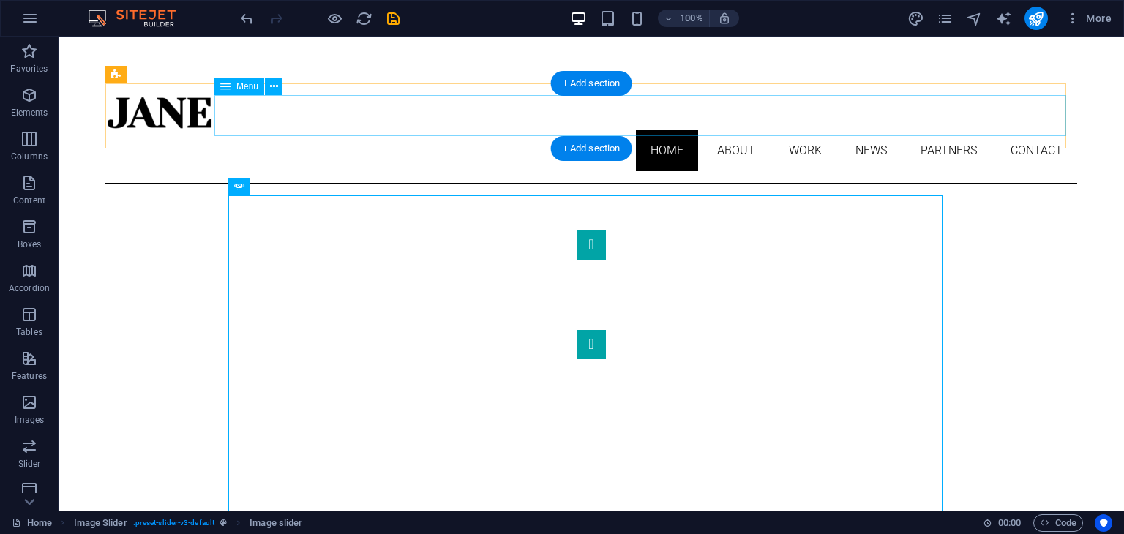
click at [292, 130] on nav "Home About Work News Partners Contact" at bounding box center [591, 150] width 972 height 41
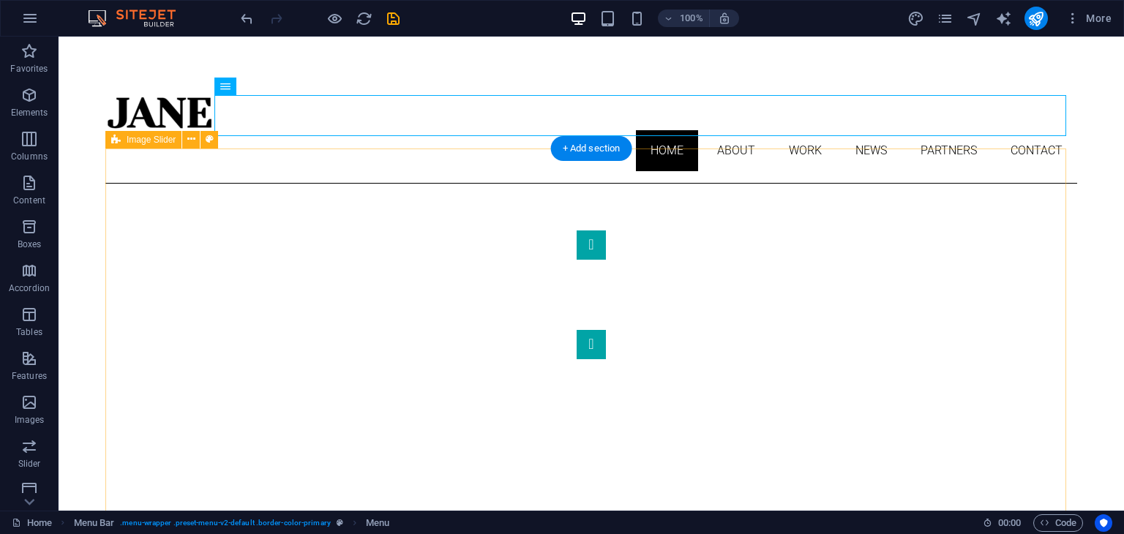
click at [187, 184] on div "1 2" at bounding box center [591, 428] width 972 height 489
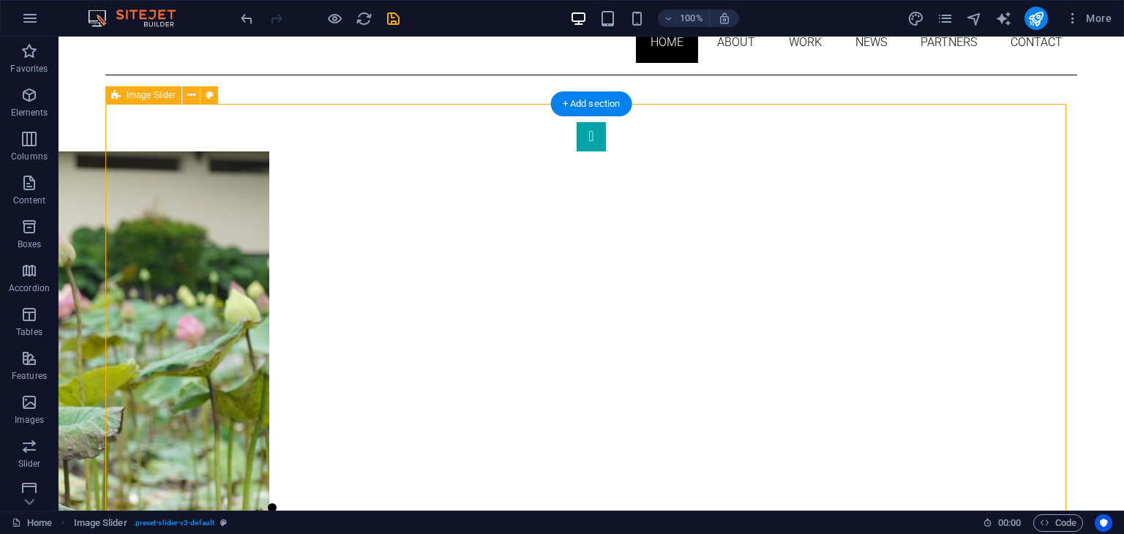
scroll to position [110, 0]
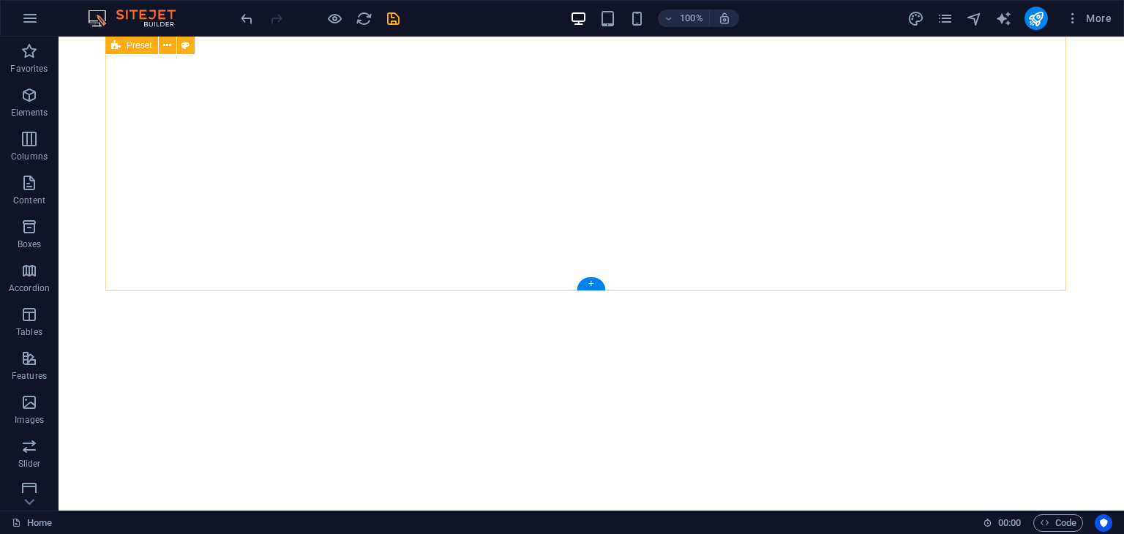
scroll to position [1182, 0]
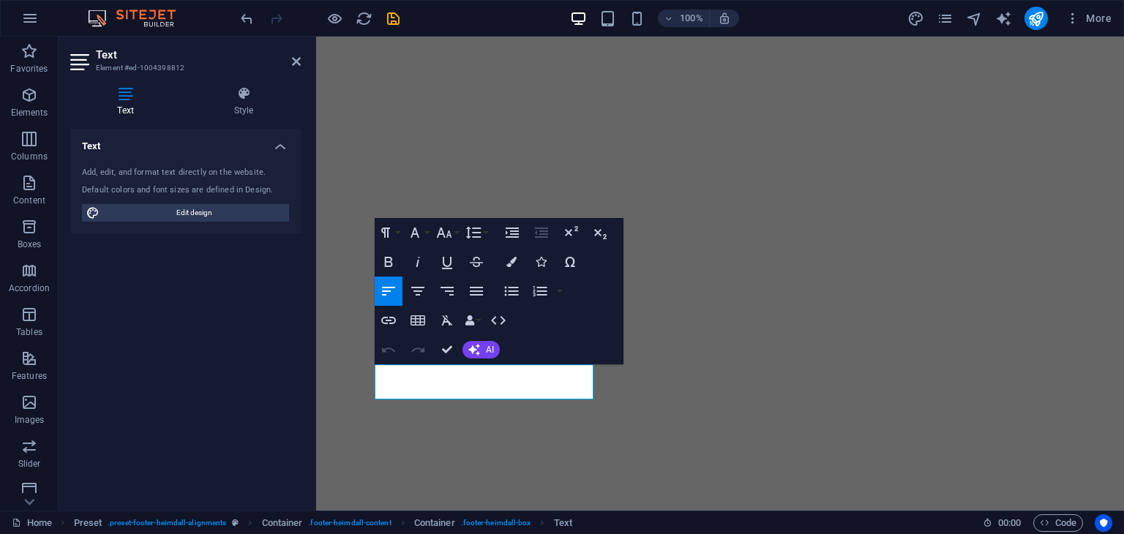
scroll to position [1179, 0]
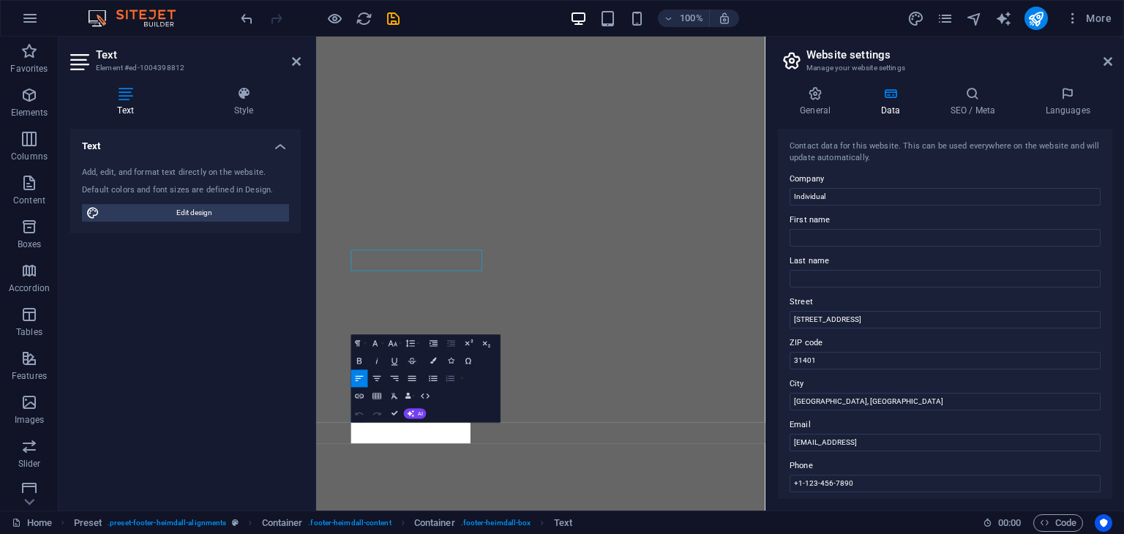
scroll to position [1152, 0]
drag, startPoint x: 460, startPoint y: 386, endPoint x: 511, endPoint y: 686, distance: 305.0
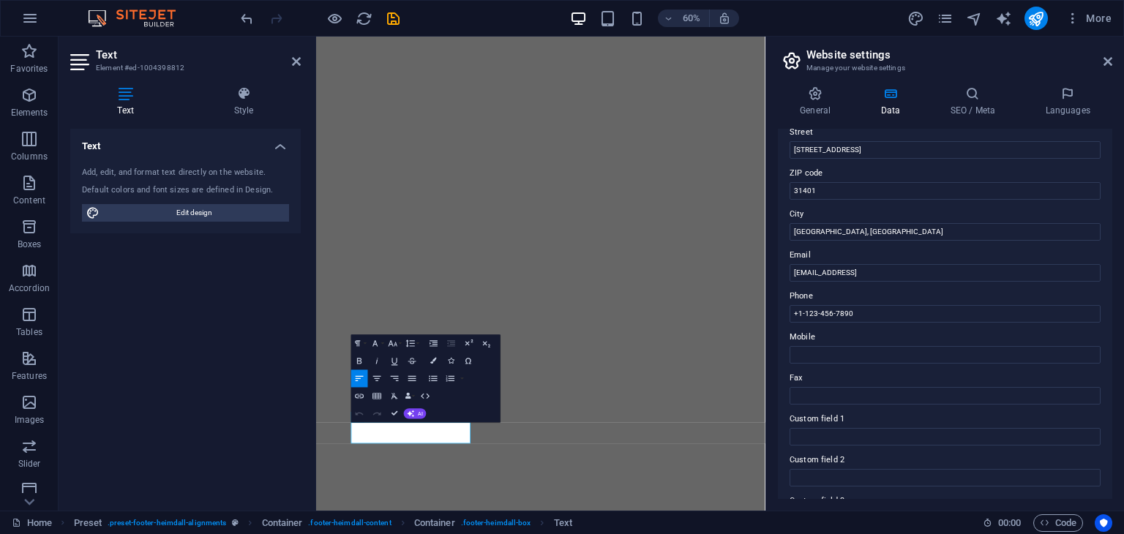
scroll to position [171, 0]
drag, startPoint x: 863, startPoint y: 315, endPoint x: 795, endPoint y: 314, distance: 68.8
click at [795, 314] on input "+1-123-456-7890" at bounding box center [944, 313] width 311 height 18
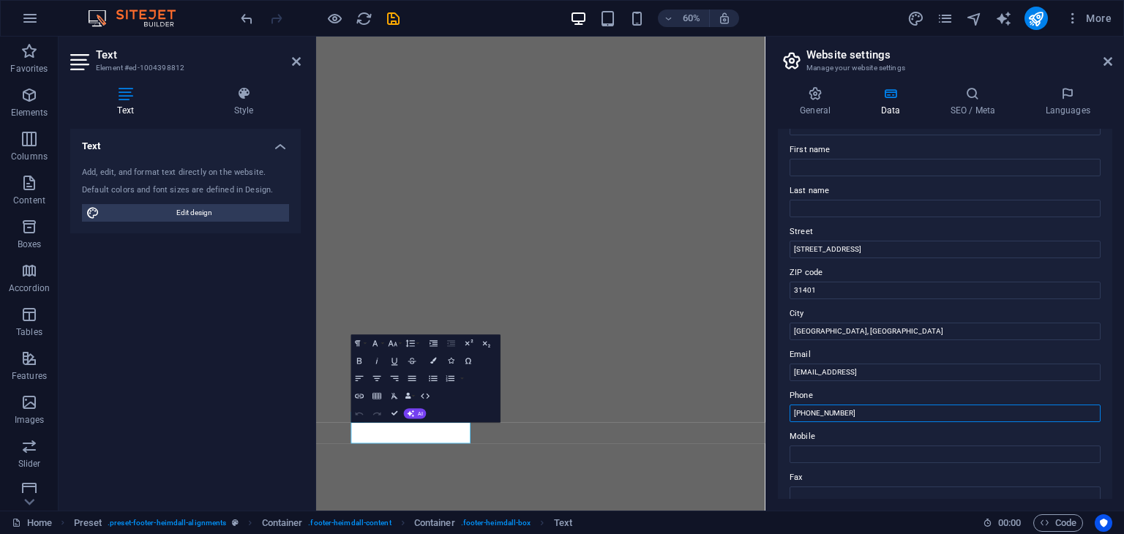
scroll to position [67, 0]
type input "[PHONE_NUMBER]"
drag, startPoint x: 874, startPoint y: 340, endPoint x: 785, endPoint y: 337, distance: 89.3
click at [785, 337] on div "Contact data for this website. This can be used everywhere on the website and w…" at bounding box center [945, 314] width 334 height 370
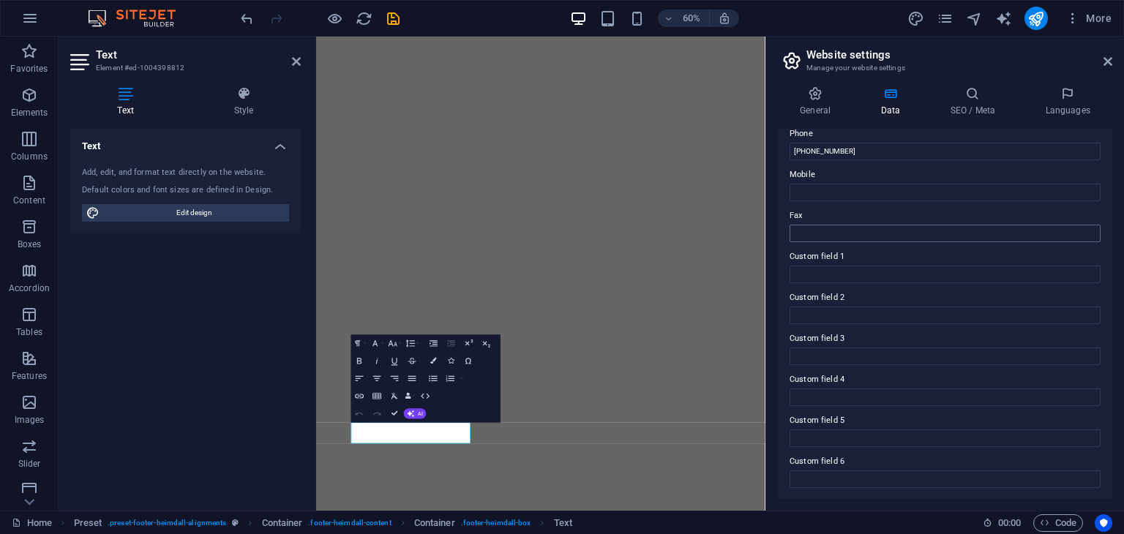
scroll to position [0, 0]
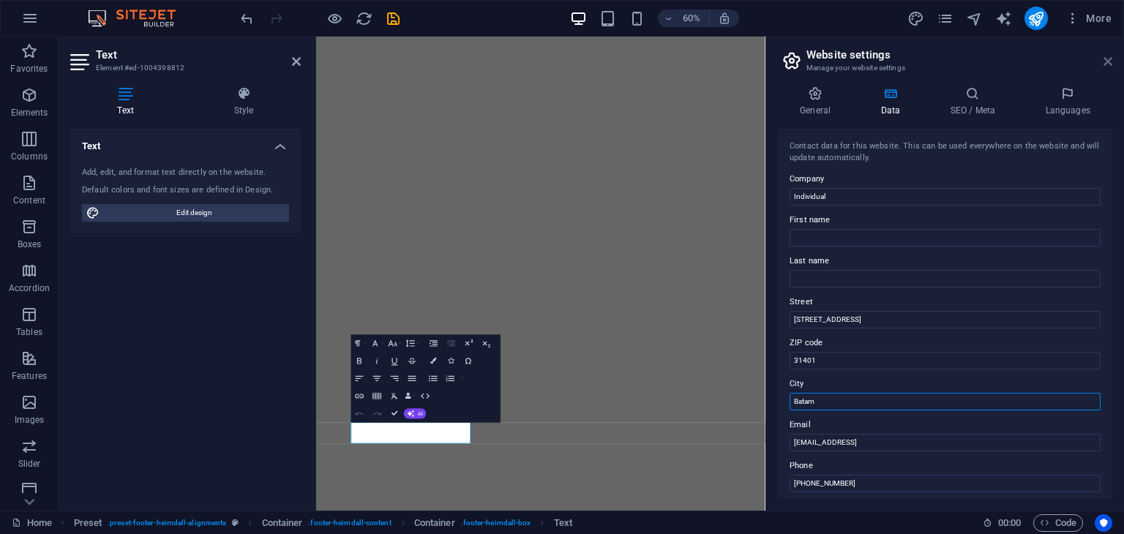
type input "Batam"
click at [1106, 59] on icon at bounding box center [1107, 62] width 9 height 12
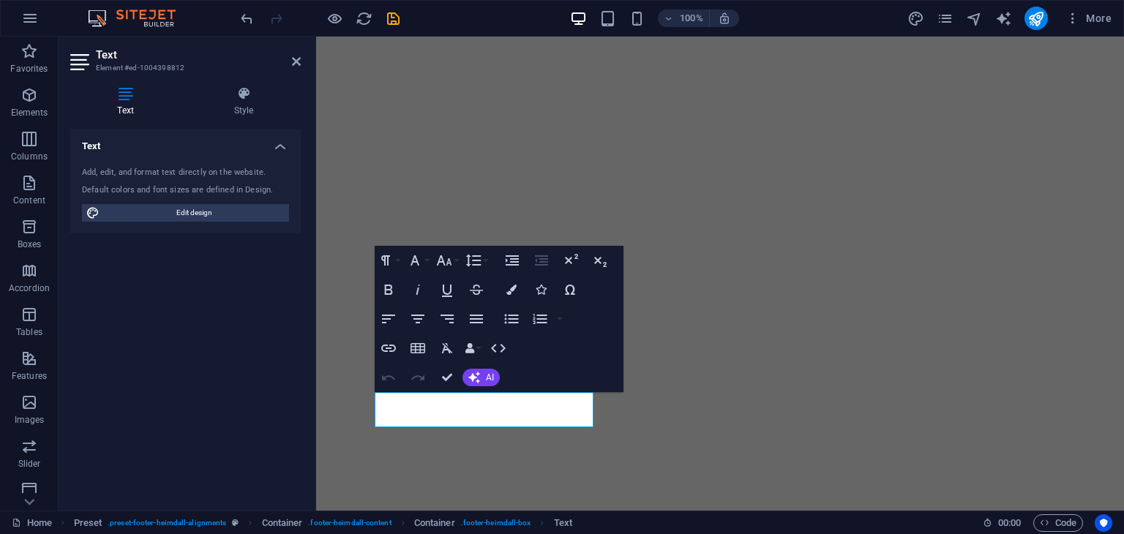
scroll to position [737, 0]
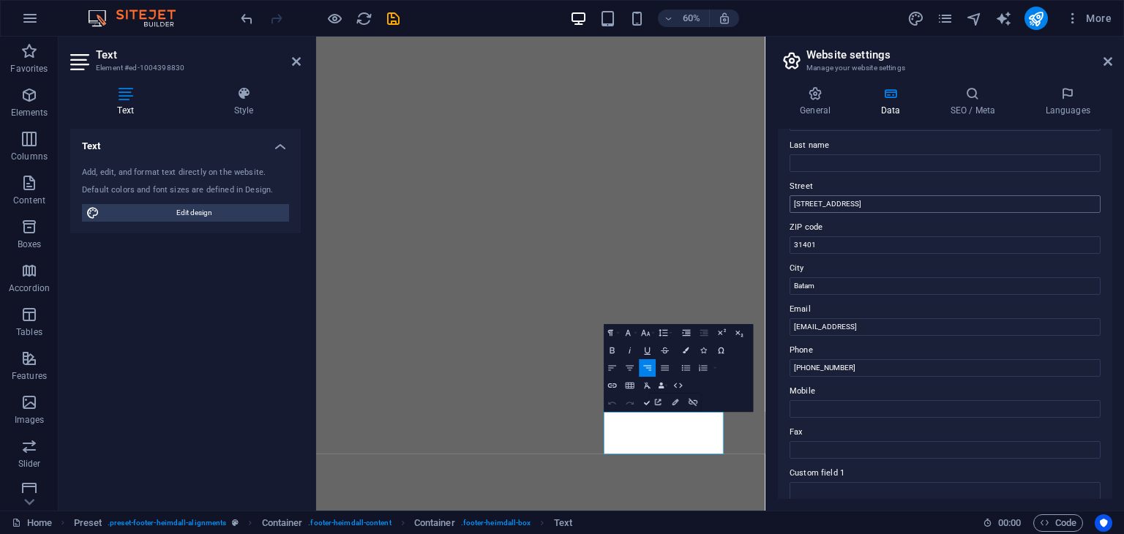
scroll to position [117, 0]
drag, startPoint x: 972, startPoint y: 328, endPoint x: 773, endPoint y: 317, distance: 198.6
click at [773, 317] on div "General Data SEO / Meta Languages Website name Individual Logo Drag files here,…" at bounding box center [945, 293] width 358 height 436
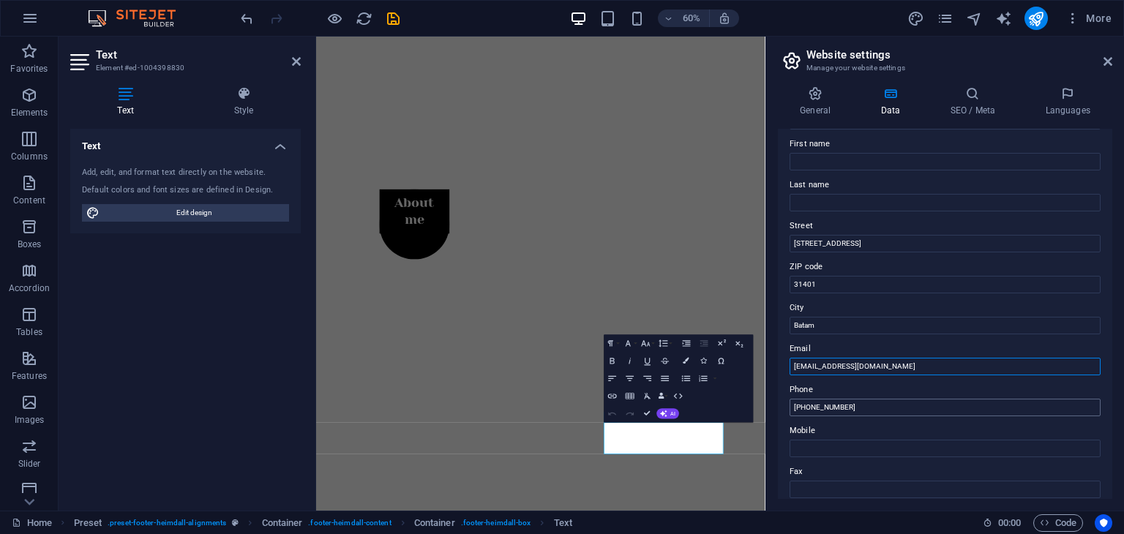
scroll to position [67, 0]
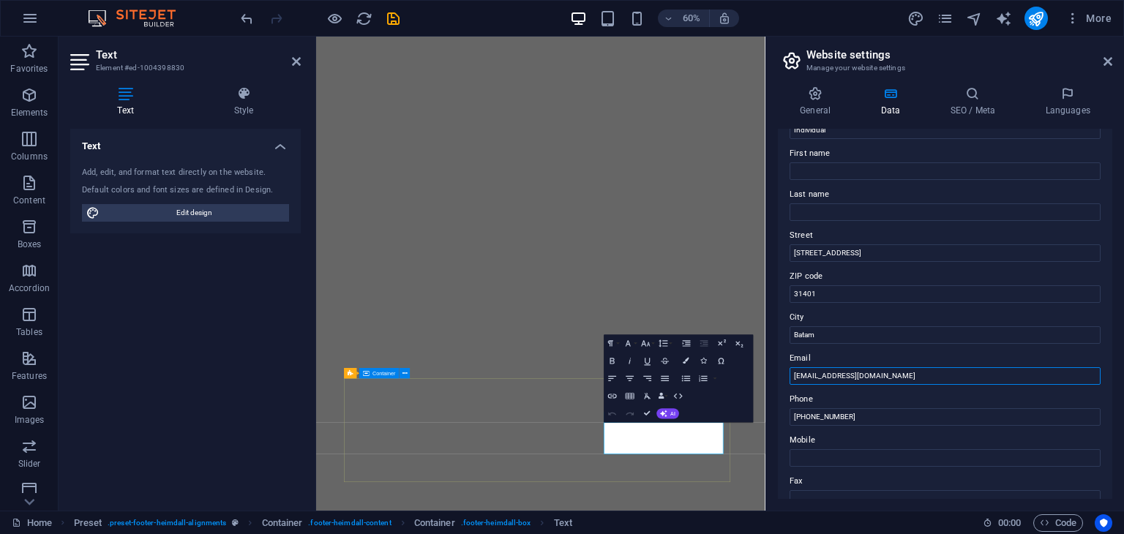
type input "[EMAIL_ADDRESS][DOMAIN_NAME]"
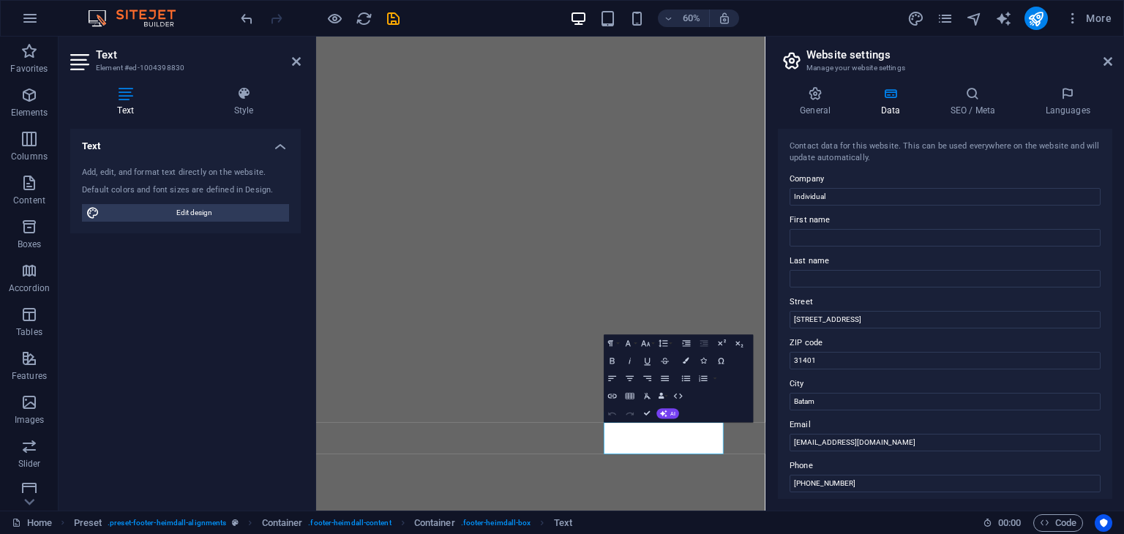
scroll to position [332, 0]
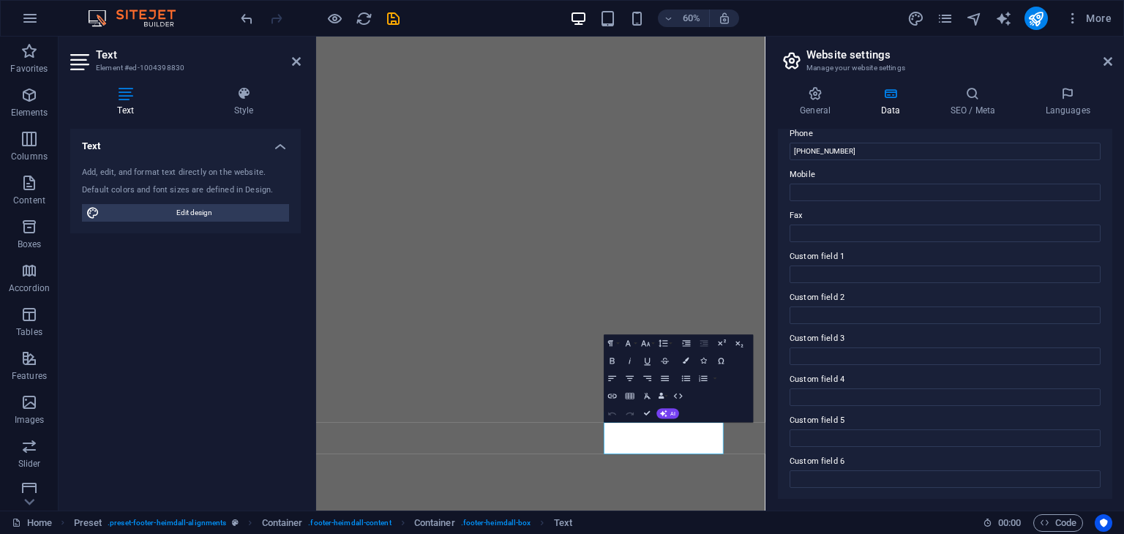
click at [1107, 53] on h2 "Website settings" at bounding box center [959, 54] width 306 height 13
click at [1111, 60] on icon at bounding box center [1107, 62] width 9 height 12
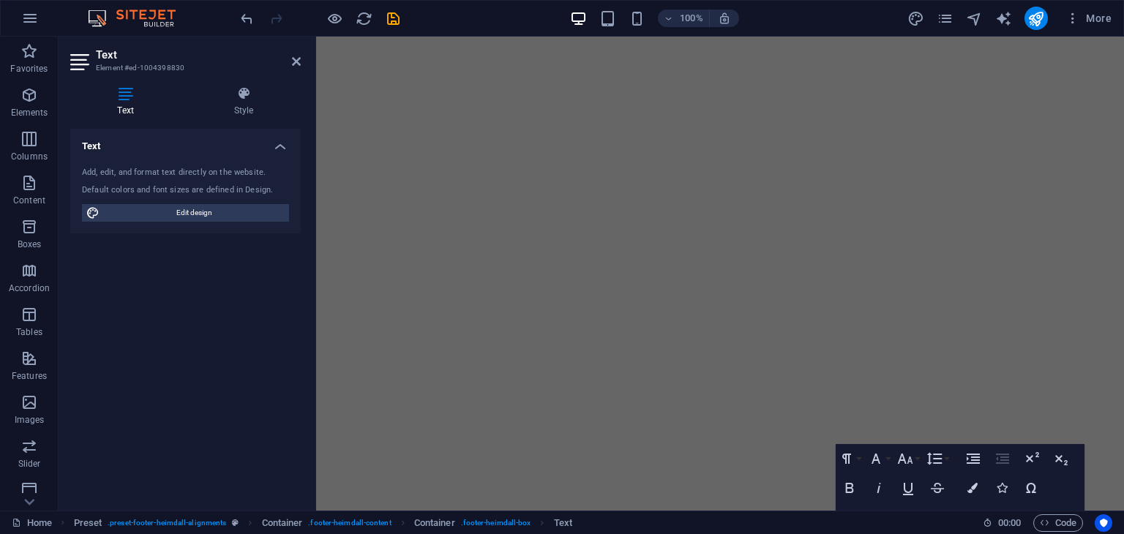
scroll to position [737, 0]
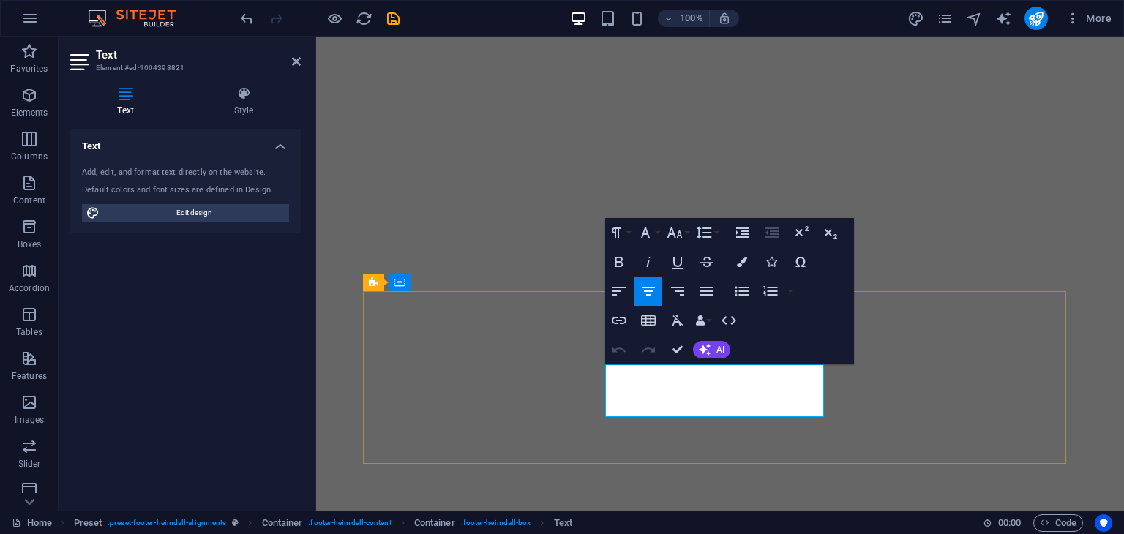
drag, startPoint x: 729, startPoint y: 410, endPoint x: 678, endPoint y: 405, distance: 51.5
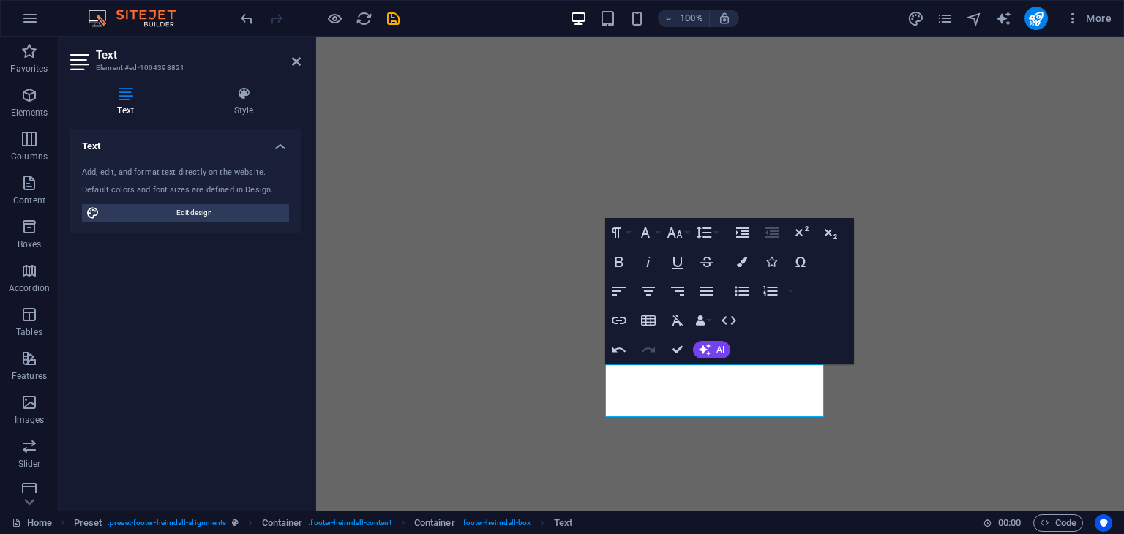
click at [294, 67] on header "Text Element #ed-1004398821" at bounding box center [185, 56] width 230 height 38
click at [293, 60] on icon at bounding box center [296, 62] width 9 height 12
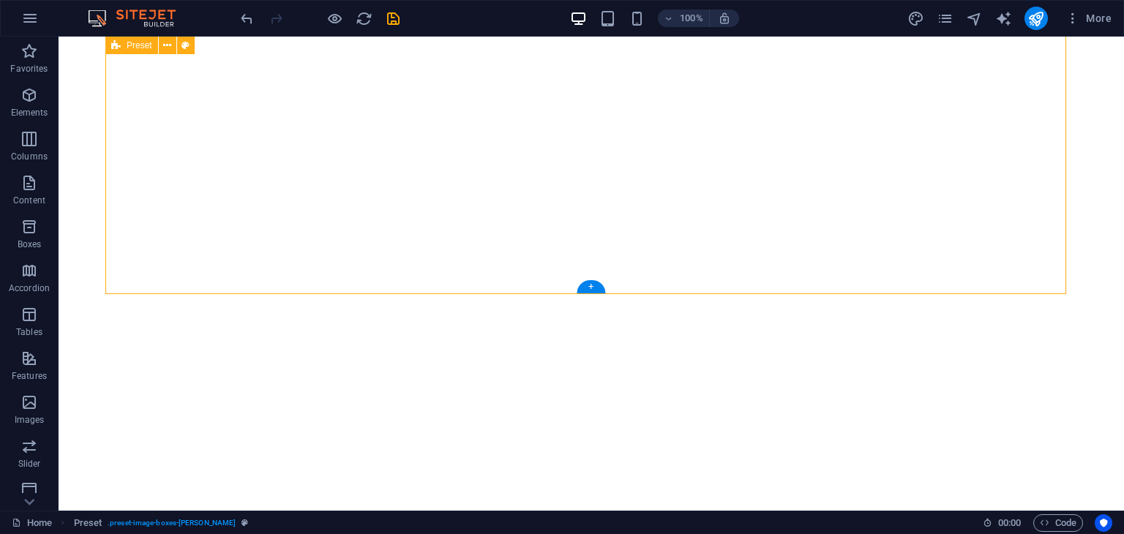
scroll to position [1168, 0]
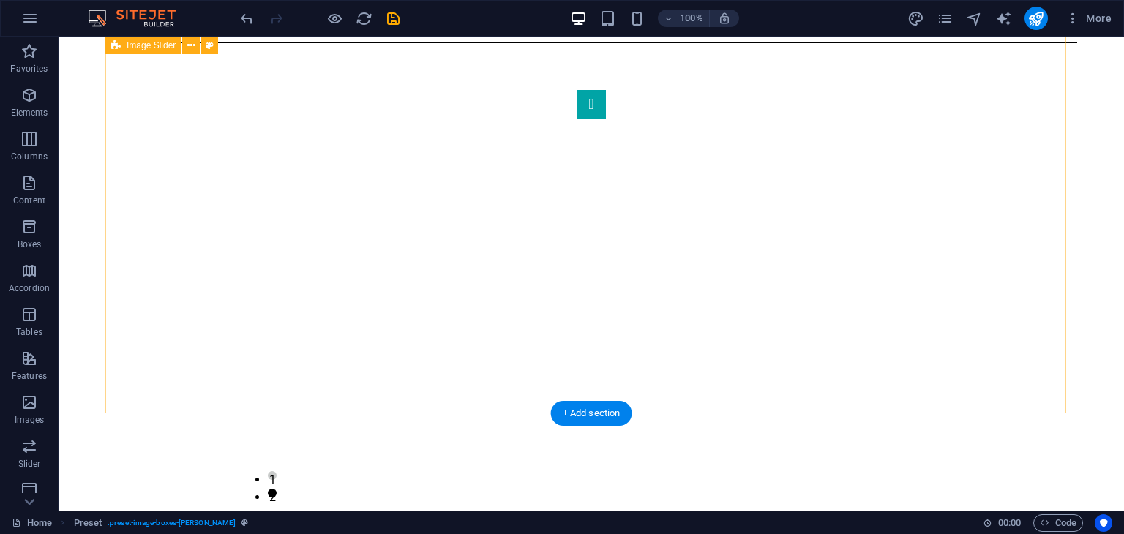
scroll to position [0, 0]
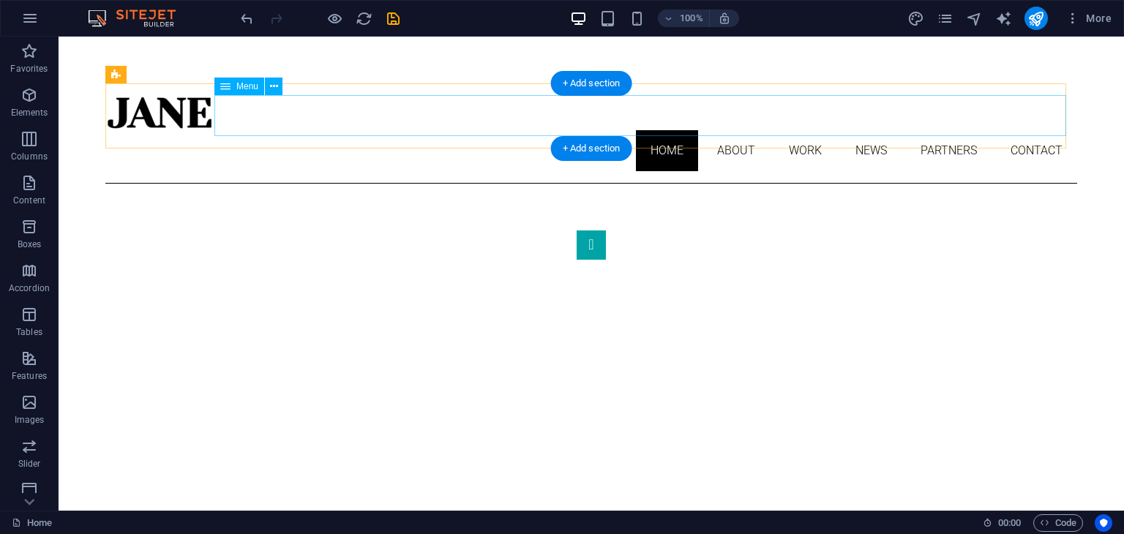
click at [743, 130] on nav "Home About Work News Partners Contact" at bounding box center [591, 150] width 972 height 41
click at [733, 130] on nav "Home About Work News Partners Contact" at bounding box center [591, 150] width 972 height 41
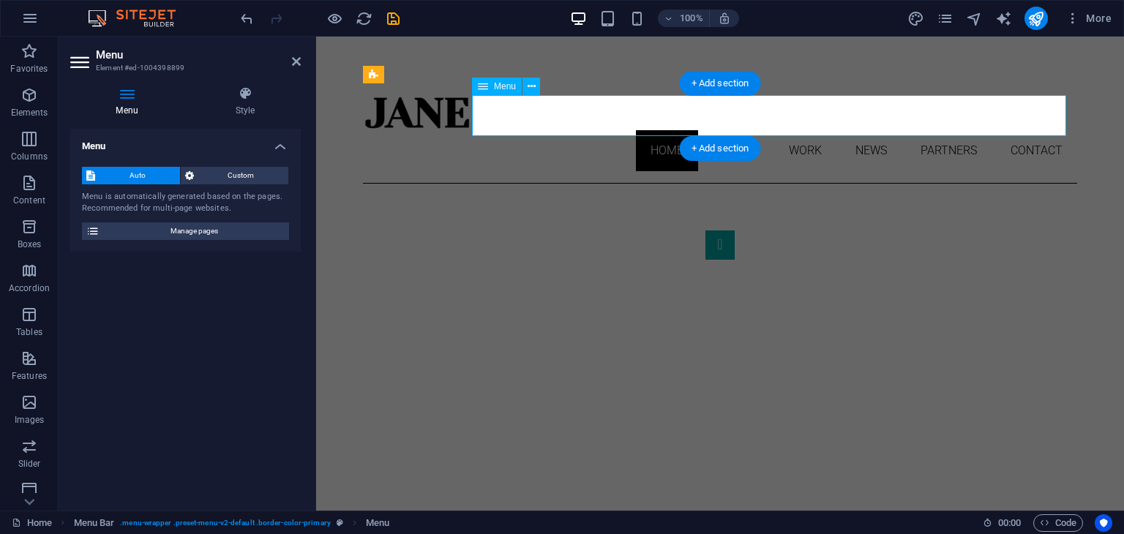
click at [733, 130] on nav "Home About Work News Partners Contact" at bounding box center [720, 150] width 714 height 41
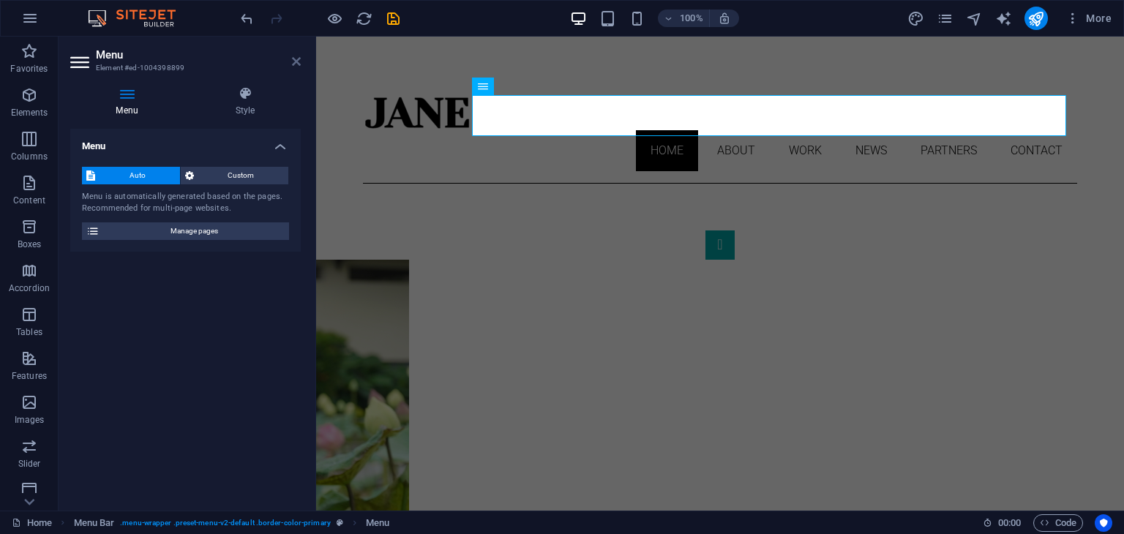
click at [295, 63] on icon at bounding box center [296, 62] width 9 height 12
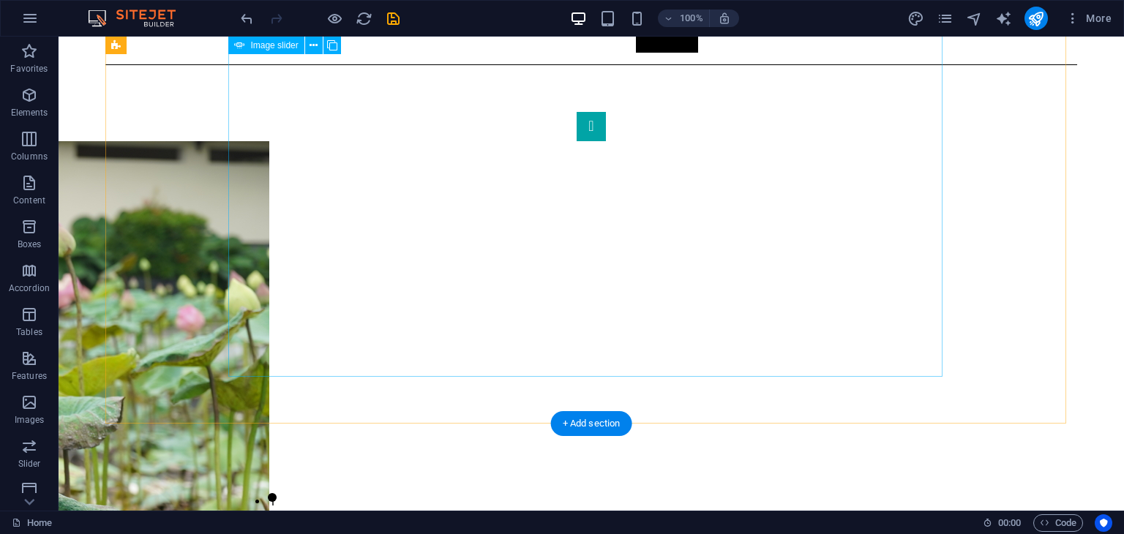
scroll to position [117, 0]
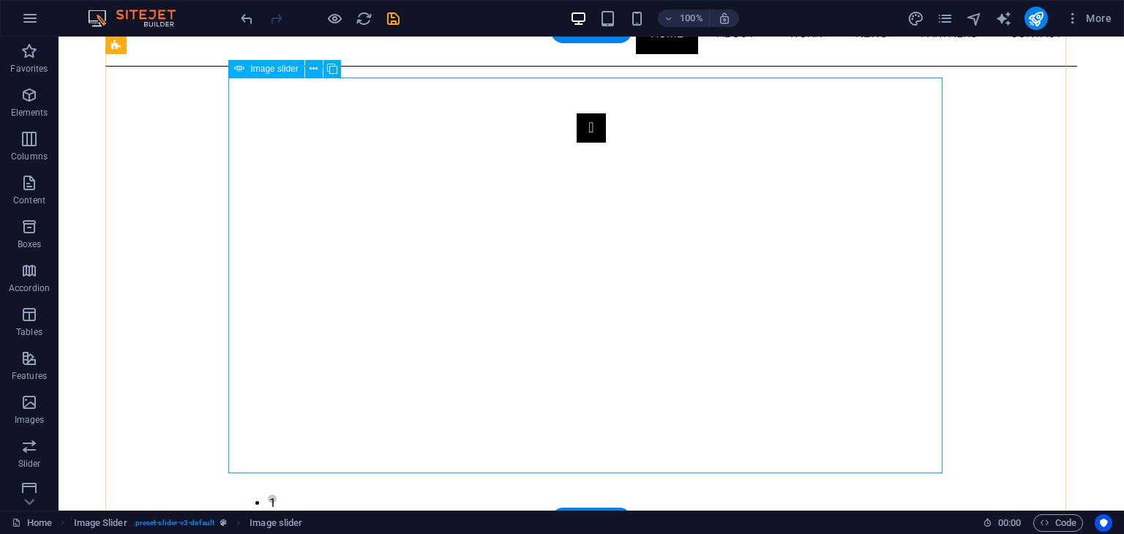
click at [577, 143] on button "Image Slider" at bounding box center [591, 127] width 29 height 29
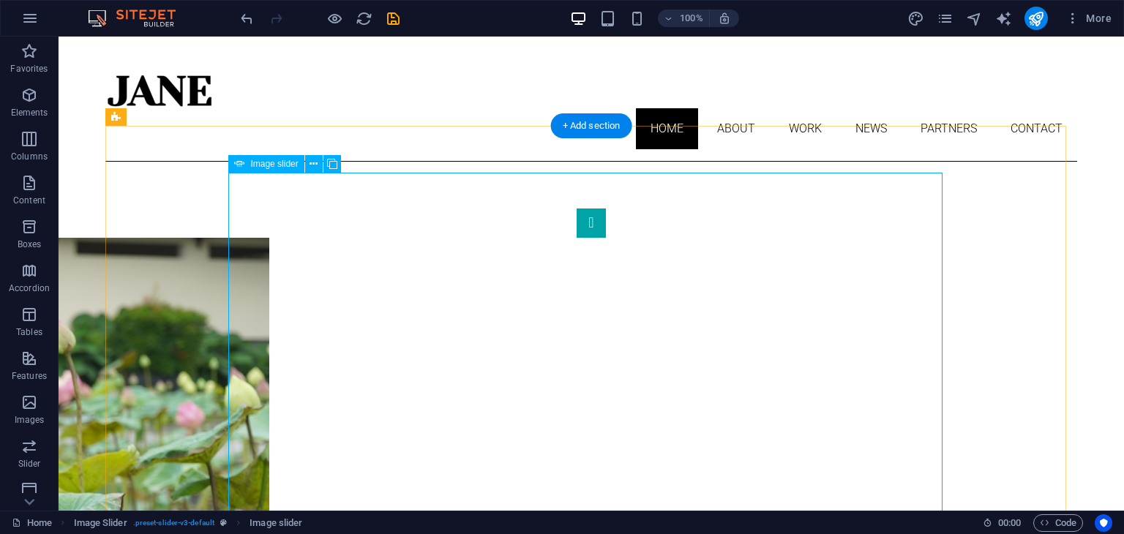
scroll to position [23, 0]
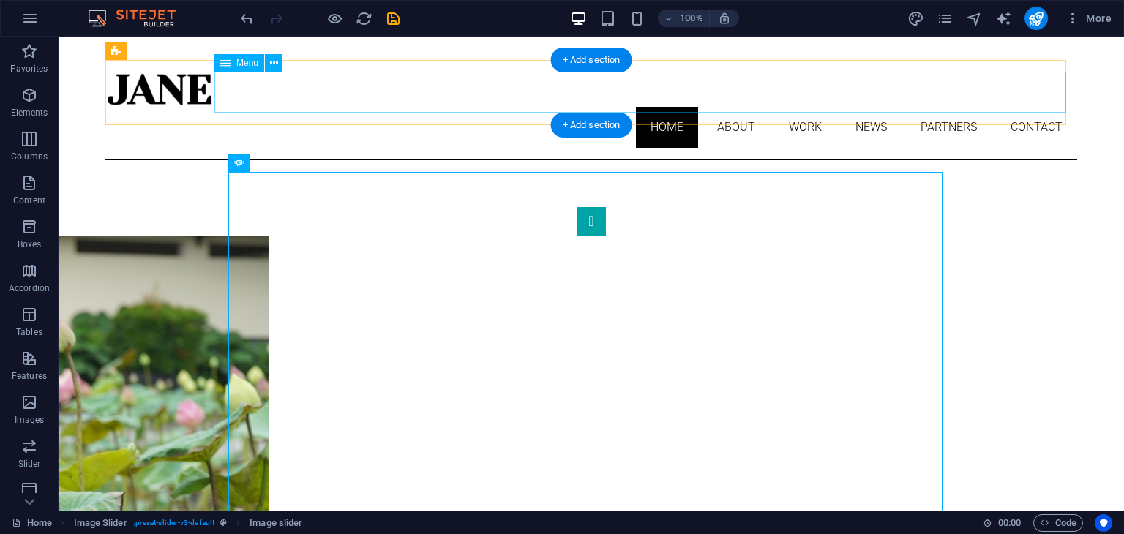
click at [934, 107] on nav "Home About Work News Partners Contact" at bounding box center [591, 127] width 972 height 41
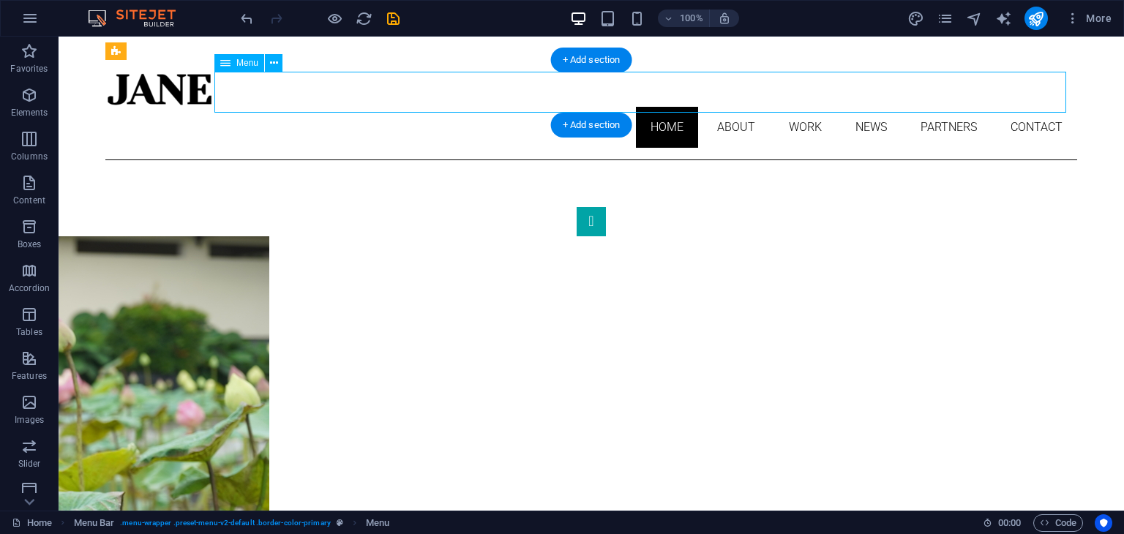
click at [934, 107] on nav "Home About Work News Partners Contact" at bounding box center [591, 127] width 972 height 41
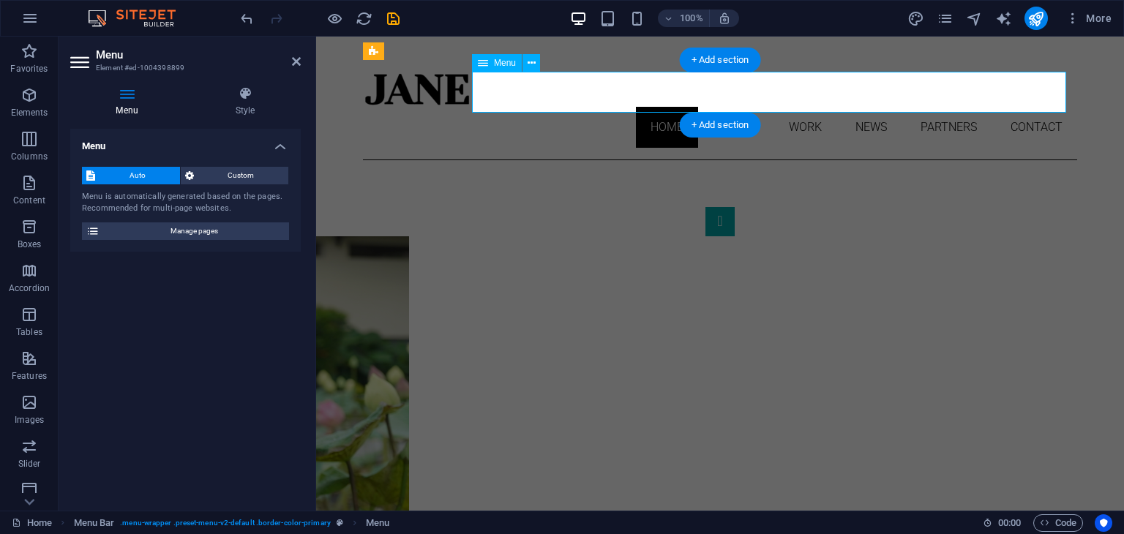
click at [934, 107] on nav "Home About Work News Partners Contact" at bounding box center [720, 127] width 714 height 41
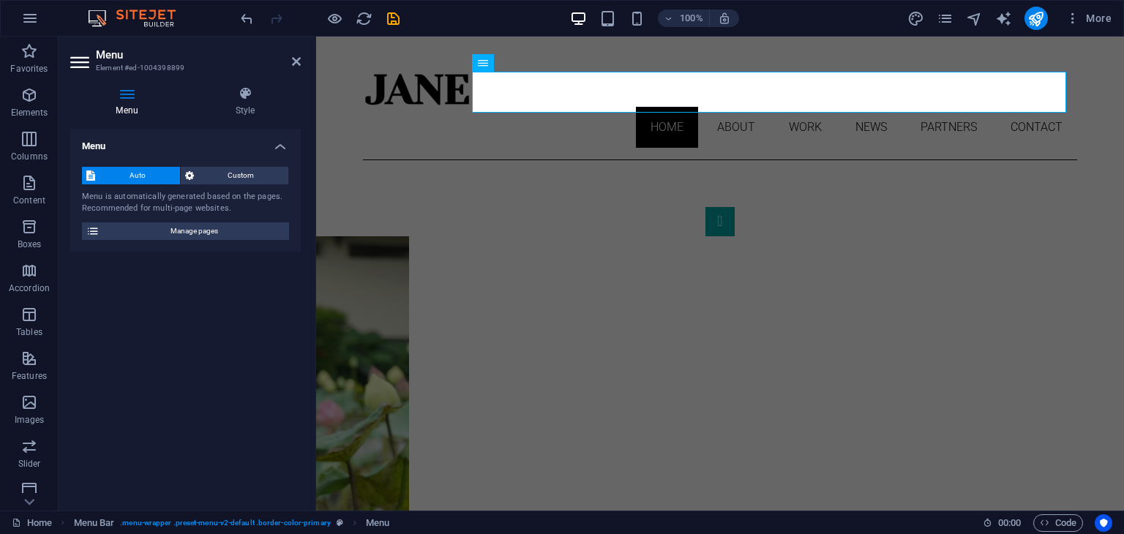
click at [303, 59] on aside "Menu Element #ed-1004398899 Menu Style Menu Auto Custom Menu is automatically g…" at bounding box center [188, 274] width 258 height 474
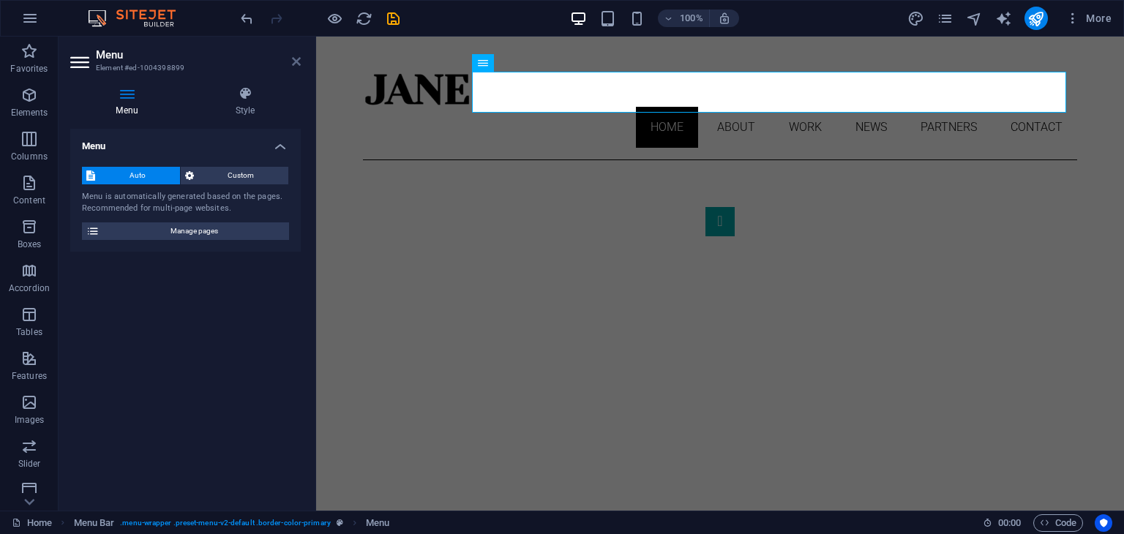
click at [292, 59] on icon at bounding box center [296, 62] width 9 height 12
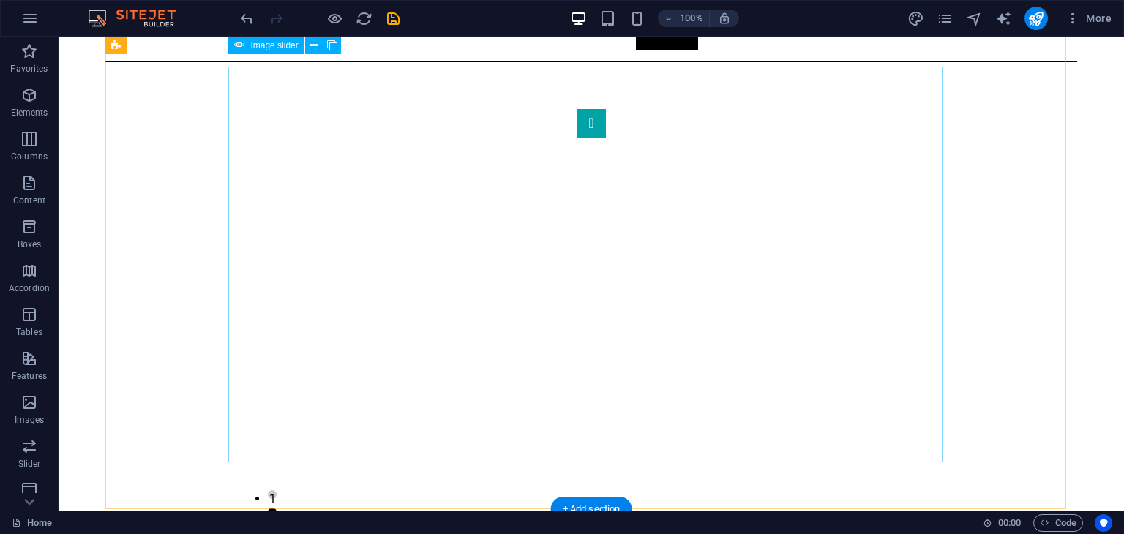
scroll to position [120, 0]
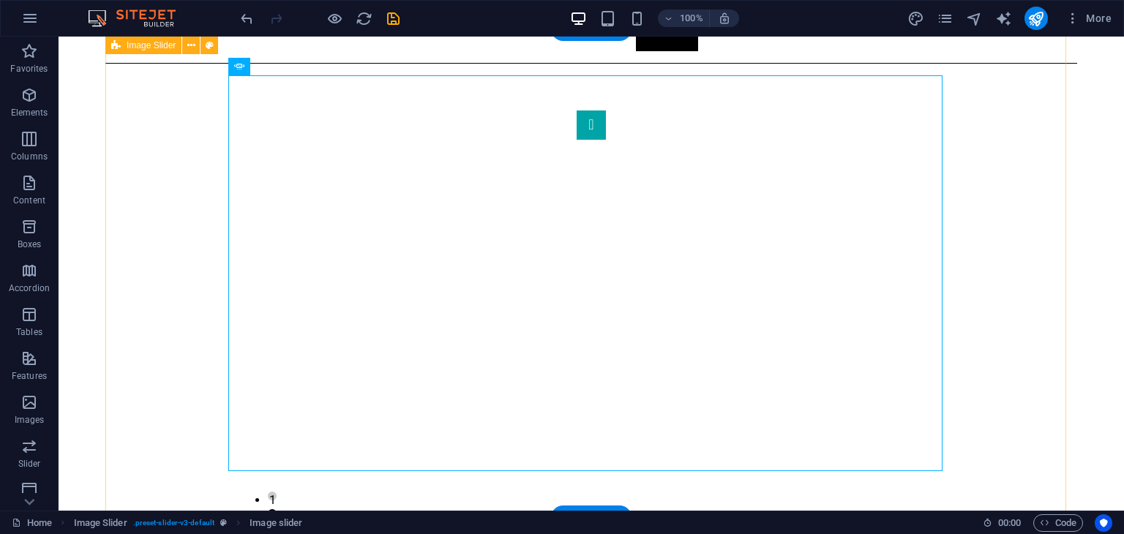
click at [975, 286] on div "1 2" at bounding box center [591, 308] width 972 height 489
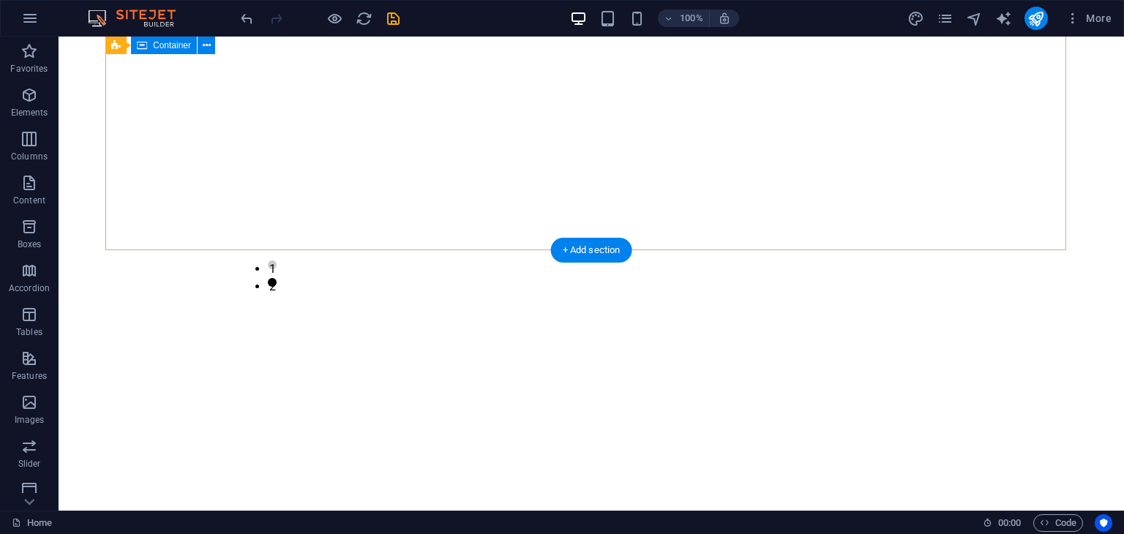
scroll to position [0, 0]
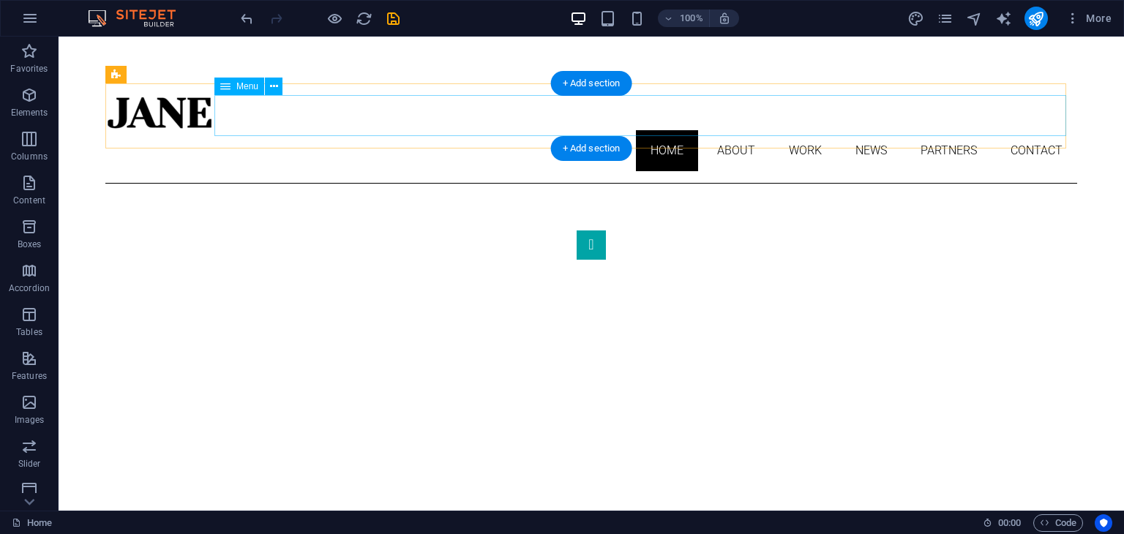
click at [737, 130] on nav "Home About Work News Partners Contact" at bounding box center [591, 150] width 972 height 41
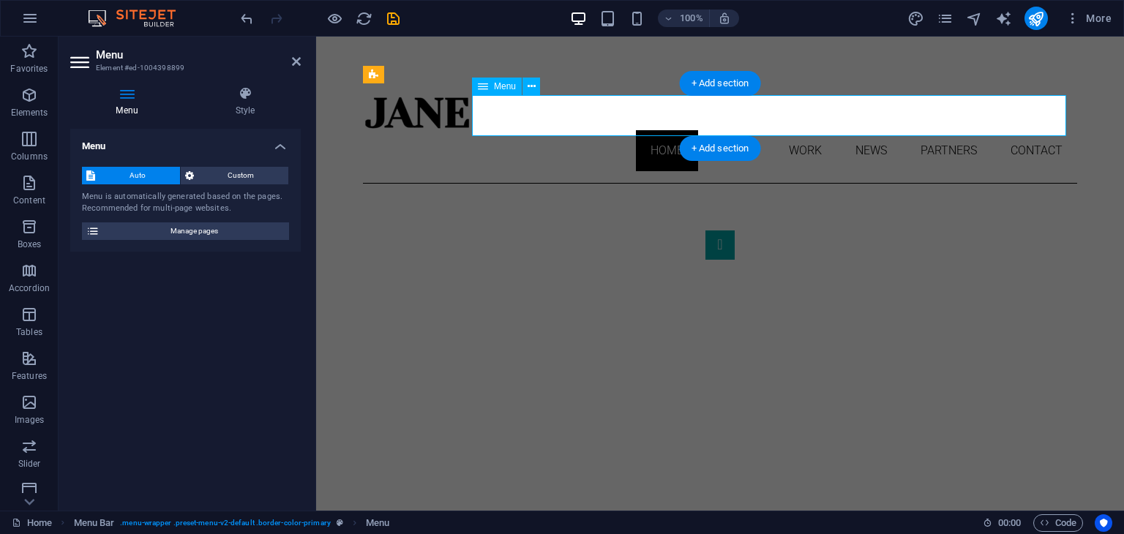
click at [737, 130] on nav "Home About Work News Partners Contact" at bounding box center [720, 150] width 714 height 41
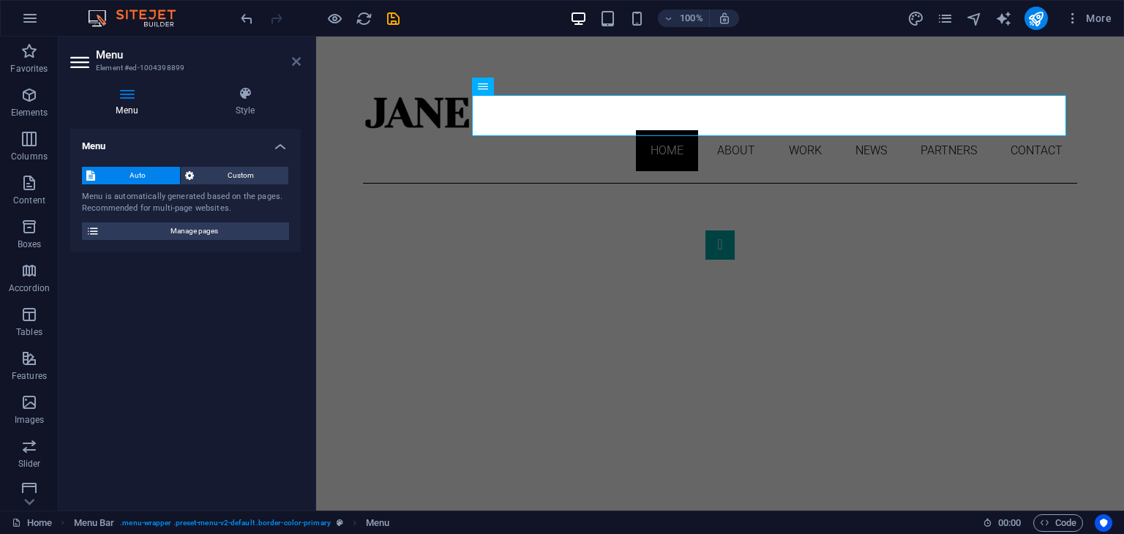
click at [299, 64] on icon at bounding box center [296, 62] width 9 height 12
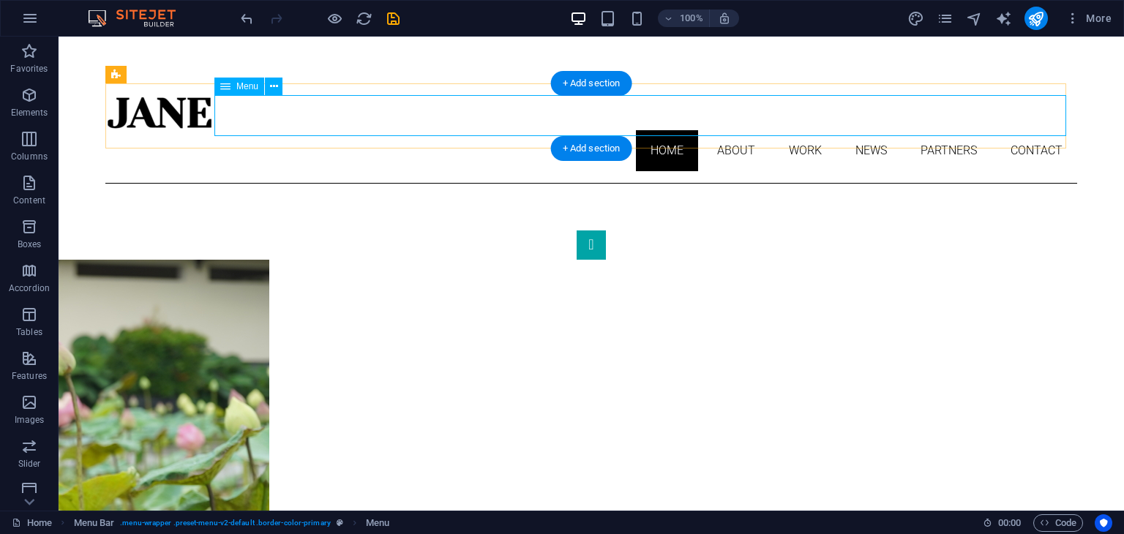
click at [738, 130] on nav "Home About Work News Partners Contact" at bounding box center [591, 150] width 972 height 41
click at [727, 130] on nav "Home About Work News Partners Contact" at bounding box center [591, 150] width 972 height 41
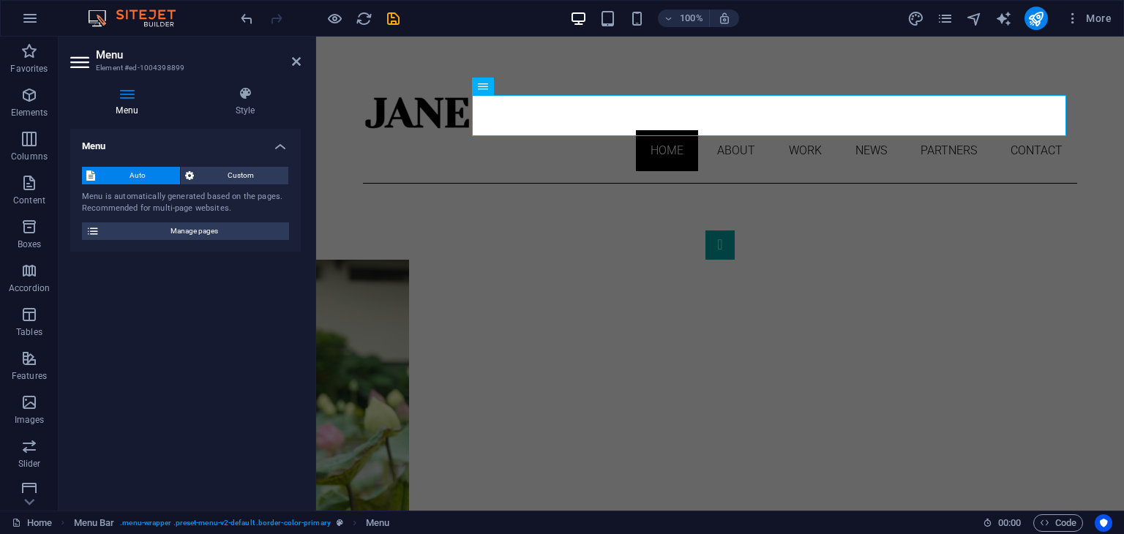
click at [301, 59] on aside "Menu Element #ed-1004398899 Menu Style Menu Auto Custom Menu is automatically g…" at bounding box center [188, 274] width 258 height 474
click at [237, 229] on span "Manage pages" at bounding box center [194, 231] width 181 height 18
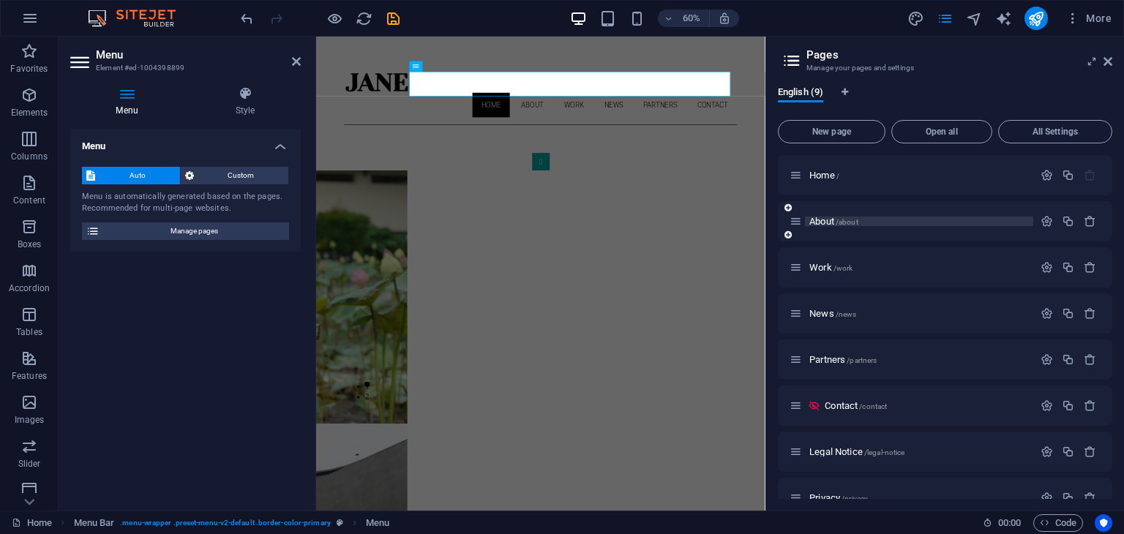
click at [872, 217] on p "About /about" at bounding box center [918, 222] width 219 height 10
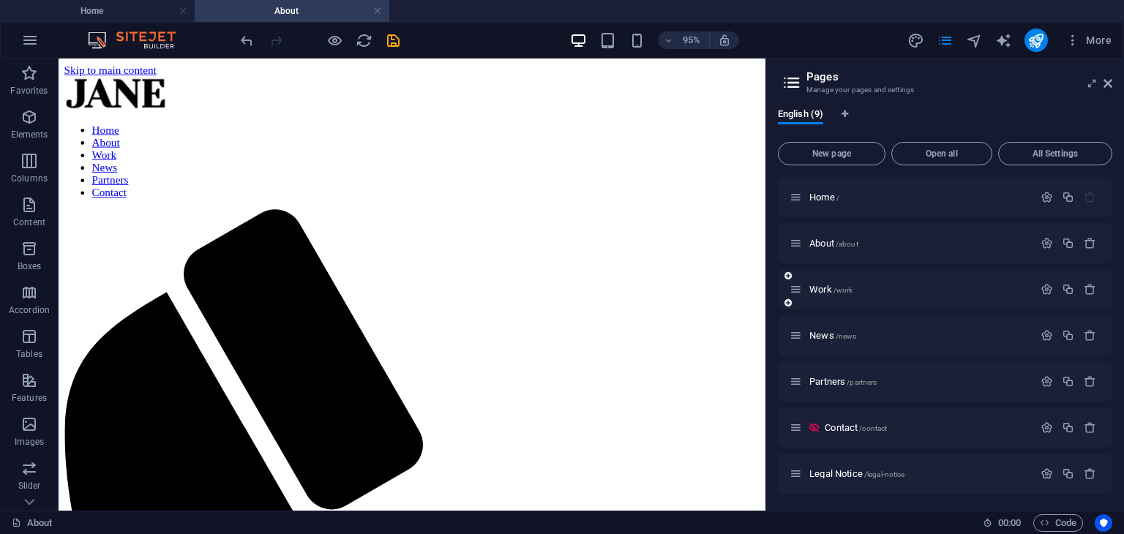
click at [944, 295] on div "Work /work" at bounding box center [911, 289] width 244 height 17
click at [916, 289] on p "Work /work" at bounding box center [918, 290] width 219 height 10
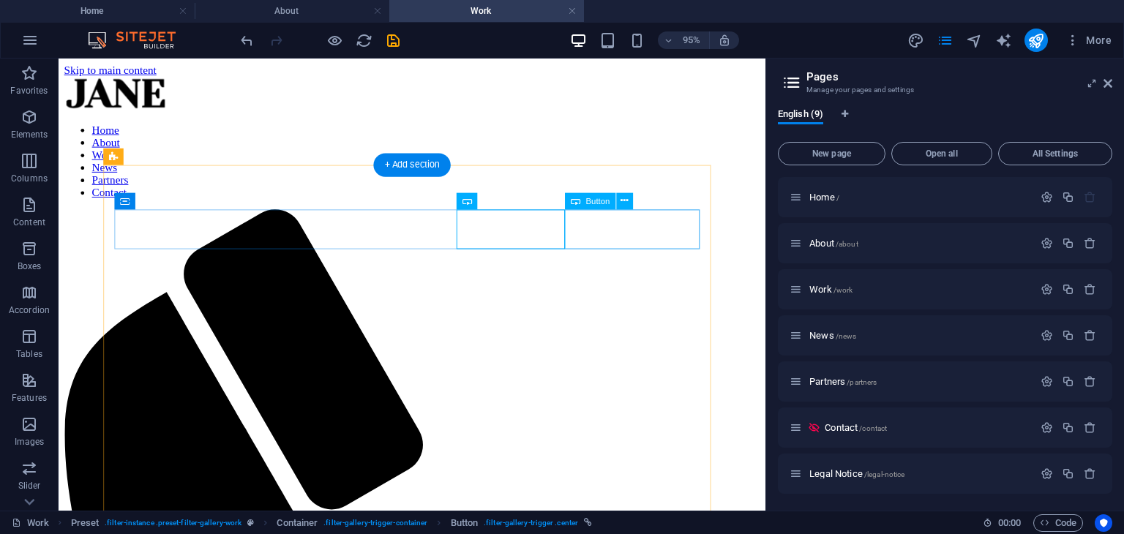
click at [597, 201] on span "Button" at bounding box center [597, 201] width 24 height 8
click at [623, 201] on icon at bounding box center [623, 201] width 7 height 15
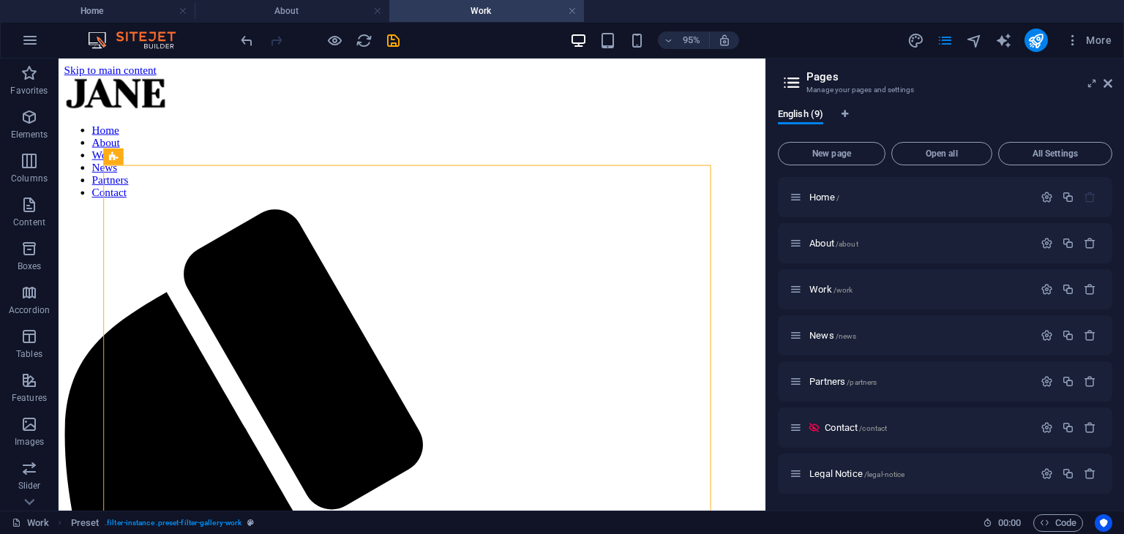
click at [840, 334] on span "/news" at bounding box center [846, 336] width 21 height 8
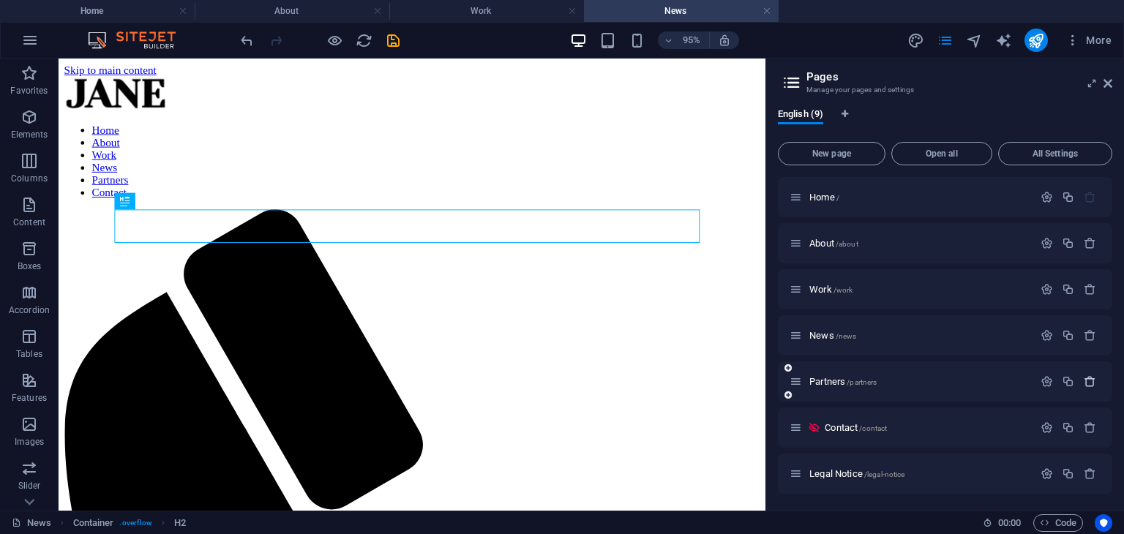
click at [1089, 381] on icon "button" at bounding box center [1090, 381] width 12 height 12
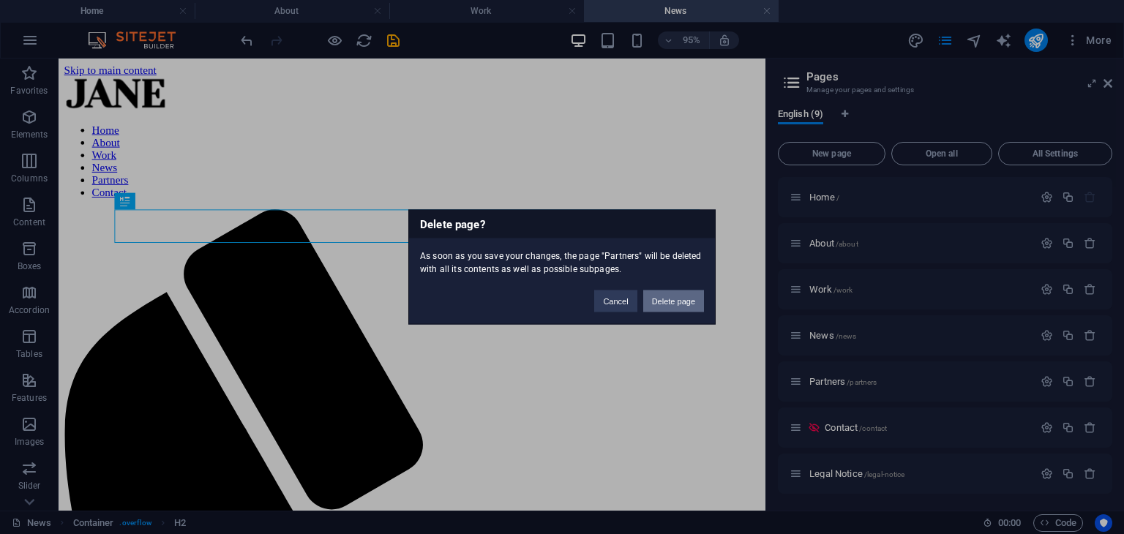
click at [658, 306] on button "Delete page" at bounding box center [673, 301] width 61 height 22
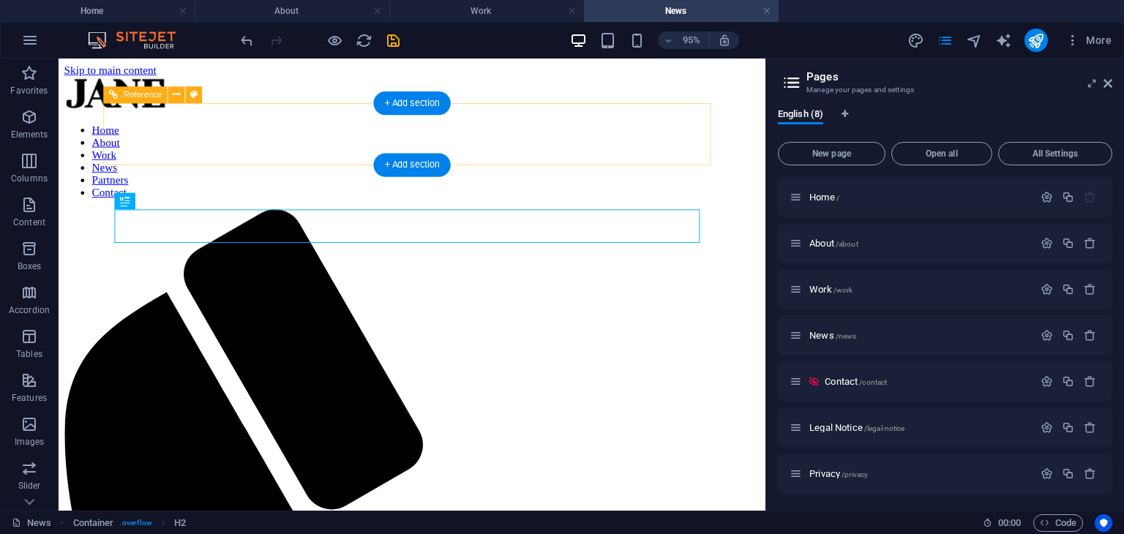
click at [645, 146] on nav "Home About Work News Partners Contact" at bounding box center [430, 166] width 732 height 79
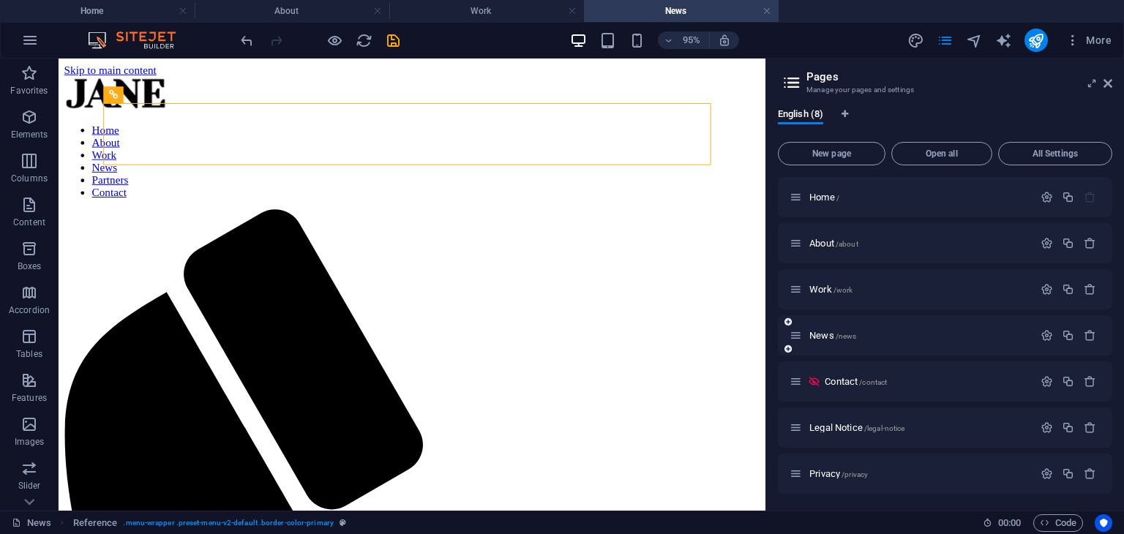
click at [915, 345] on div "News /news" at bounding box center [945, 335] width 334 height 40
click at [1084, 333] on icon "button" at bounding box center [1090, 335] width 12 height 12
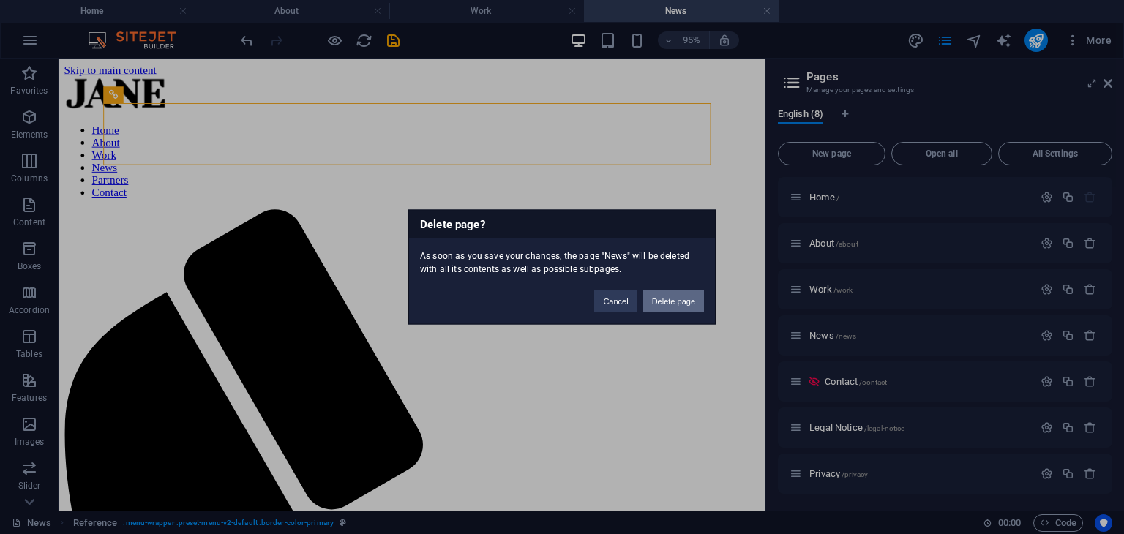
click at [680, 309] on button "Delete page" at bounding box center [673, 301] width 61 height 22
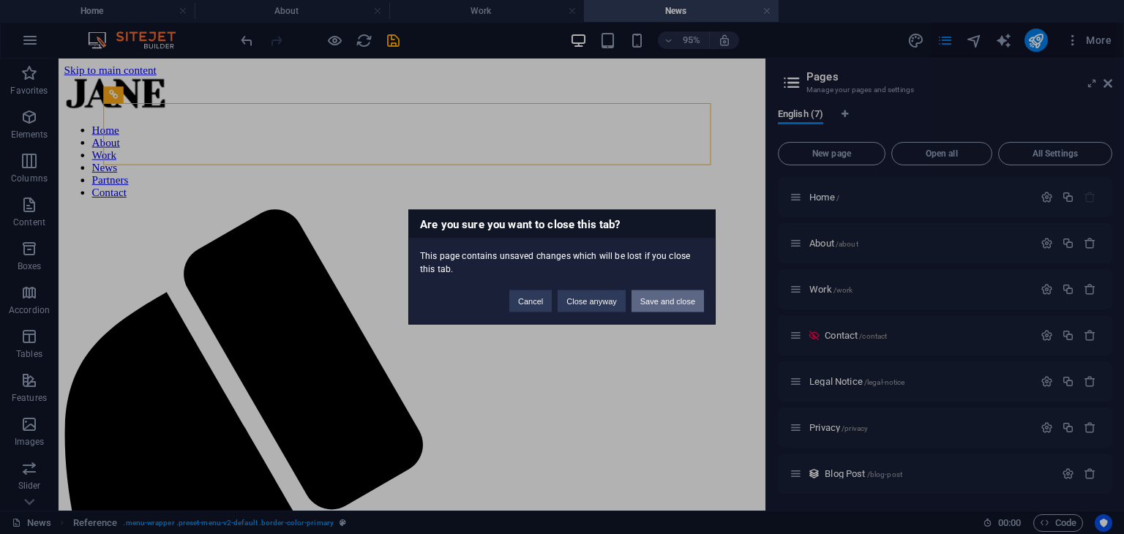
click at [655, 299] on button "Save and close" at bounding box center [667, 301] width 72 height 22
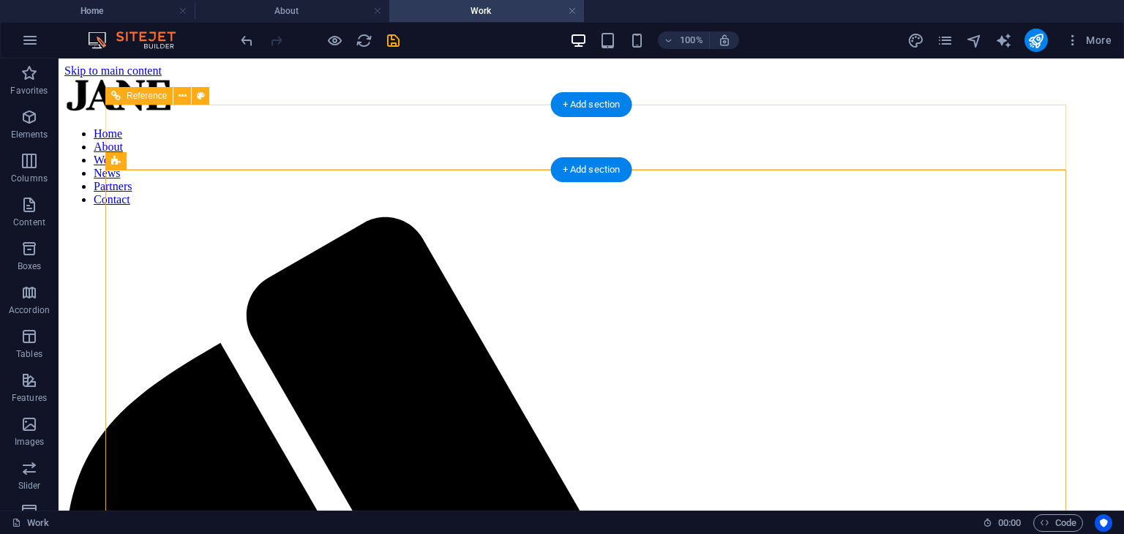
click at [913, 138] on nav "Home About Work News Partners Contact" at bounding box center [591, 166] width 1054 height 79
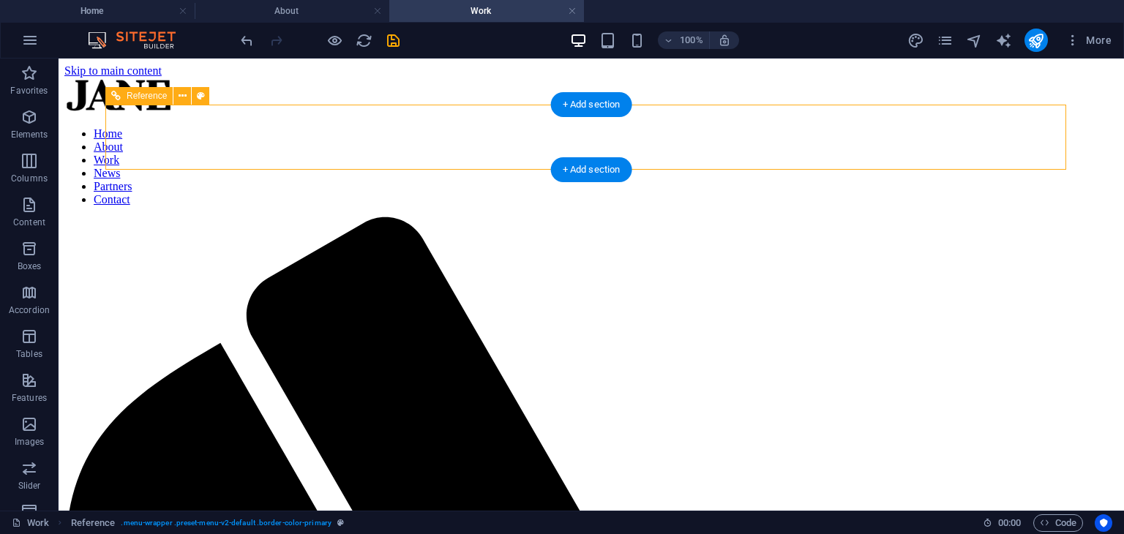
click at [913, 138] on nav "Home About Work News Partners Contact" at bounding box center [591, 166] width 1054 height 79
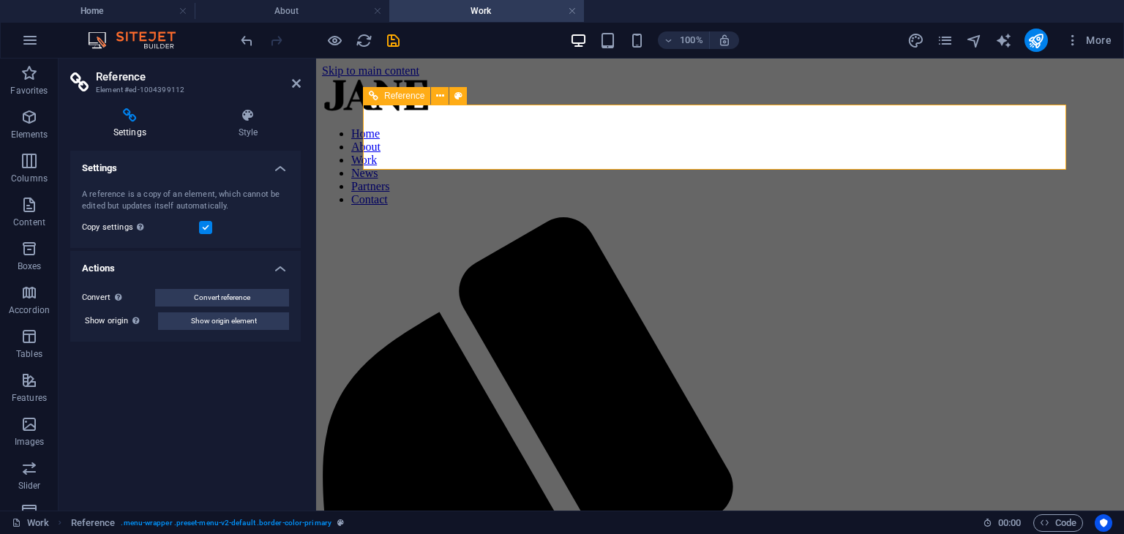
click at [898, 145] on nav "Home About Work News Partners Contact" at bounding box center [720, 166] width 796 height 79
click at [916, 143] on nav "Home About Work News Partners Contact" at bounding box center [720, 166] width 796 height 79
click at [907, 143] on nav "Home About Work News Partners Contact" at bounding box center [720, 166] width 796 height 79
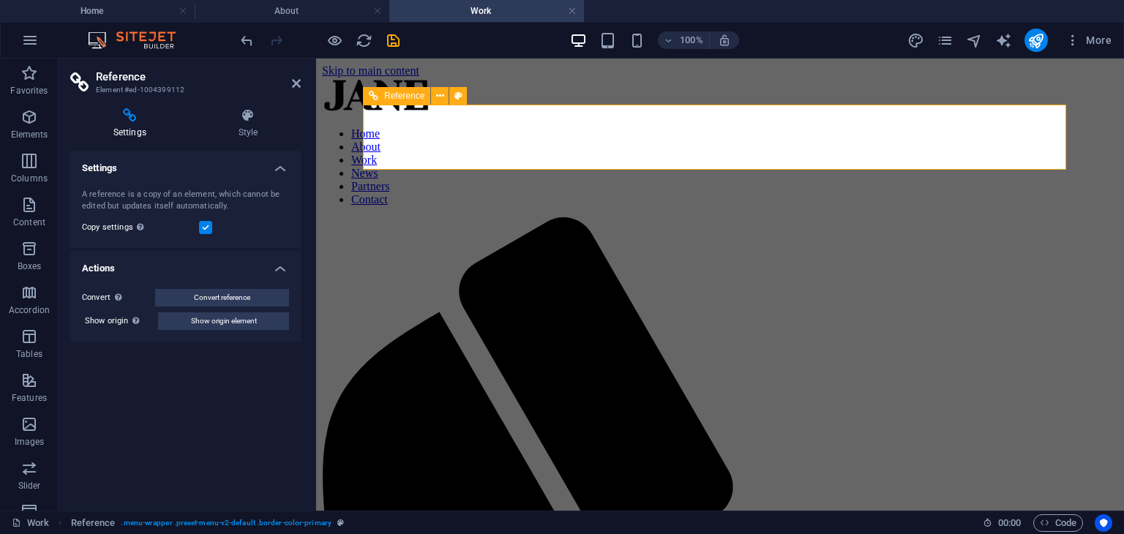
click at [907, 143] on nav "Home About Work News Partners Contact" at bounding box center [720, 166] width 796 height 79
click at [123, 112] on icon at bounding box center [129, 115] width 119 height 15
click at [246, 116] on icon at bounding box center [247, 115] width 105 height 15
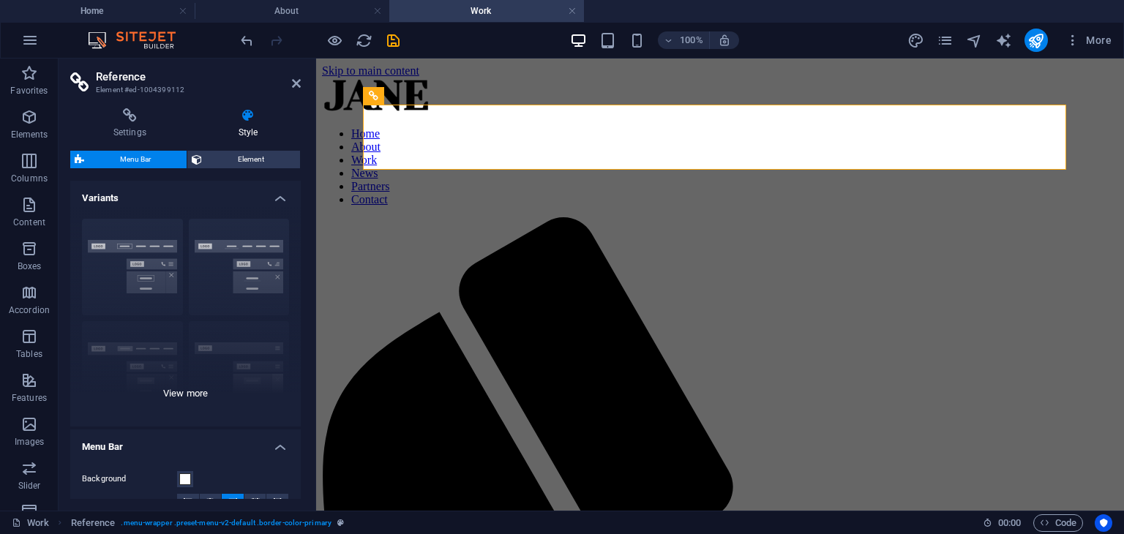
click at [234, 236] on div "Border Centered Default Fixed Loki Trigger Wide XXL" at bounding box center [185, 316] width 230 height 219
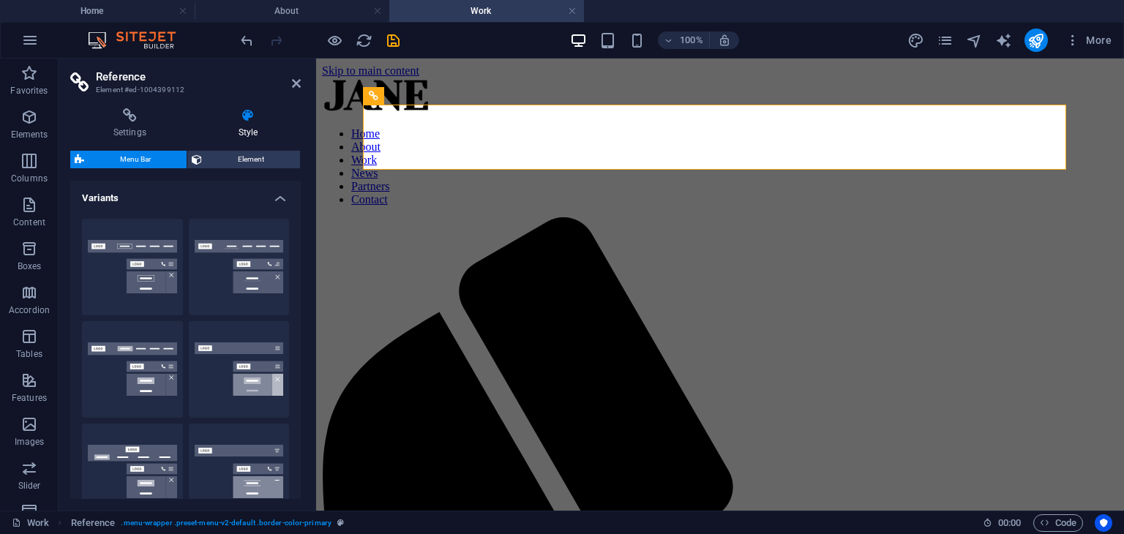
click at [299, 86] on icon at bounding box center [296, 84] width 9 height 12
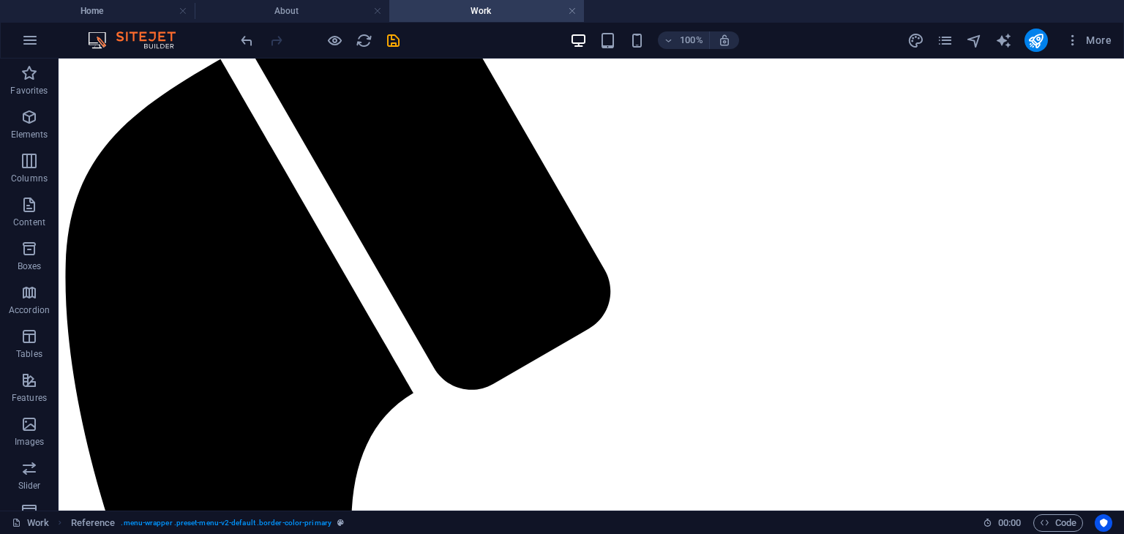
scroll to position [219, 0]
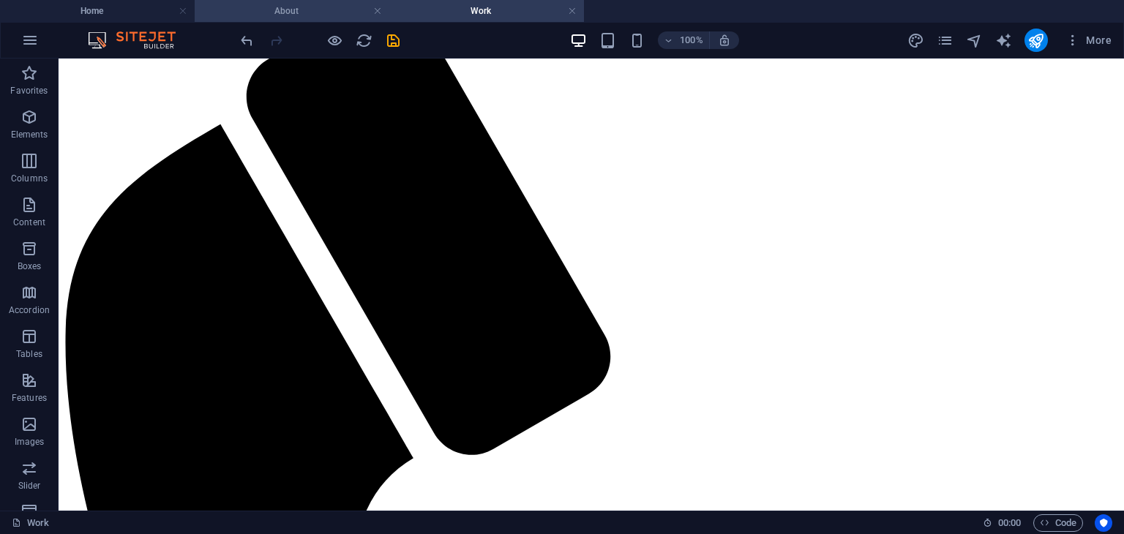
click at [299, 17] on h4 "About" at bounding box center [292, 11] width 195 height 16
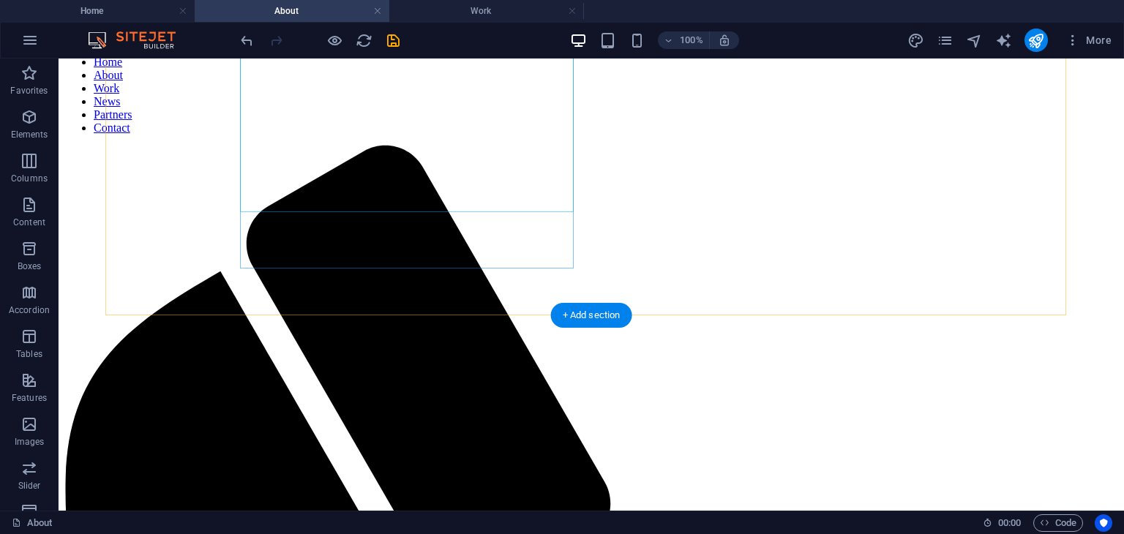
scroll to position [0, 0]
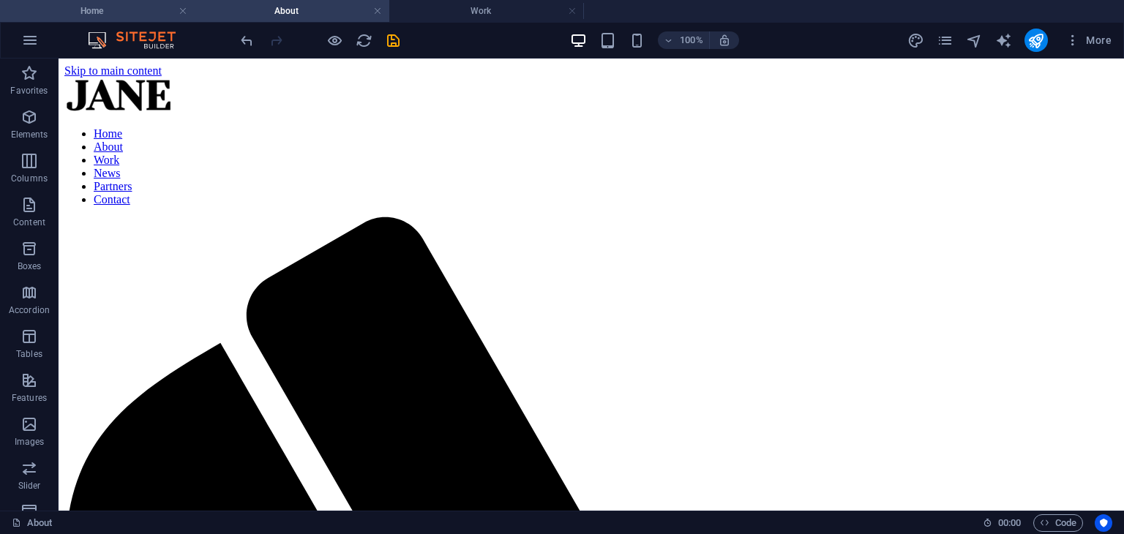
click at [119, 11] on h4 "Home" at bounding box center [97, 11] width 195 height 16
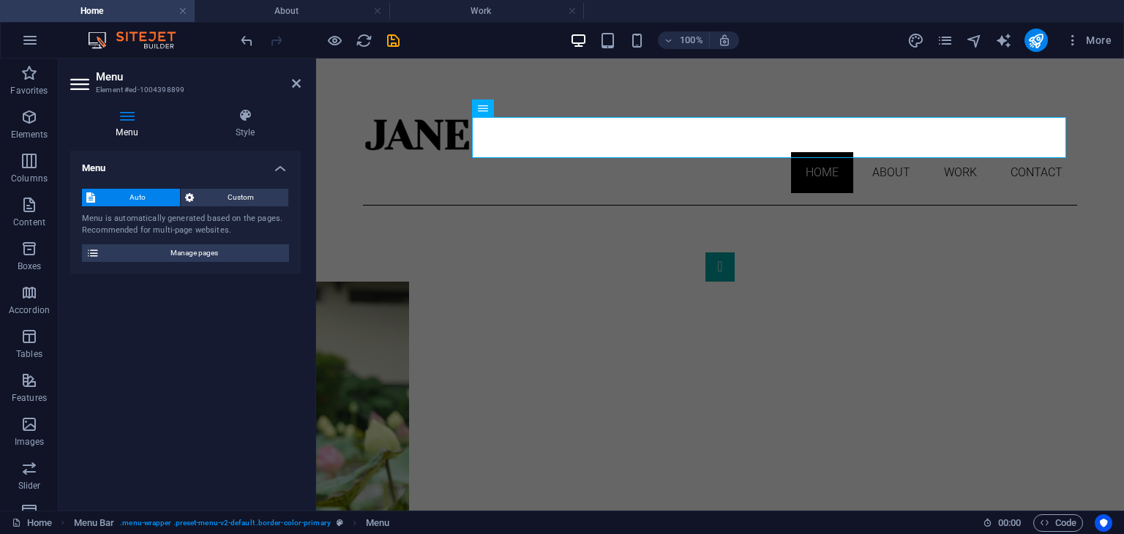
drag, startPoint x: 284, startPoint y: 76, endPoint x: 301, endPoint y: 86, distance: 19.3
click at [301, 86] on aside "Menu Element #ed-1004398899 Menu Style Menu Auto Custom Menu is automatically g…" at bounding box center [188, 285] width 258 height 452
click at [297, 85] on icon at bounding box center [296, 84] width 9 height 12
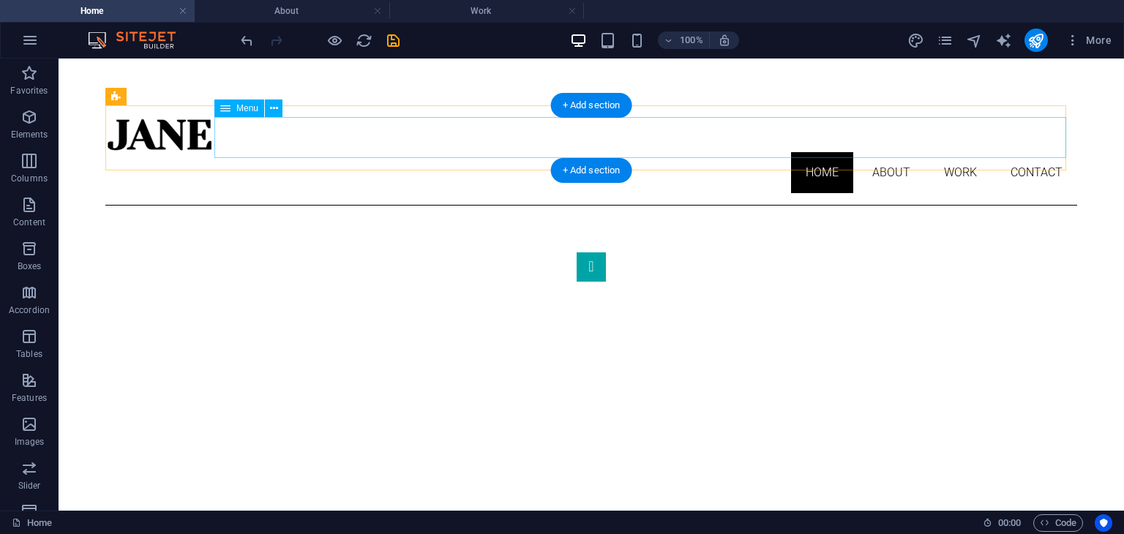
click at [1041, 152] on nav "Home About Work Contact" at bounding box center [591, 172] width 972 height 41
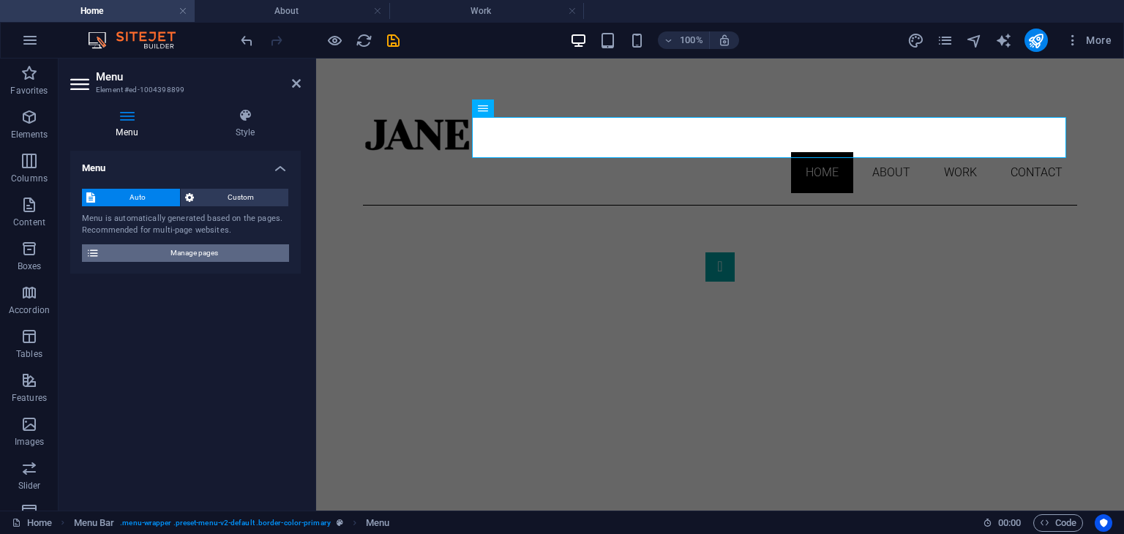
click at [203, 249] on span "Manage pages" at bounding box center [194, 253] width 181 height 18
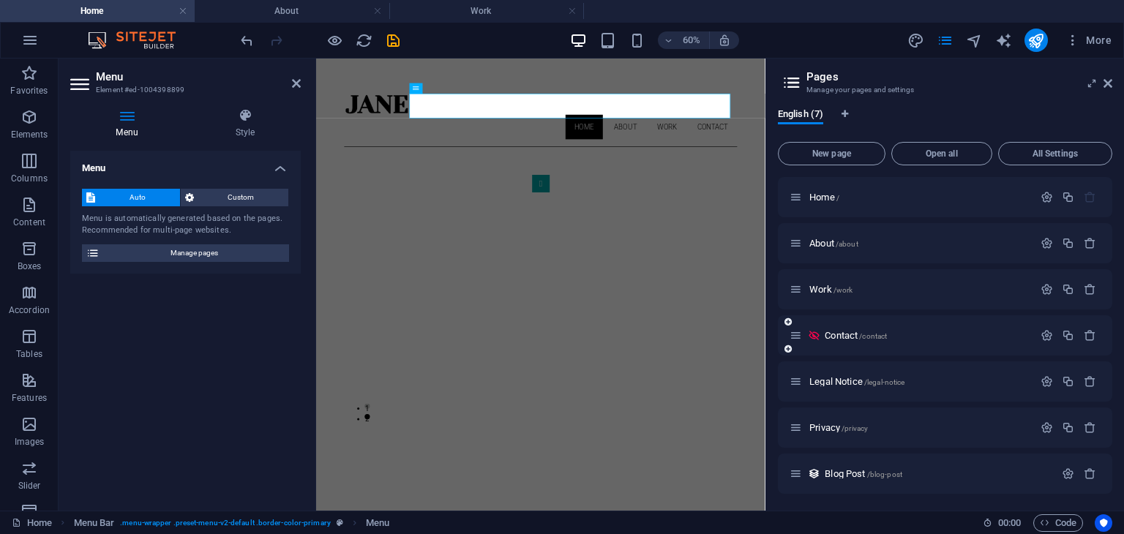
click at [914, 346] on div "Contact /contact" at bounding box center [945, 335] width 334 height 40
click at [905, 334] on p "Contact /contact" at bounding box center [927, 336] width 204 height 10
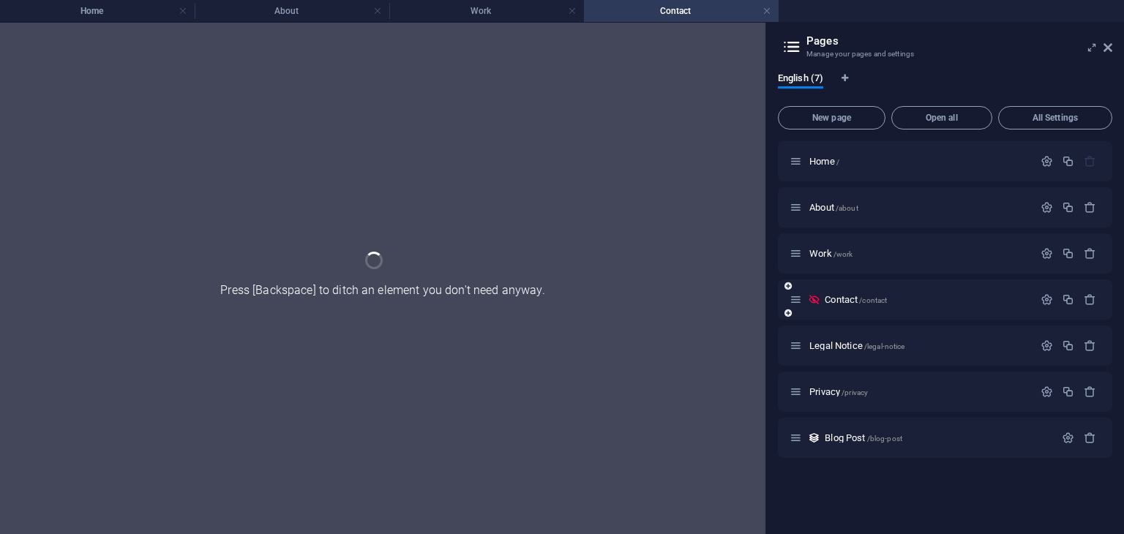
click at [815, 299] on icon at bounding box center [814, 299] width 12 height 12
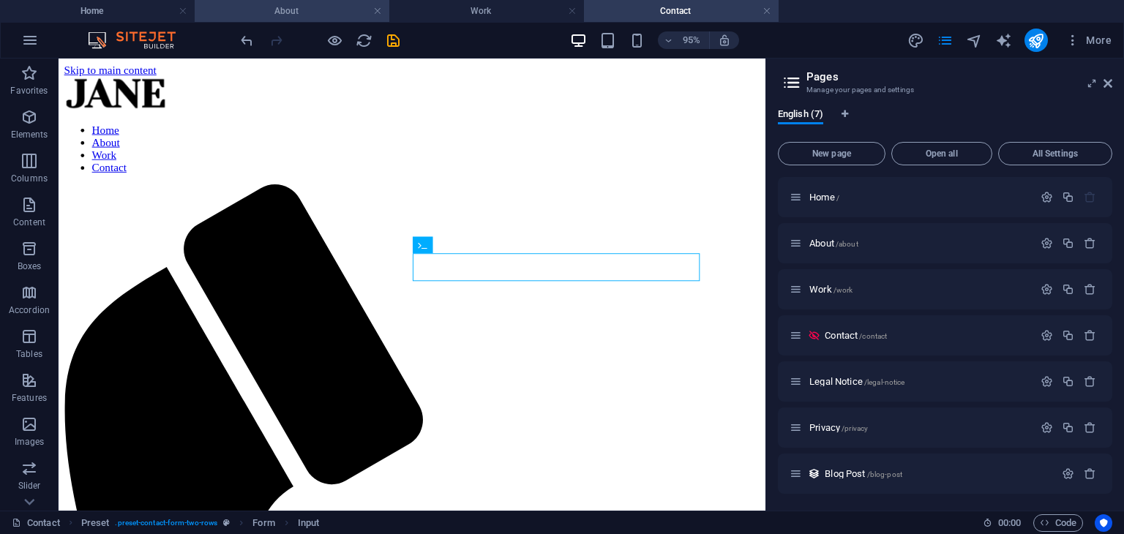
click at [222, 4] on h4 "About" at bounding box center [292, 11] width 195 height 16
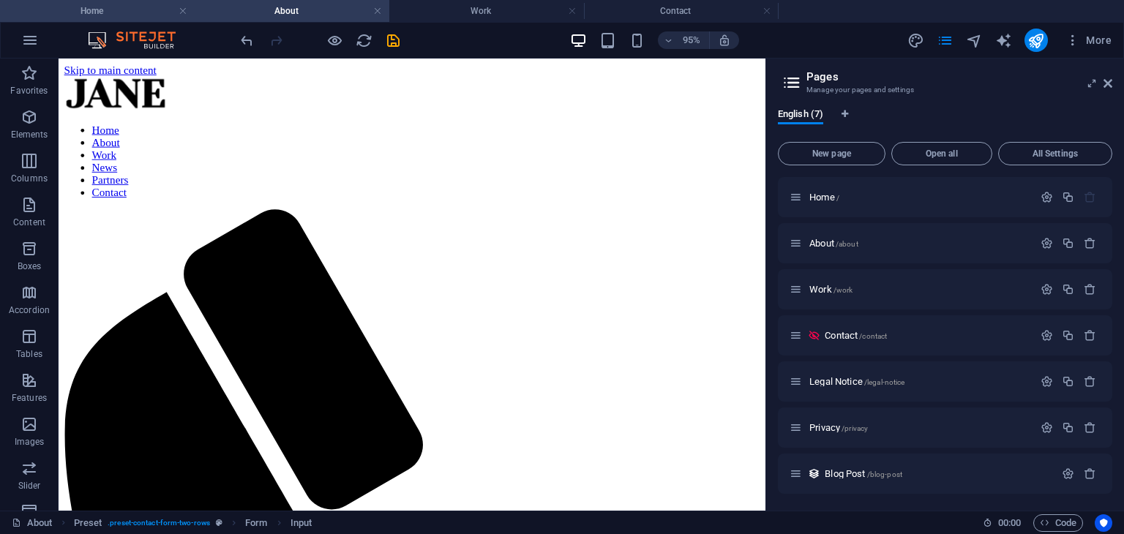
click at [146, 10] on h4 "Home" at bounding box center [97, 11] width 195 height 16
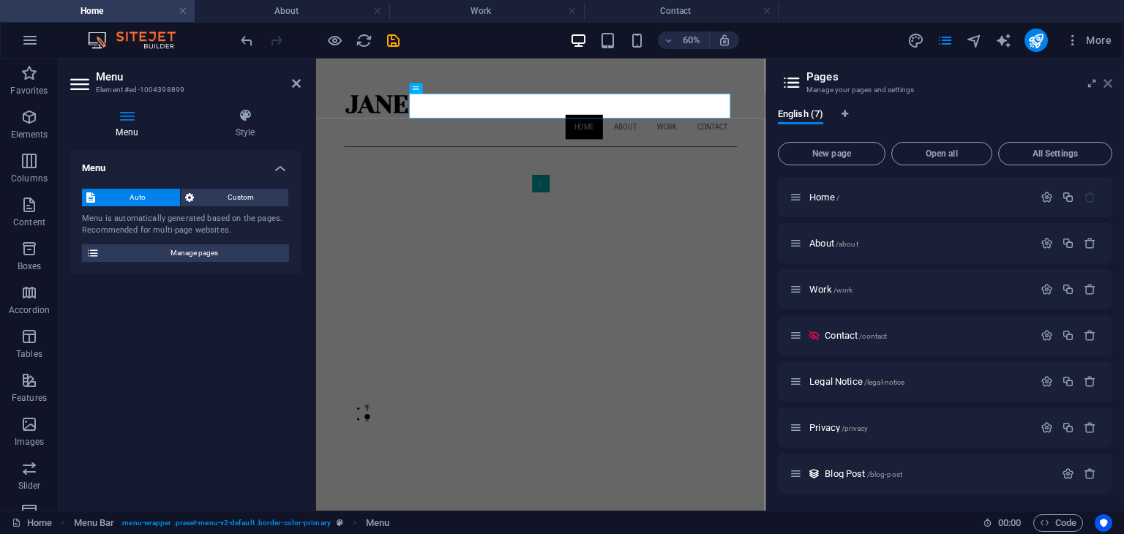
click at [1109, 79] on icon at bounding box center [1107, 84] width 9 height 12
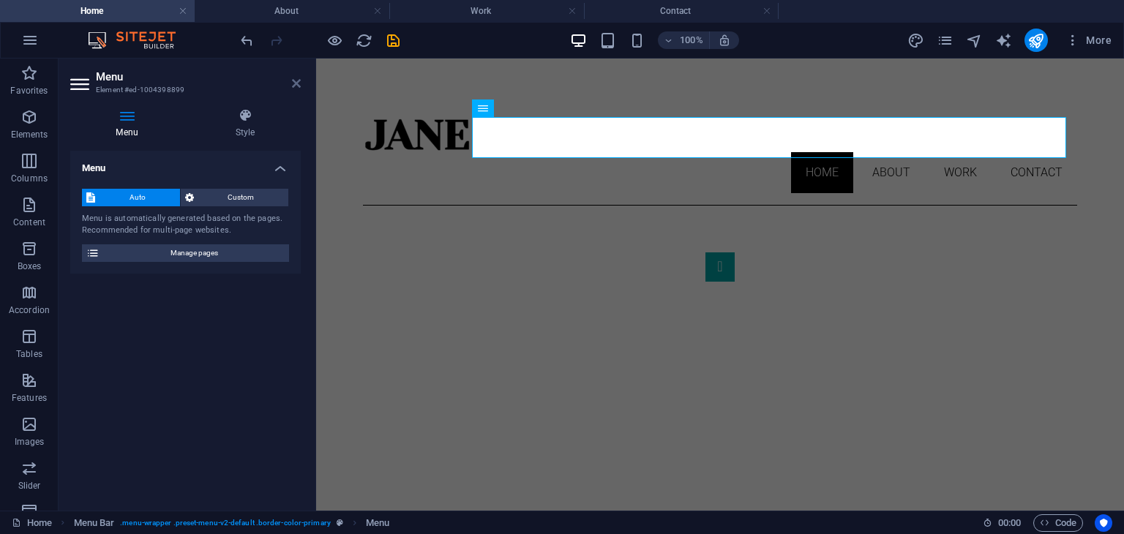
click at [295, 85] on icon at bounding box center [296, 84] width 9 height 12
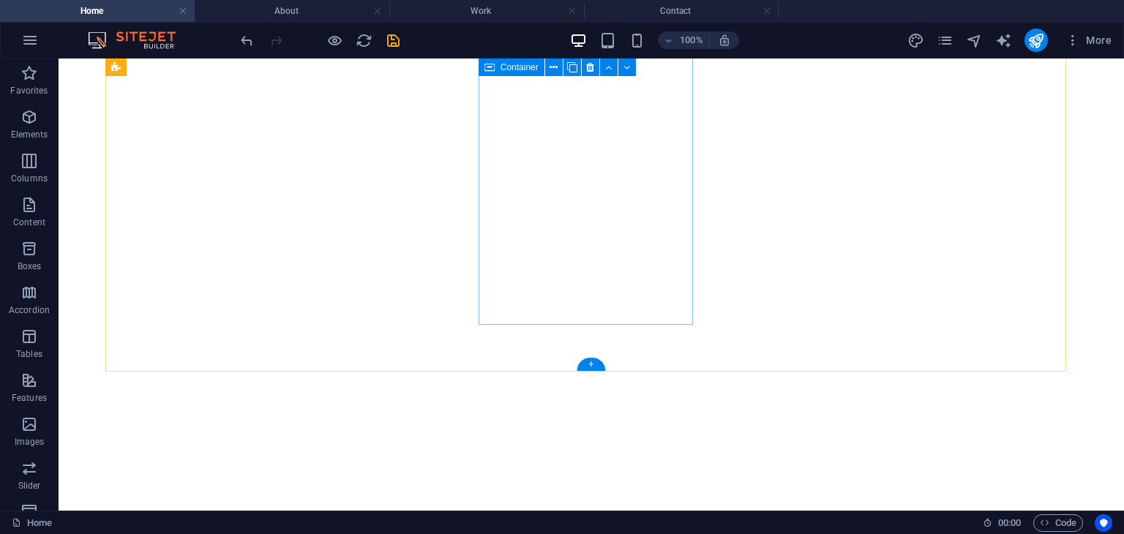
scroll to position [1064, 0]
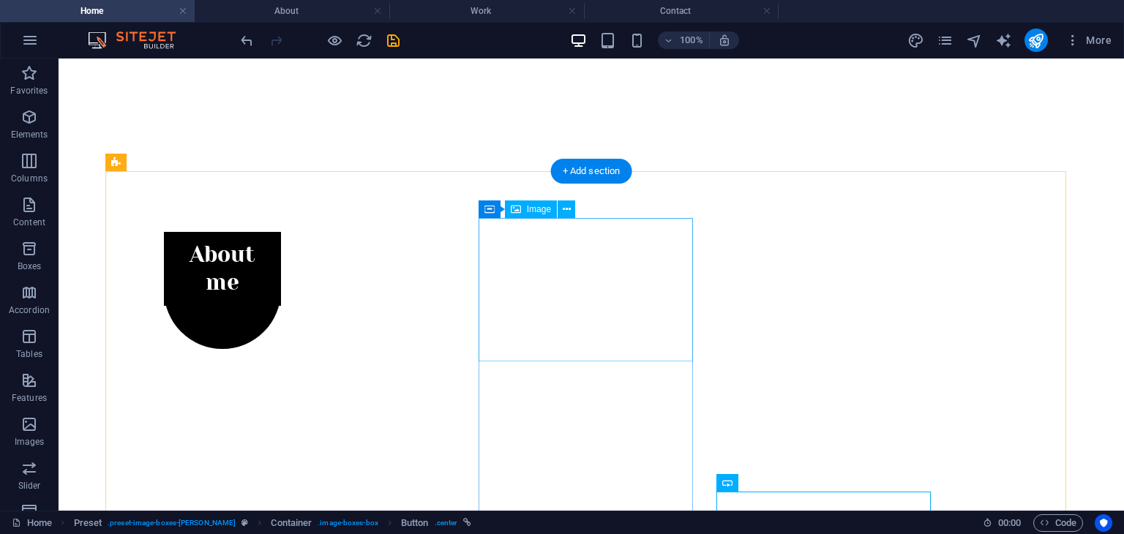
scroll to position [885, 0]
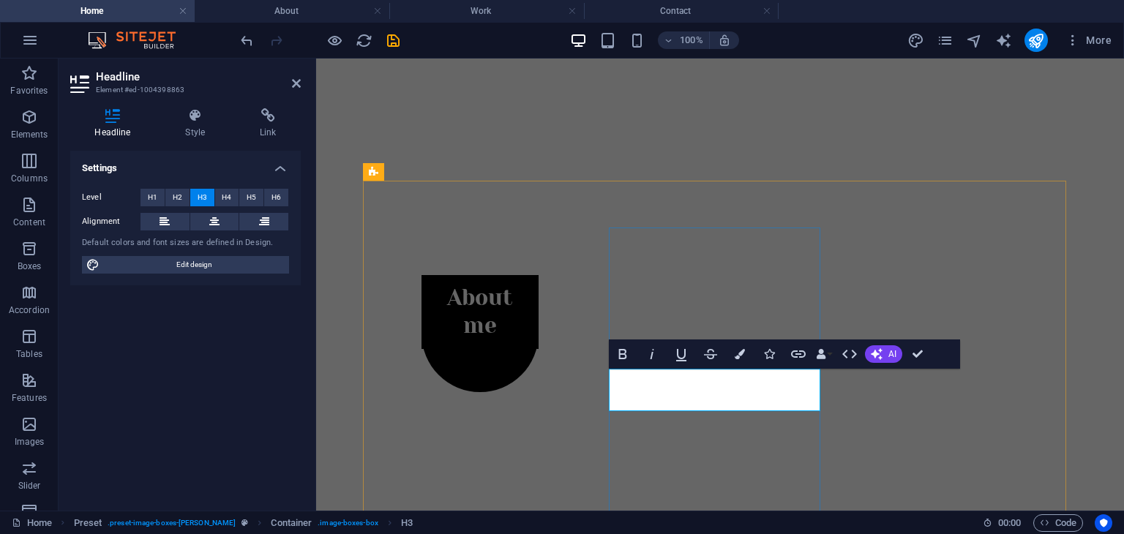
drag, startPoint x: 773, startPoint y: 404, endPoint x: 654, endPoint y: 399, distance: 119.4
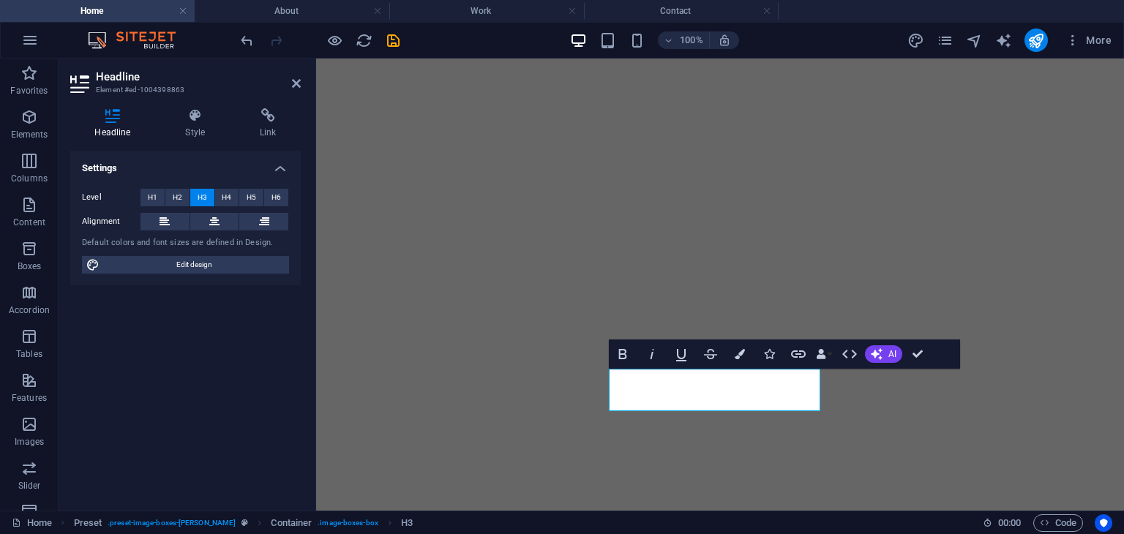
click at [297, 83] on icon at bounding box center [296, 84] width 9 height 12
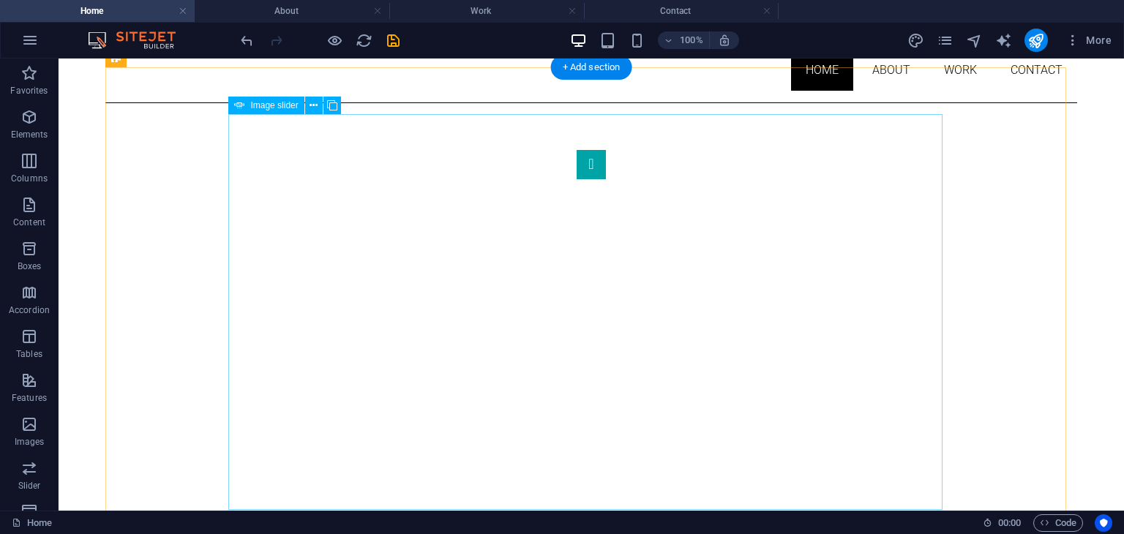
scroll to position [102, 0]
click at [577, 179] on button "Image Slider" at bounding box center [591, 164] width 29 height 29
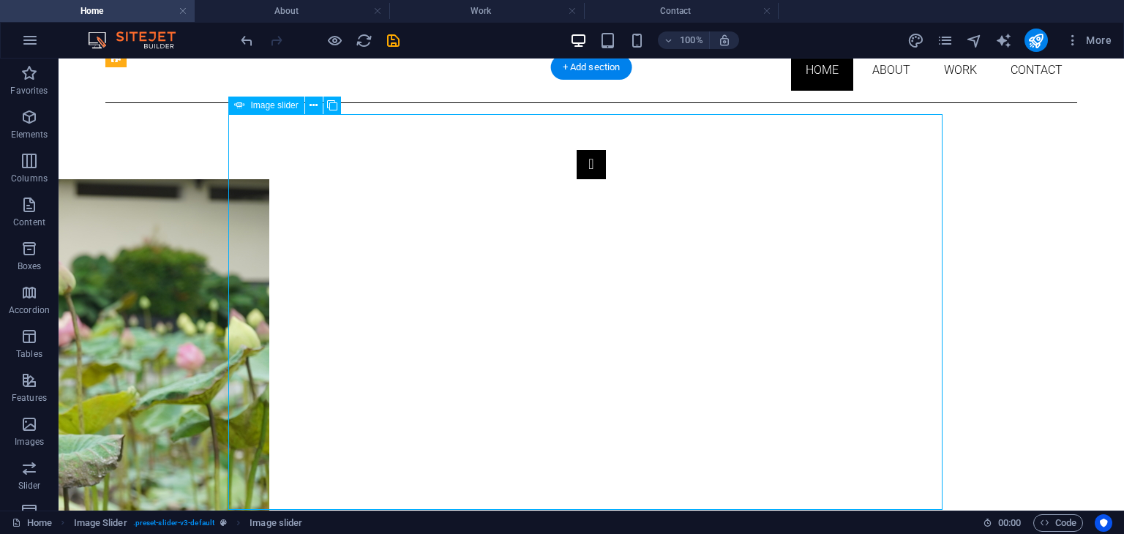
click at [577, 179] on button "Image Slider" at bounding box center [591, 164] width 29 height 29
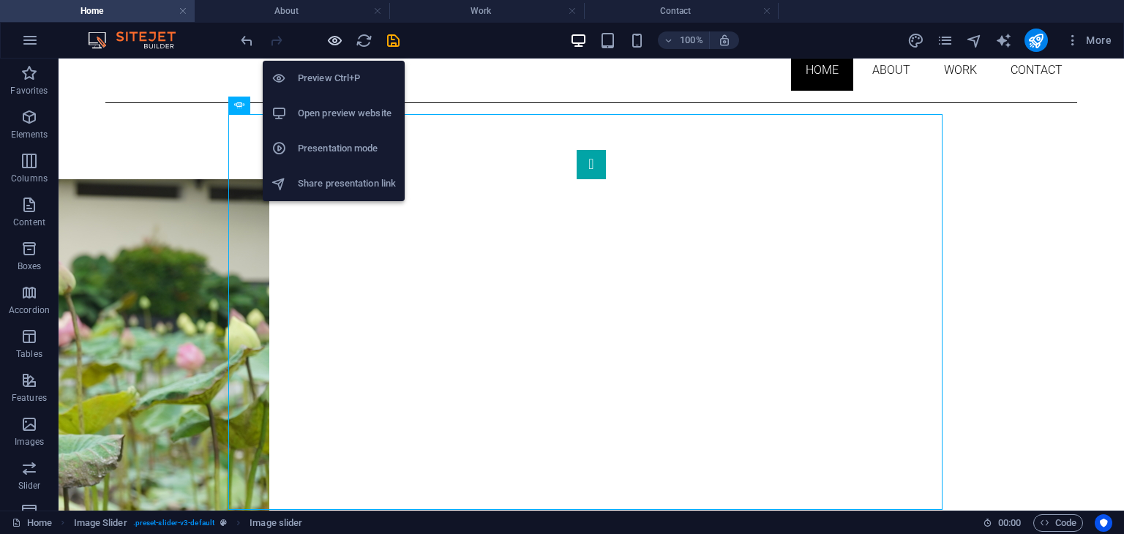
click at [336, 43] on icon "button" at bounding box center [334, 40] width 17 height 17
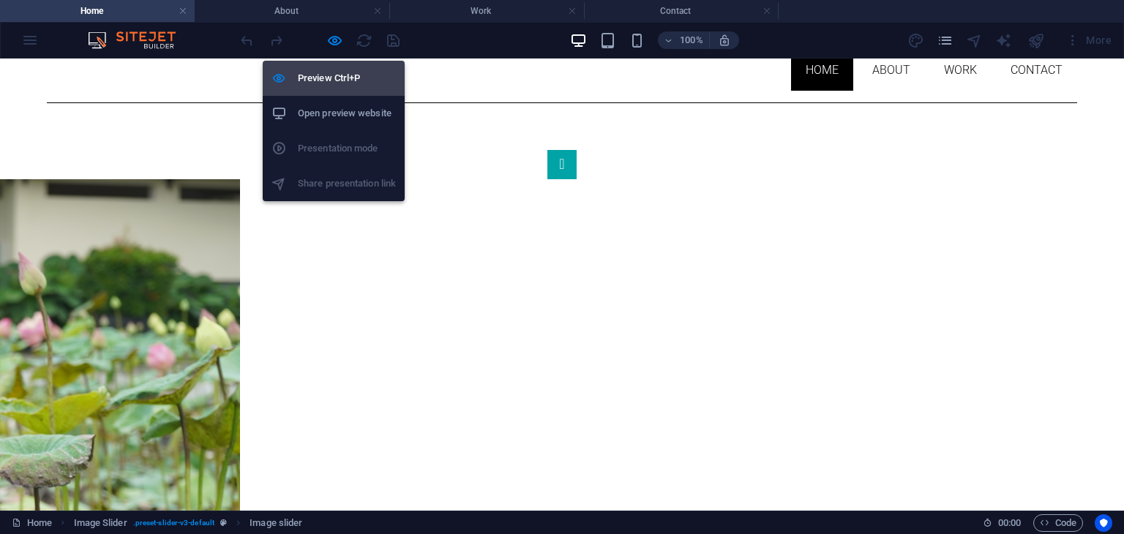
click at [344, 71] on h6 "Preview Ctrl+P" at bounding box center [347, 79] width 98 height 18
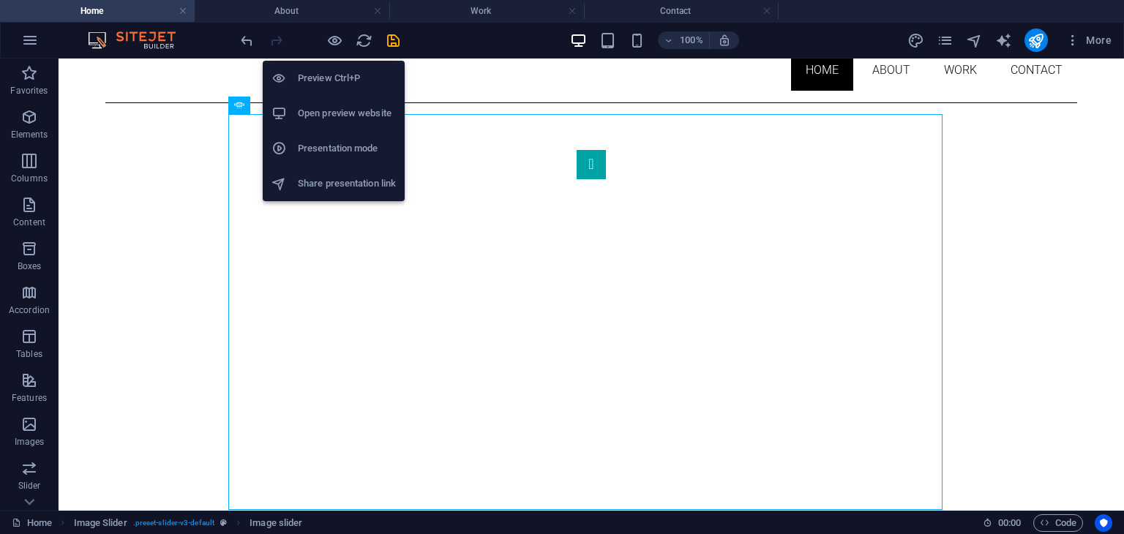
click at [344, 71] on h6 "Preview Ctrl+P" at bounding box center [347, 79] width 98 height 18
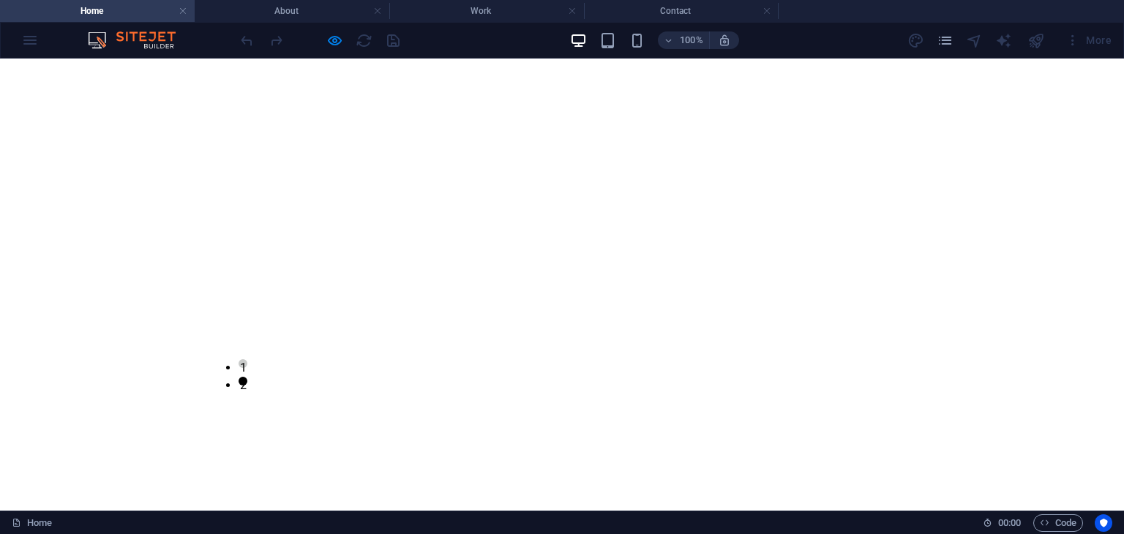
scroll to position [0, 0]
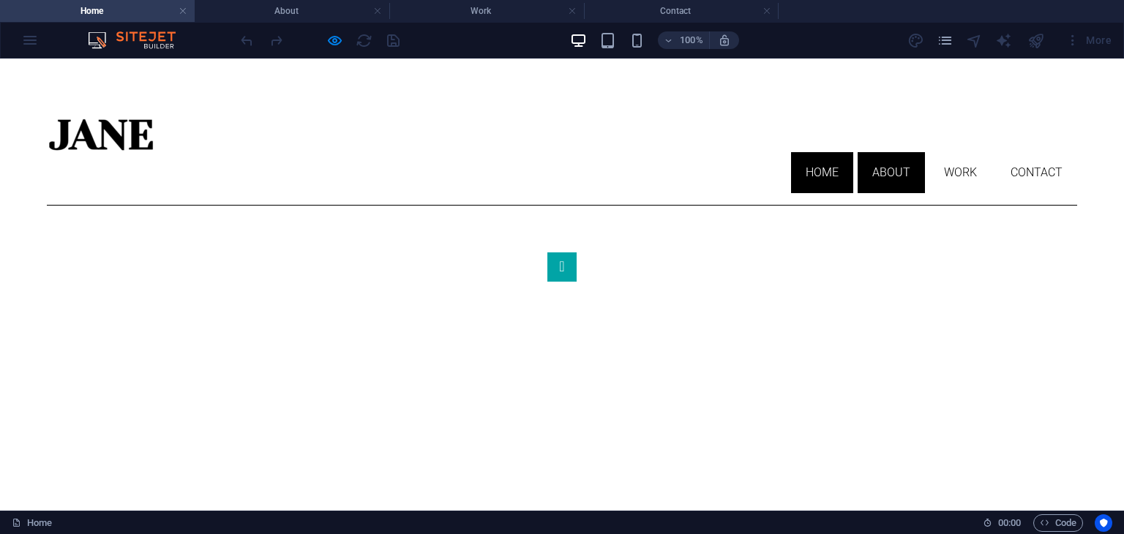
click at [882, 152] on link "About" at bounding box center [891, 172] width 67 height 41
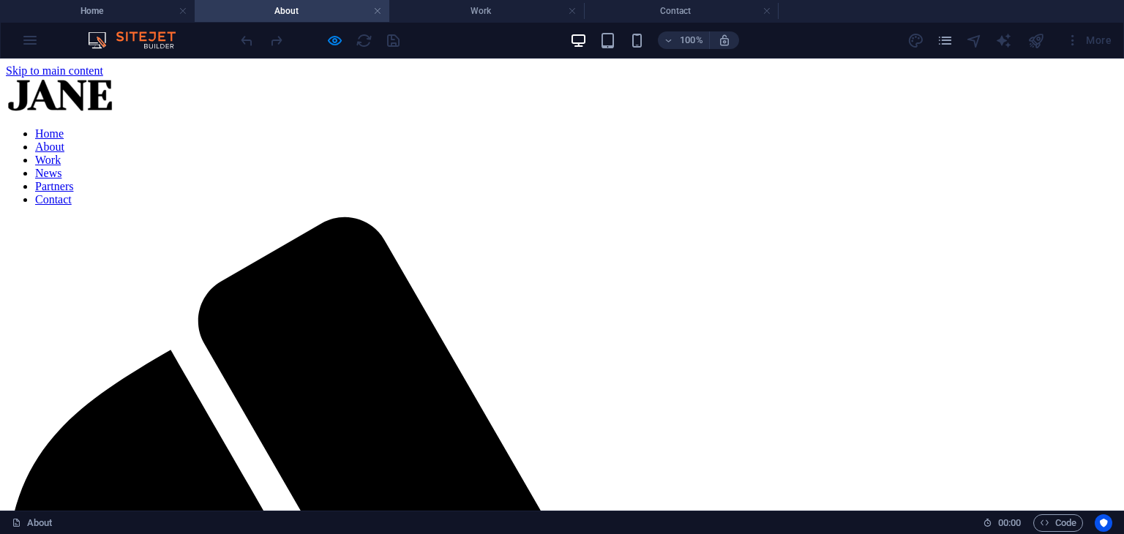
click at [73, 180] on link "Partners" at bounding box center [54, 186] width 38 height 12
click at [72, 193] on link "Contact" at bounding box center [53, 199] width 37 height 12
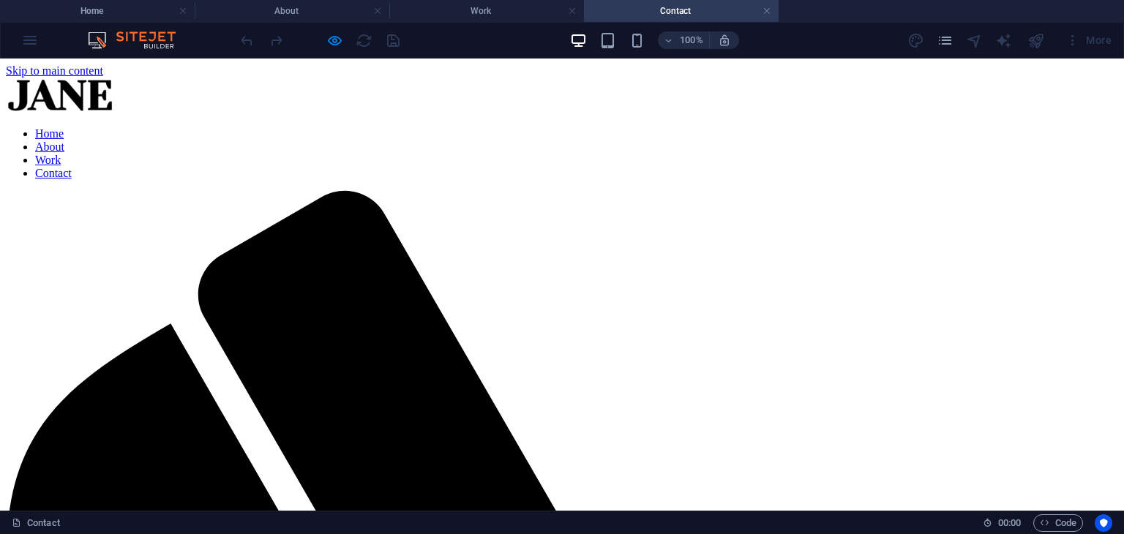
click at [64, 134] on link "Home" at bounding box center [49, 133] width 29 height 12
